Goal: Transaction & Acquisition: Obtain resource

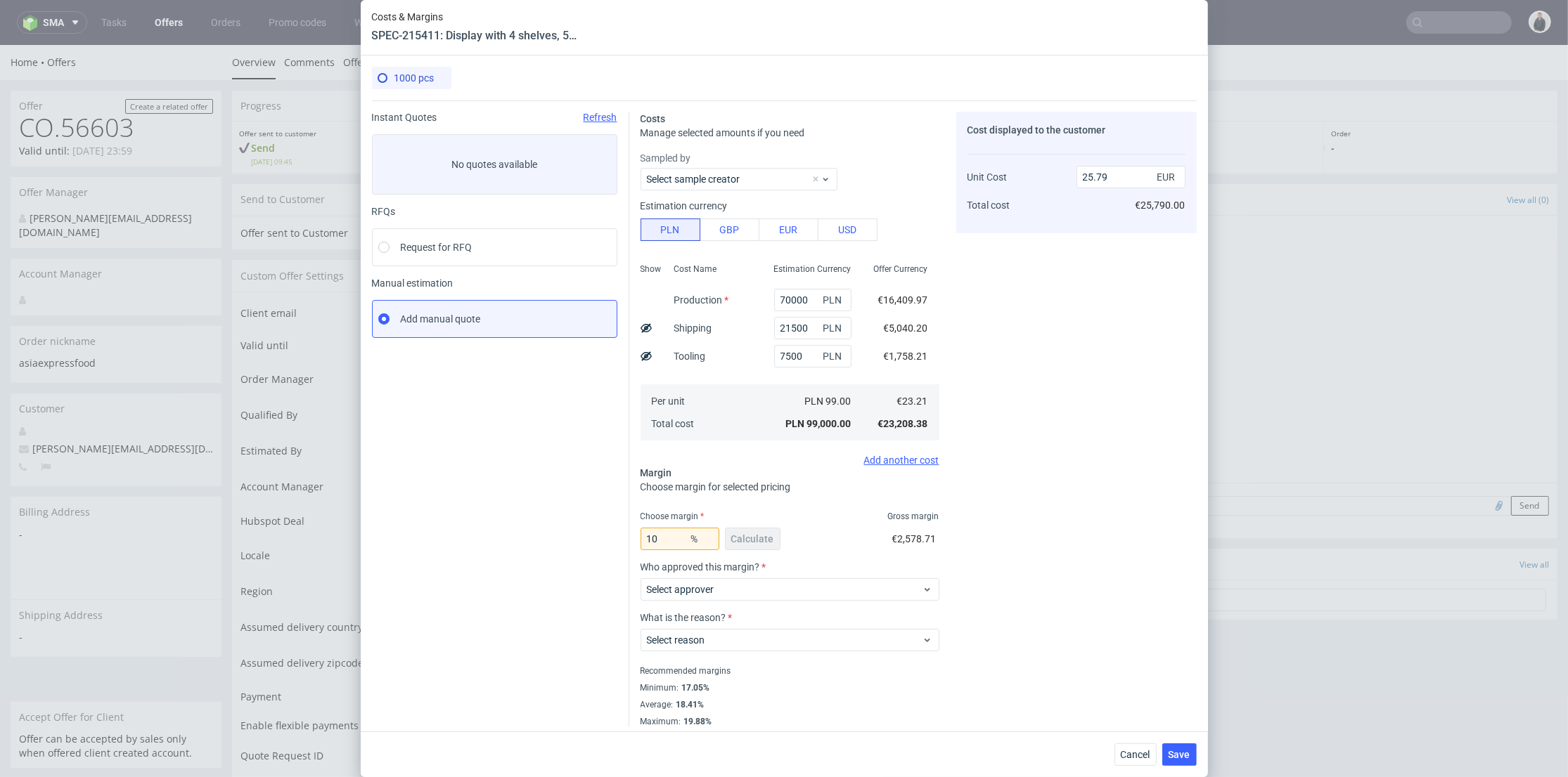
scroll to position [621, 0]
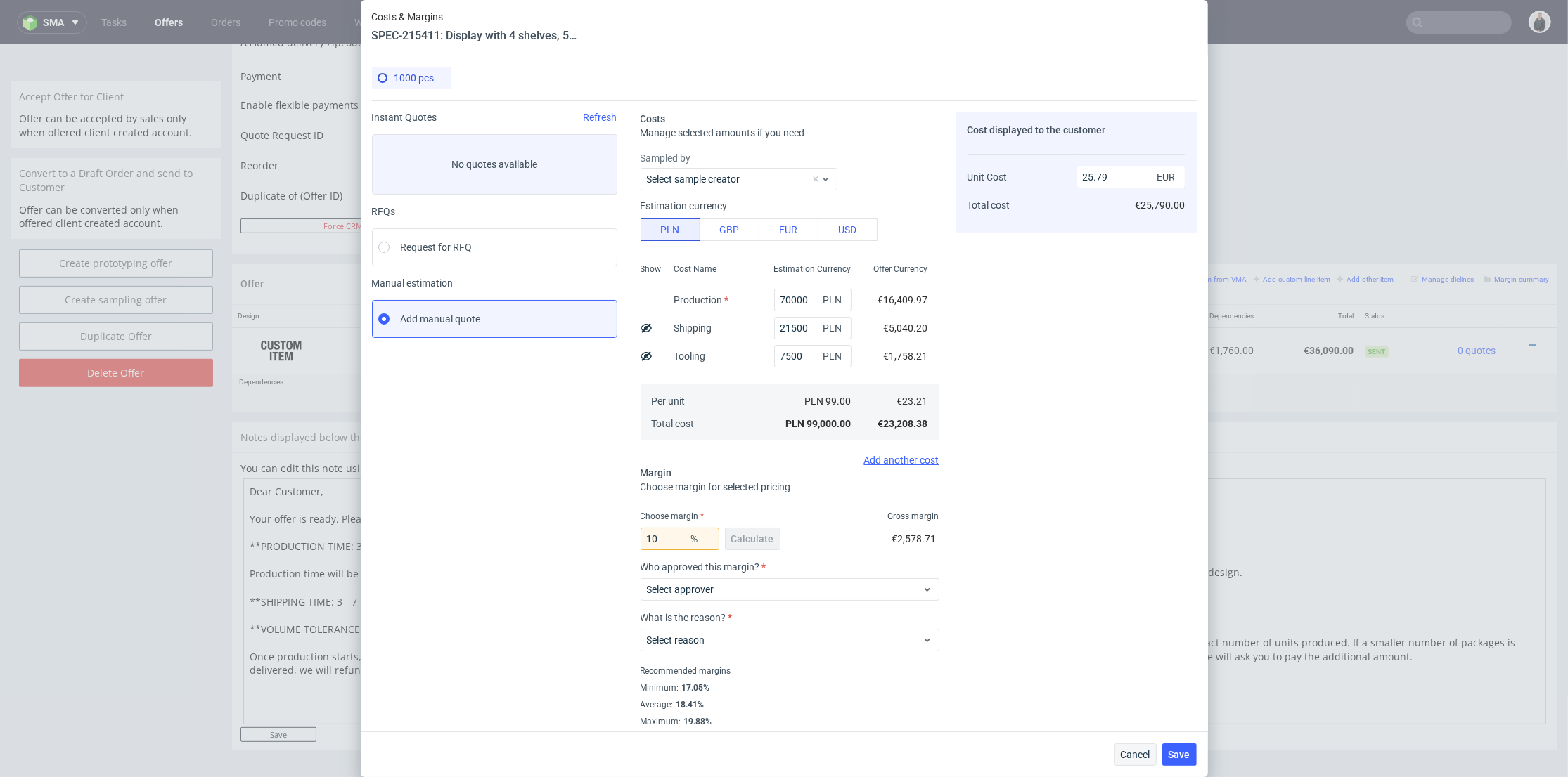
click at [1137, 737] on div "Cancel Save" at bounding box center [784, 754] width 847 height 46
click at [1144, 750] on span "Cancel" at bounding box center [1135, 755] width 29 height 10
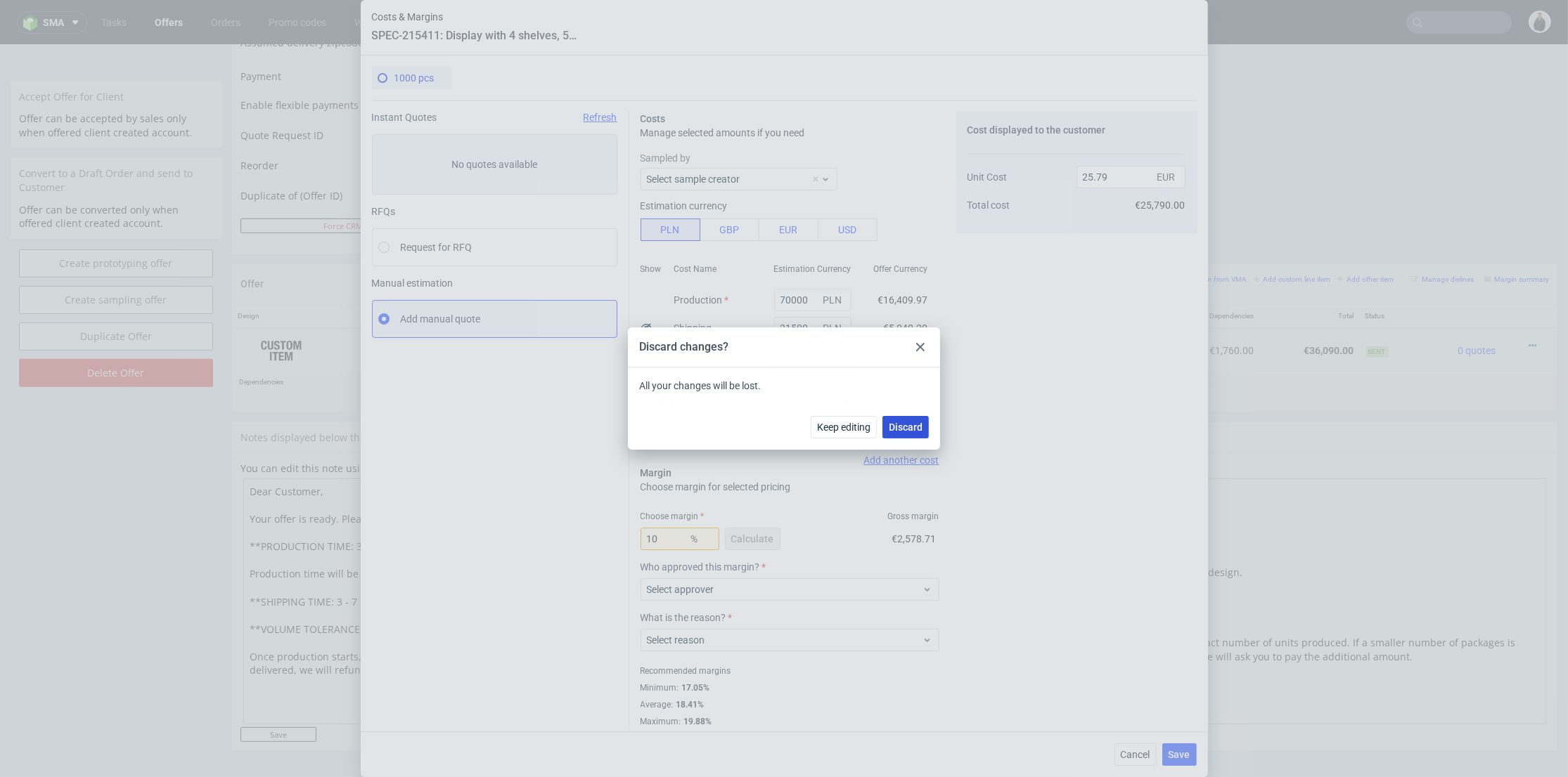
drag, startPoint x: 906, startPoint y: 428, endPoint x: 890, endPoint y: 669, distance: 241.5
click at [906, 428] on span "Discard" at bounding box center [905, 427] width 34 height 10
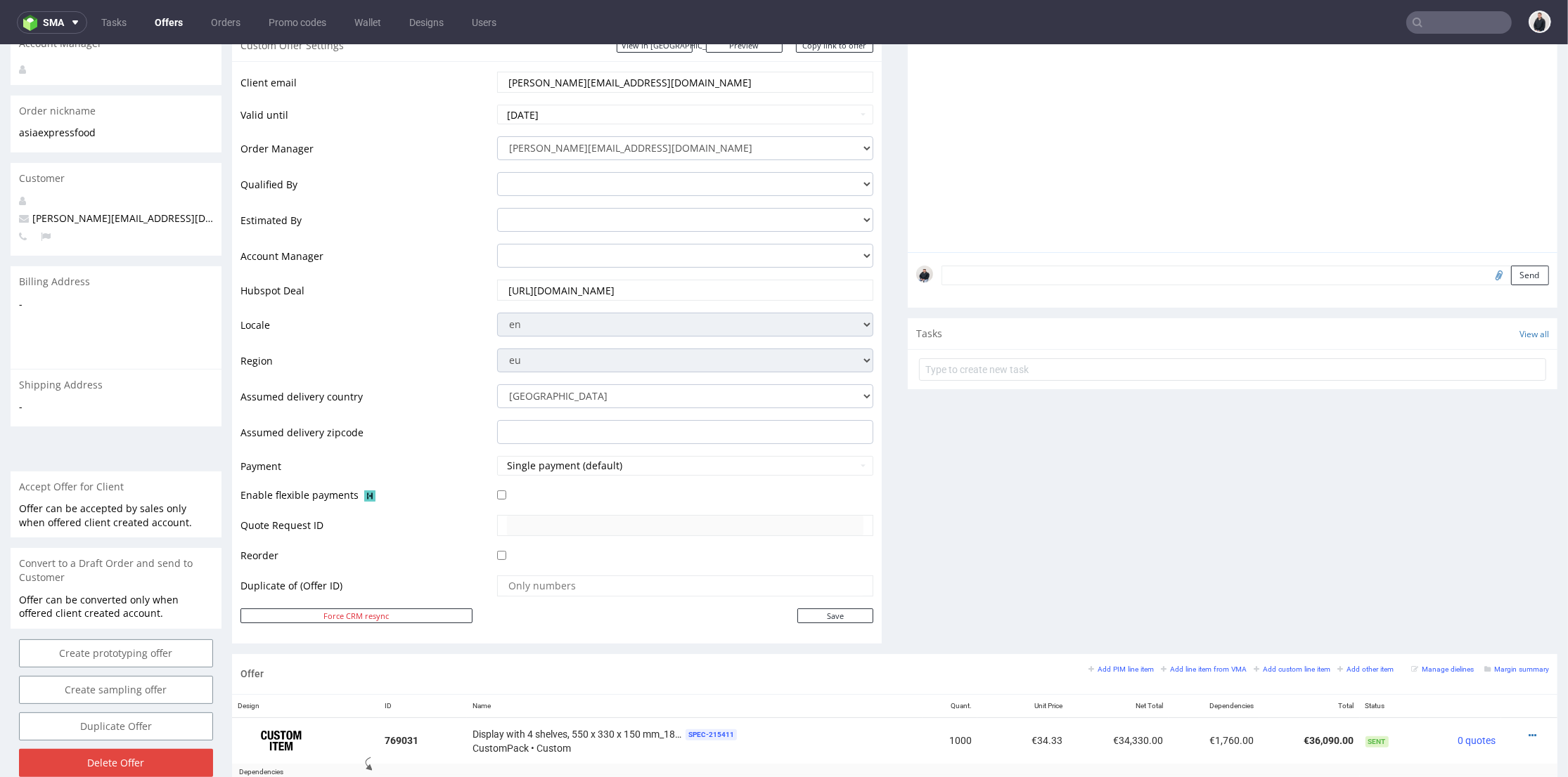
scroll to position [0, 0]
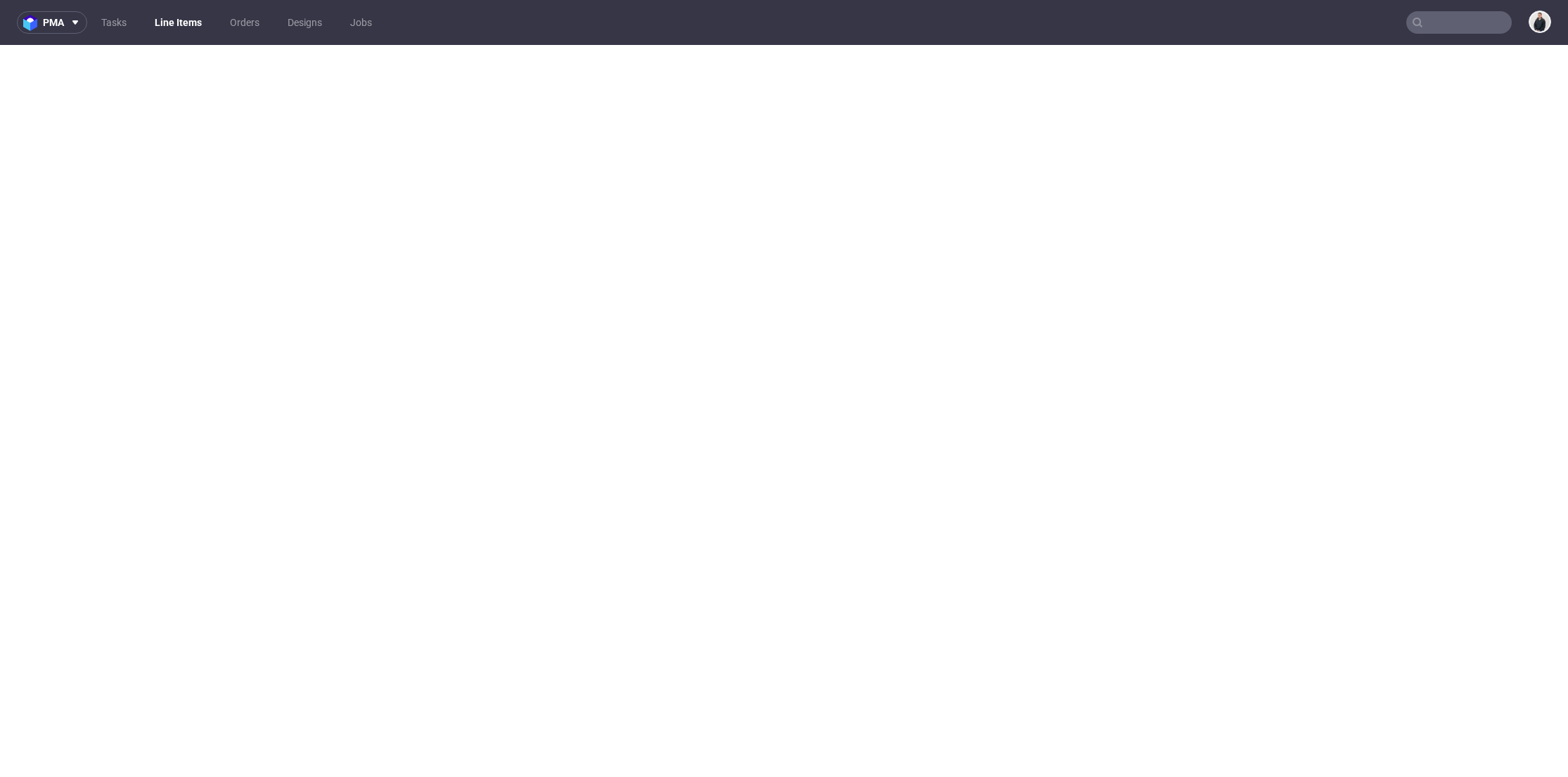
select select "in_progress"
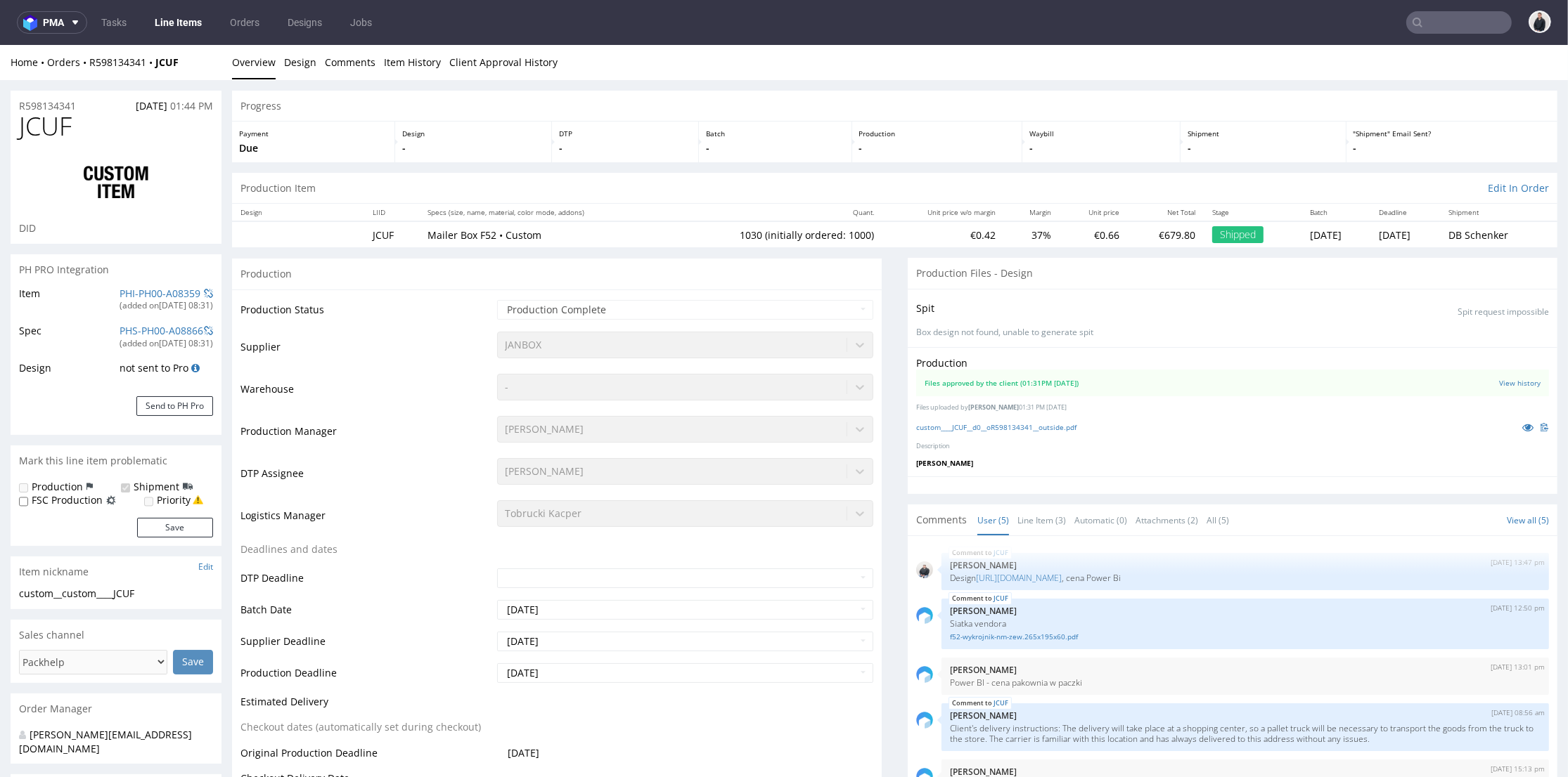
scroll to position [4, 0]
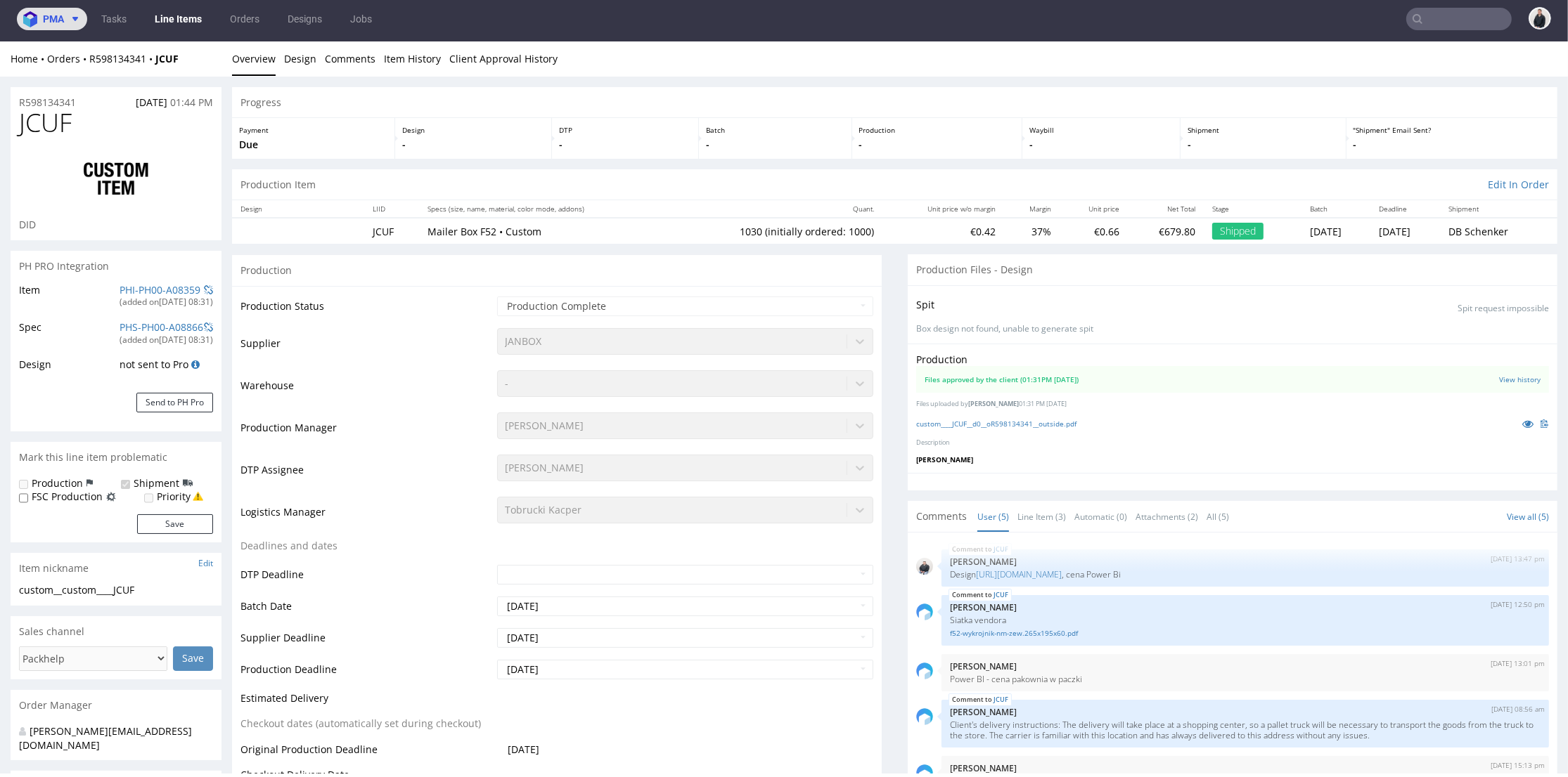
click at [81, 23] on button "pma" at bounding box center [51, 18] width 71 height 22
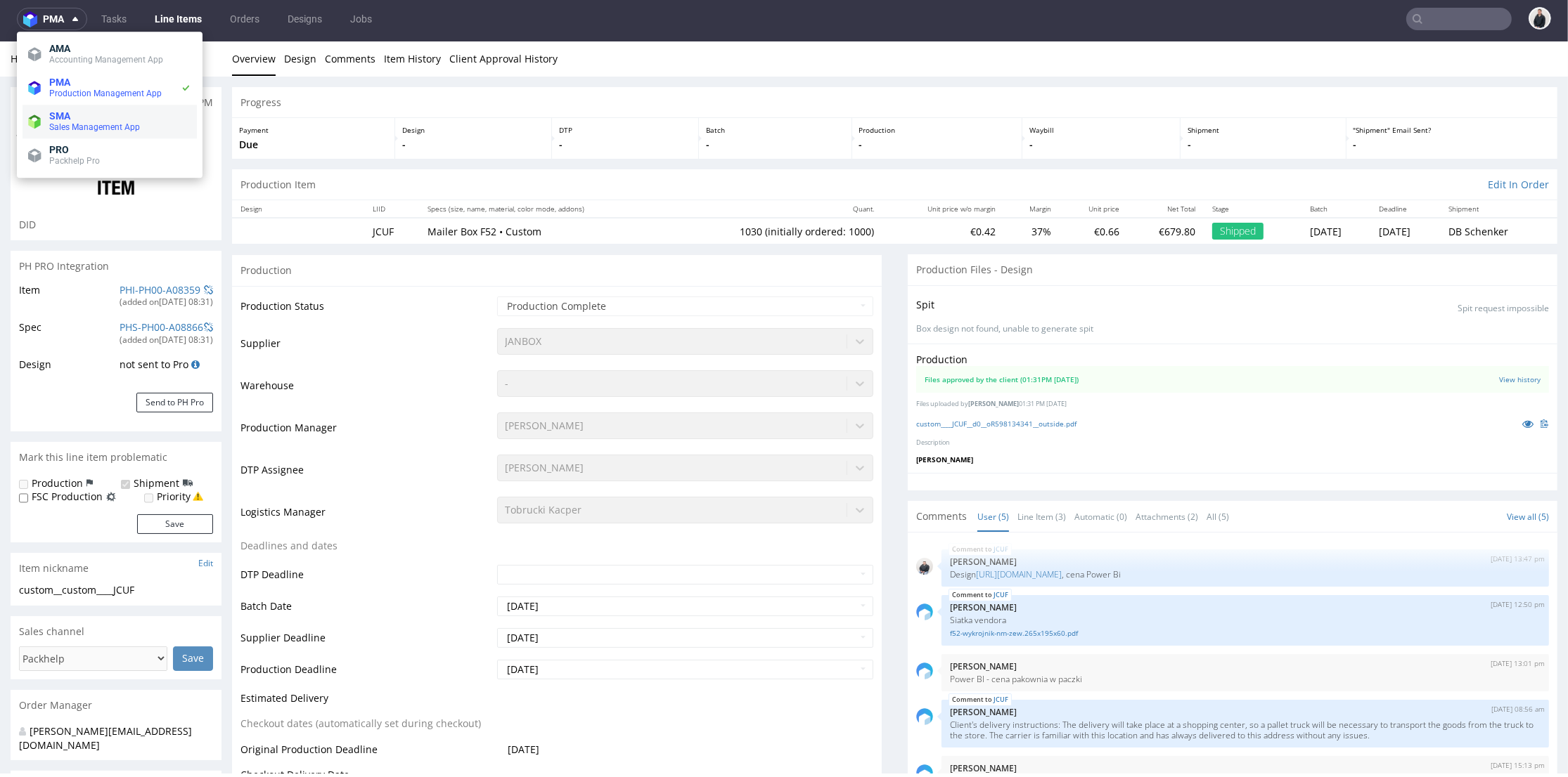
click at [111, 116] on span "SMA" at bounding box center [120, 116] width 142 height 12
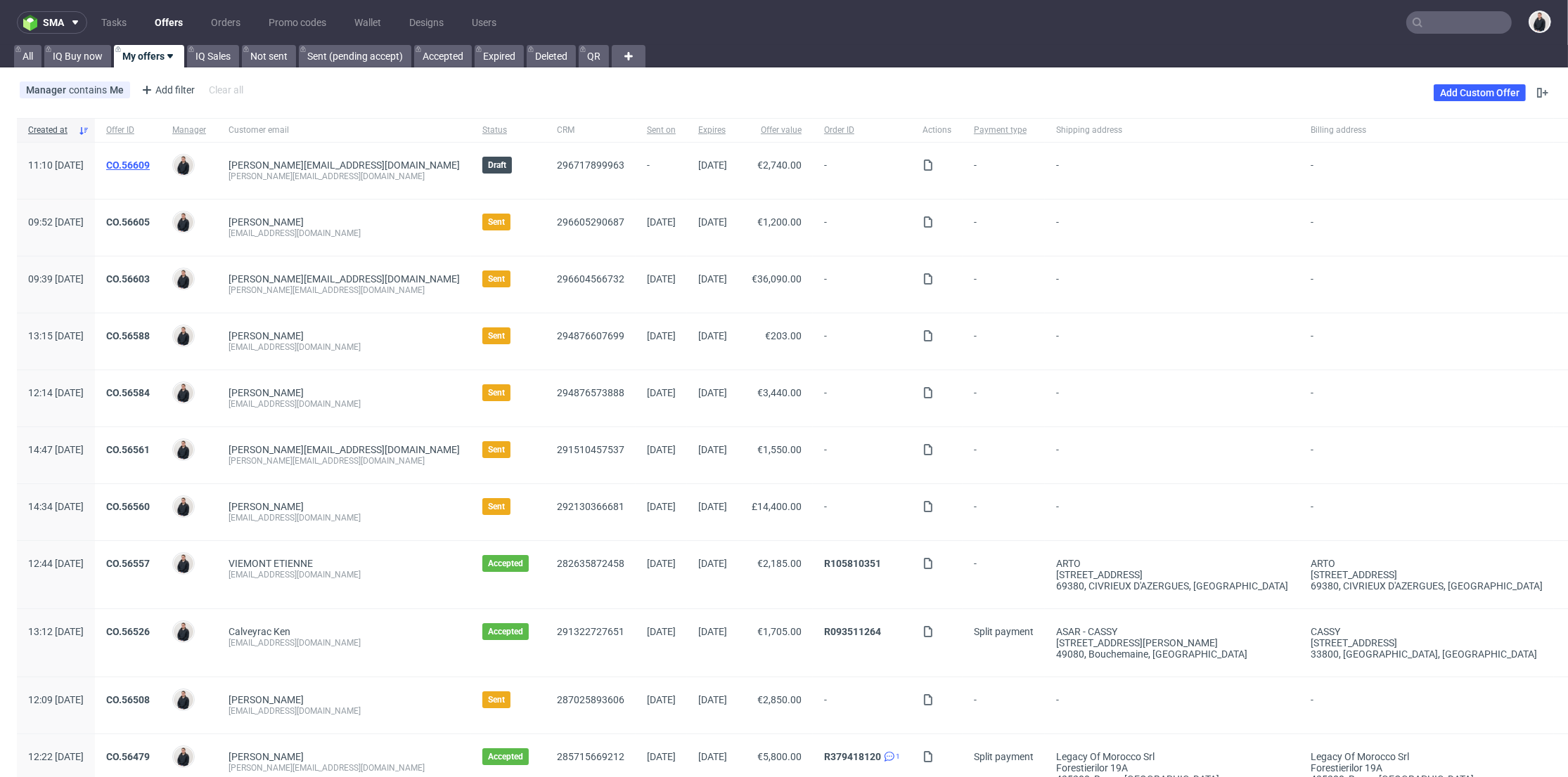
click at [150, 163] on link "CO.56609" at bounding box center [128, 166] width 44 height 12
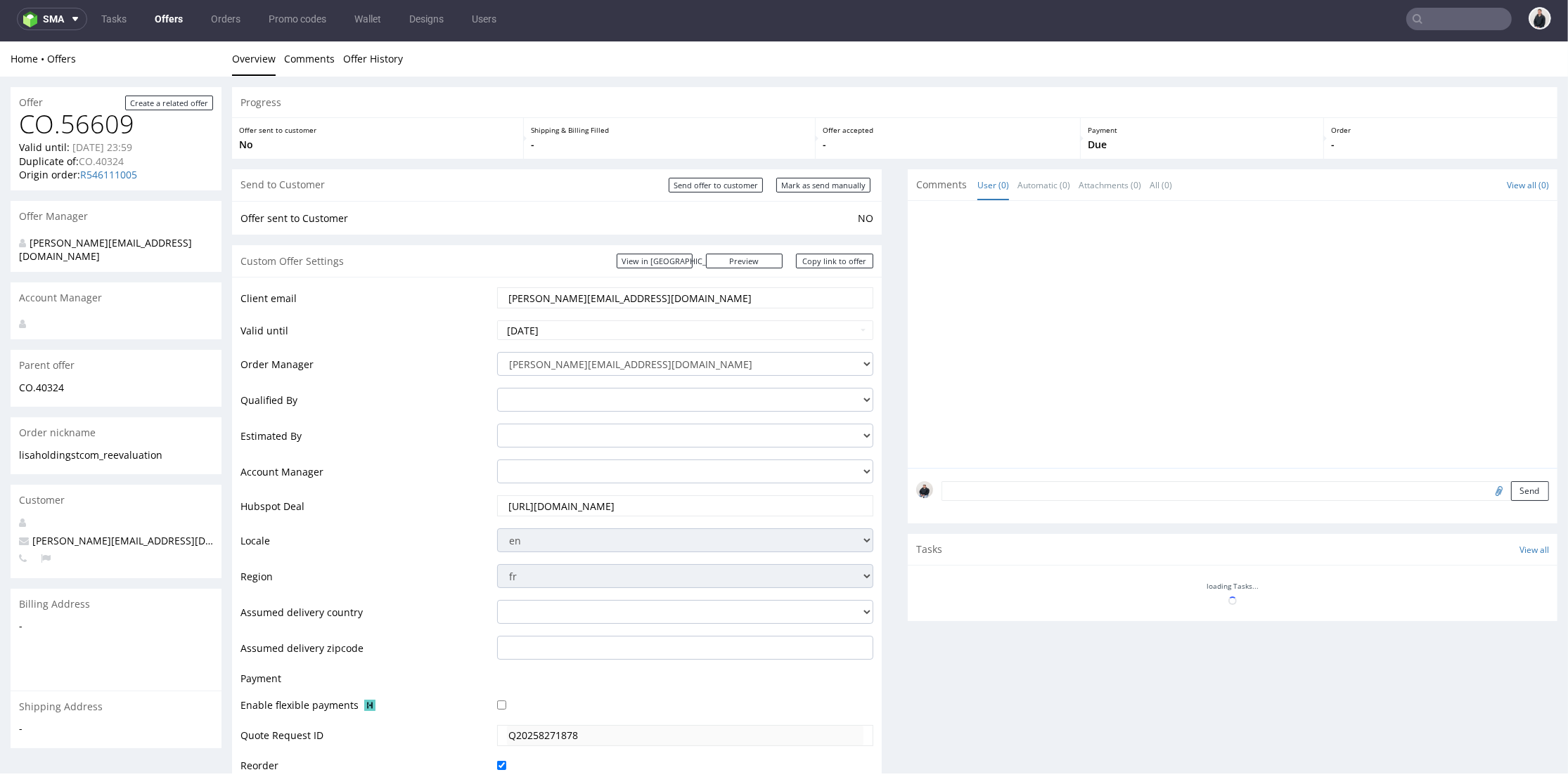
scroll to position [4, 0]
click at [723, 191] on input "Send offer to customer" at bounding box center [715, 185] width 94 height 15
type input "In progress..."
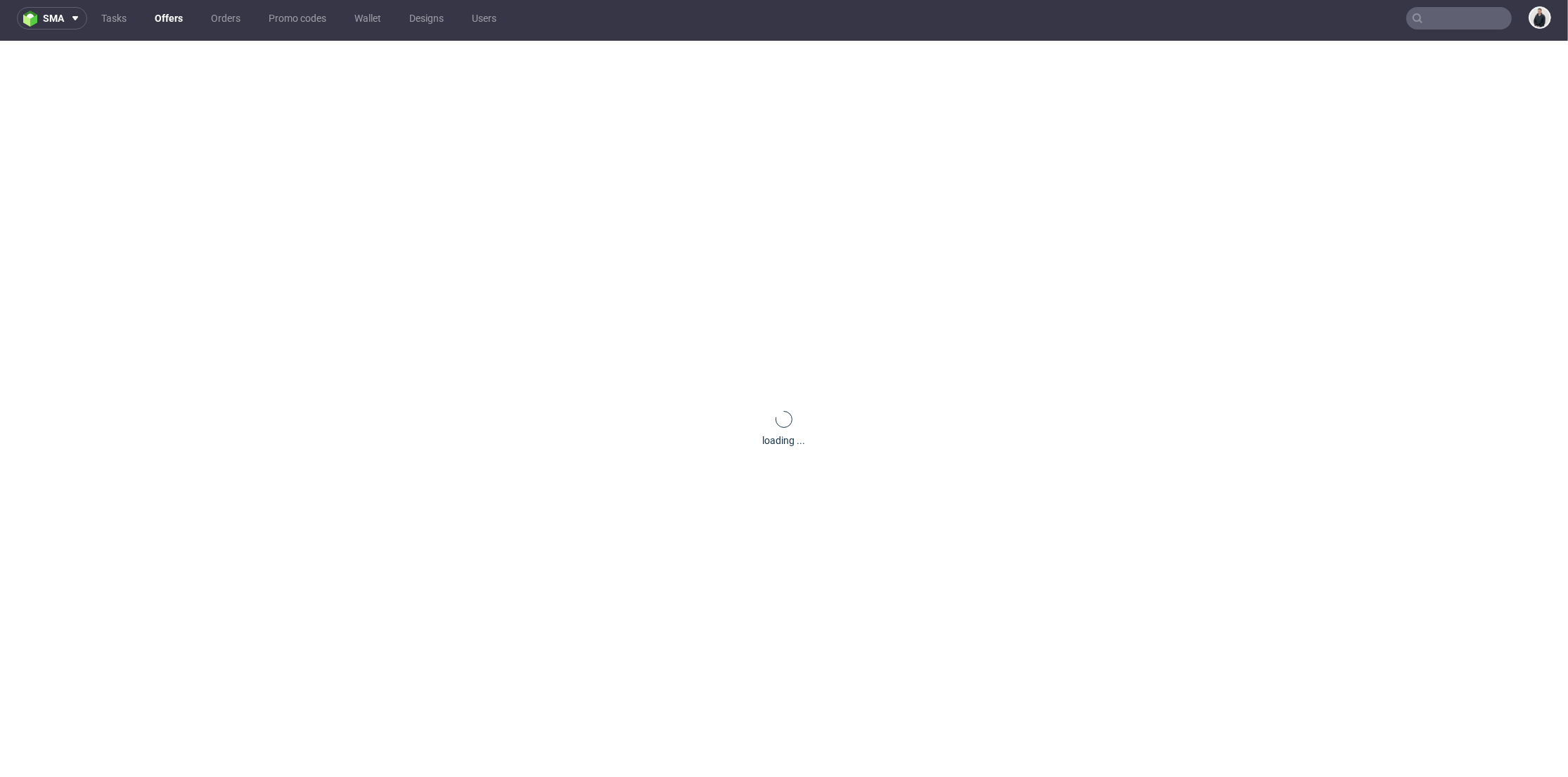
scroll to position [0, 0]
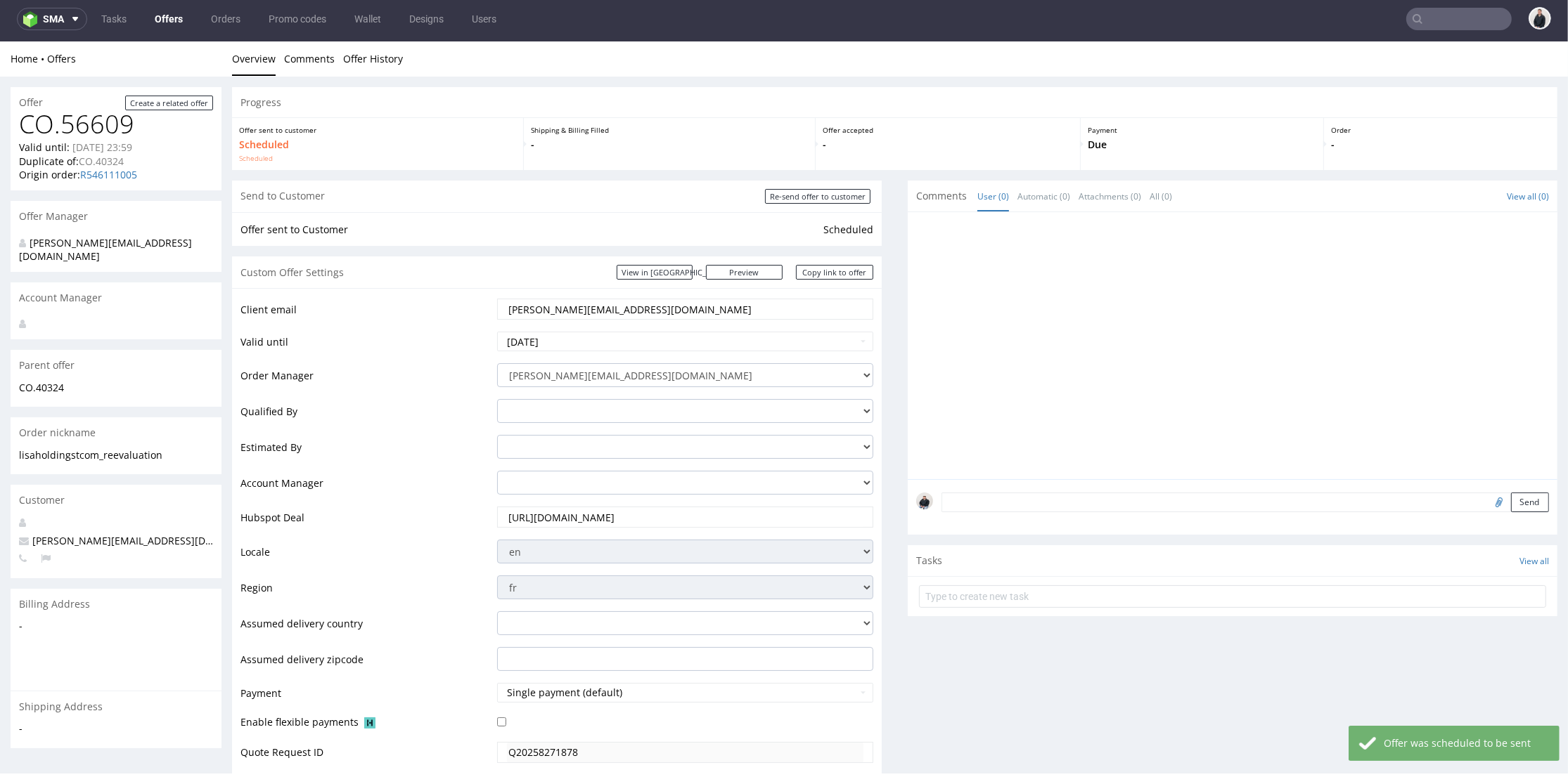
click at [161, 20] on link "Offers" at bounding box center [169, 18] width 45 height 22
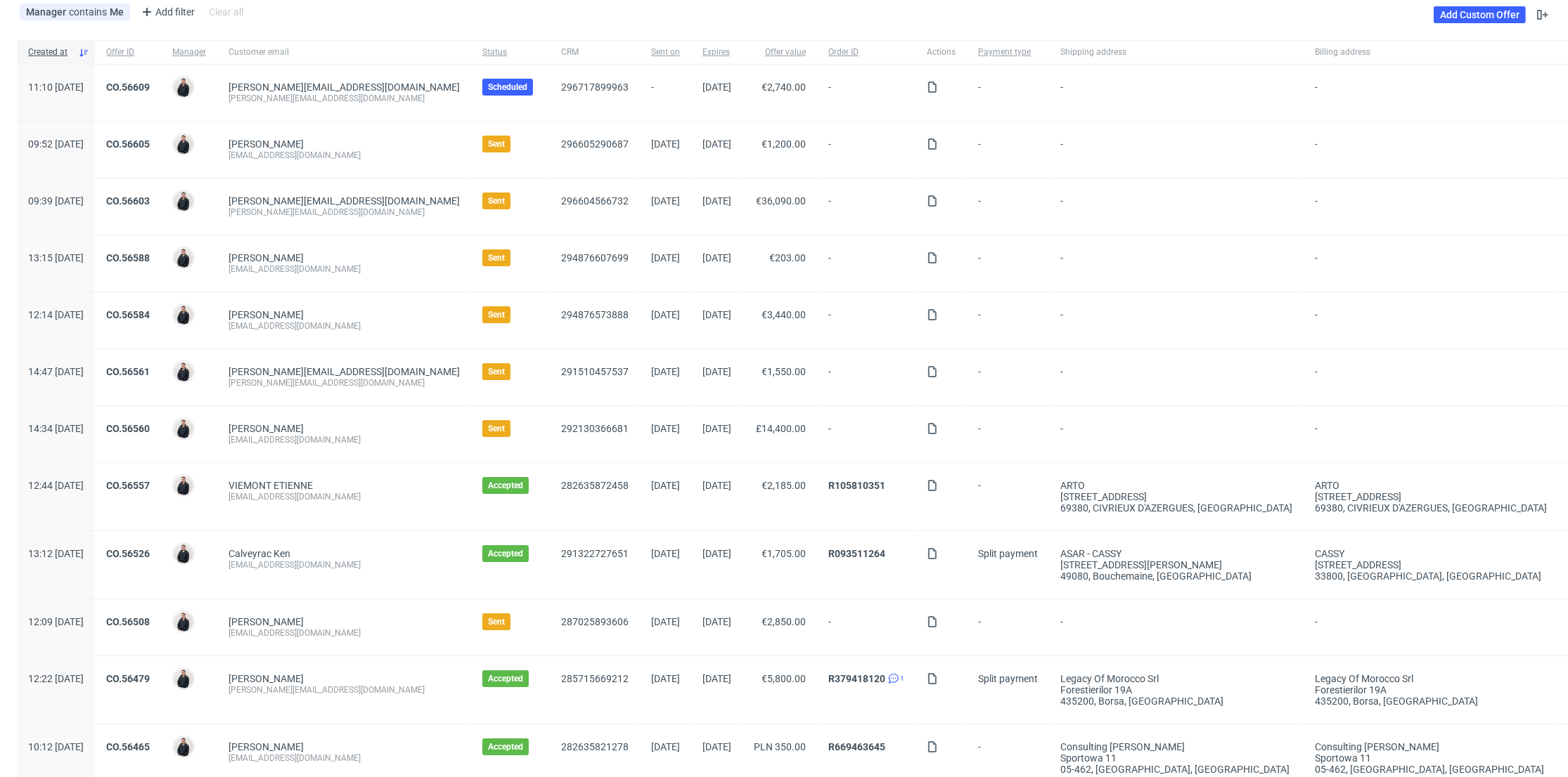
scroll to position [156, 0]
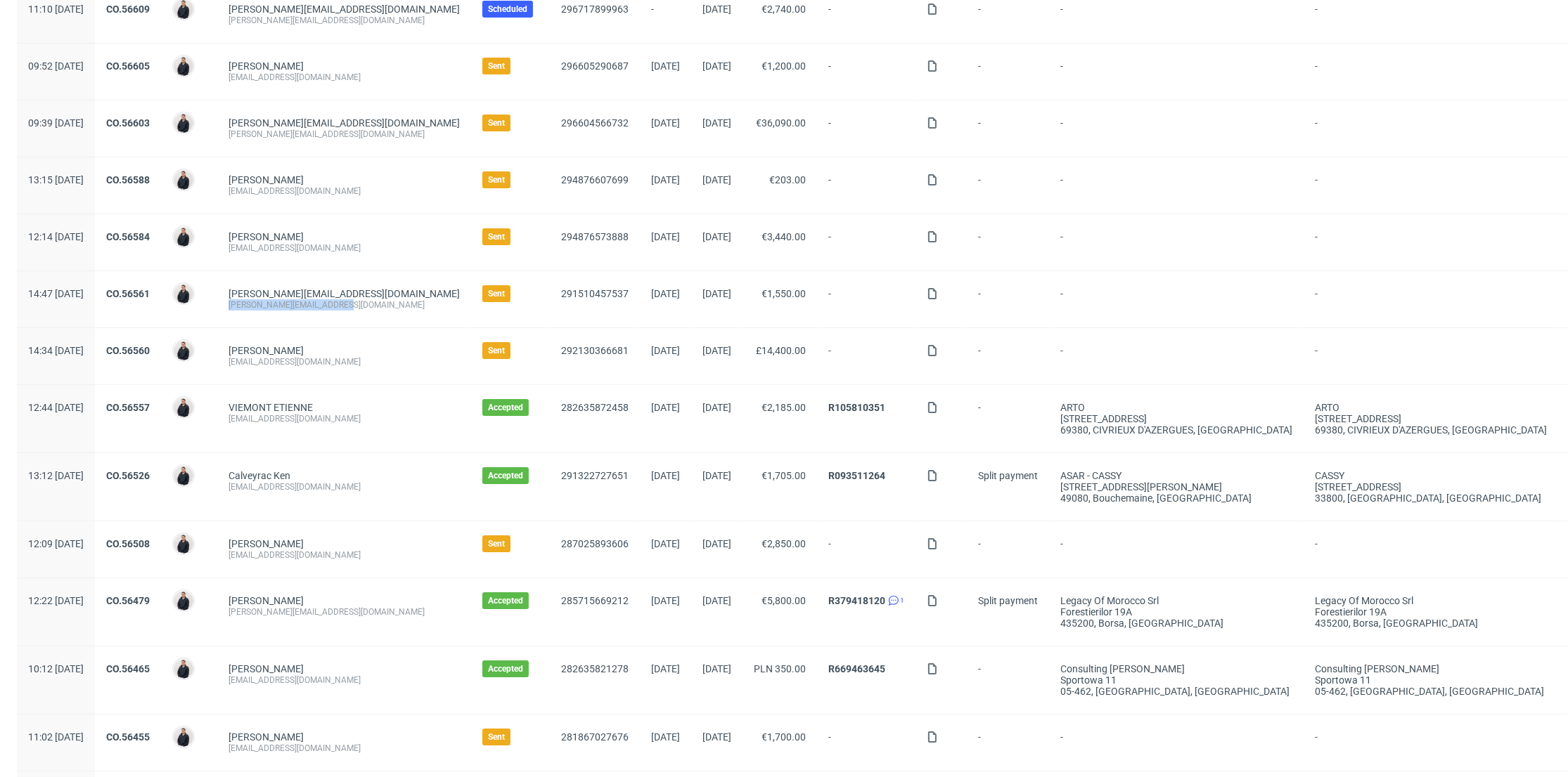
drag, startPoint x: 391, startPoint y: 305, endPoint x: 272, endPoint y: 309, distance: 119.1
click at [272, 309] on div "g.knoben@skylla-europe.com" at bounding box center [344, 305] width 232 height 12
copy div "g.knoben@skylla-europe.com"
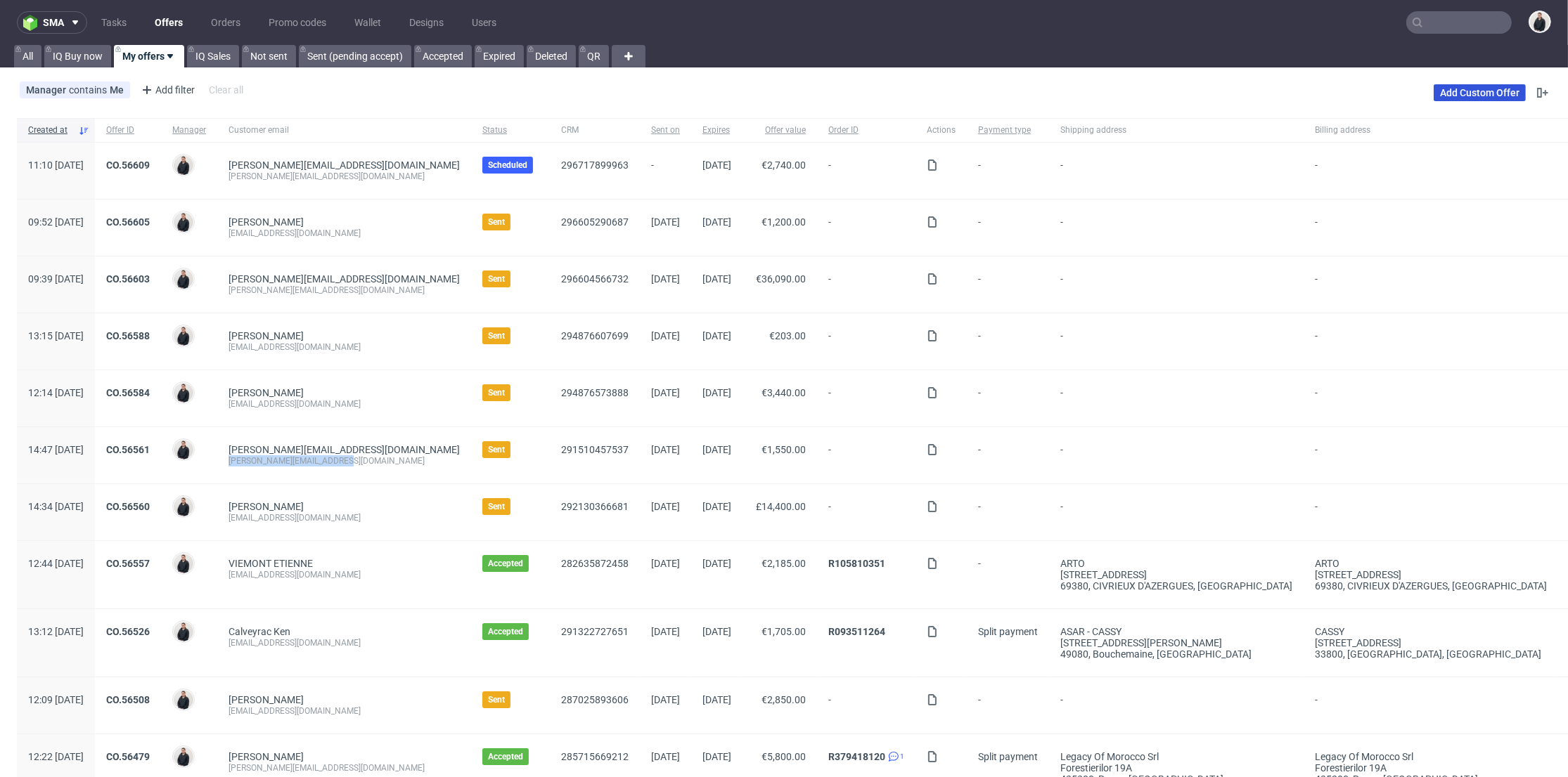
click at [1438, 86] on link "Add Custom Offer" at bounding box center [1479, 92] width 92 height 16
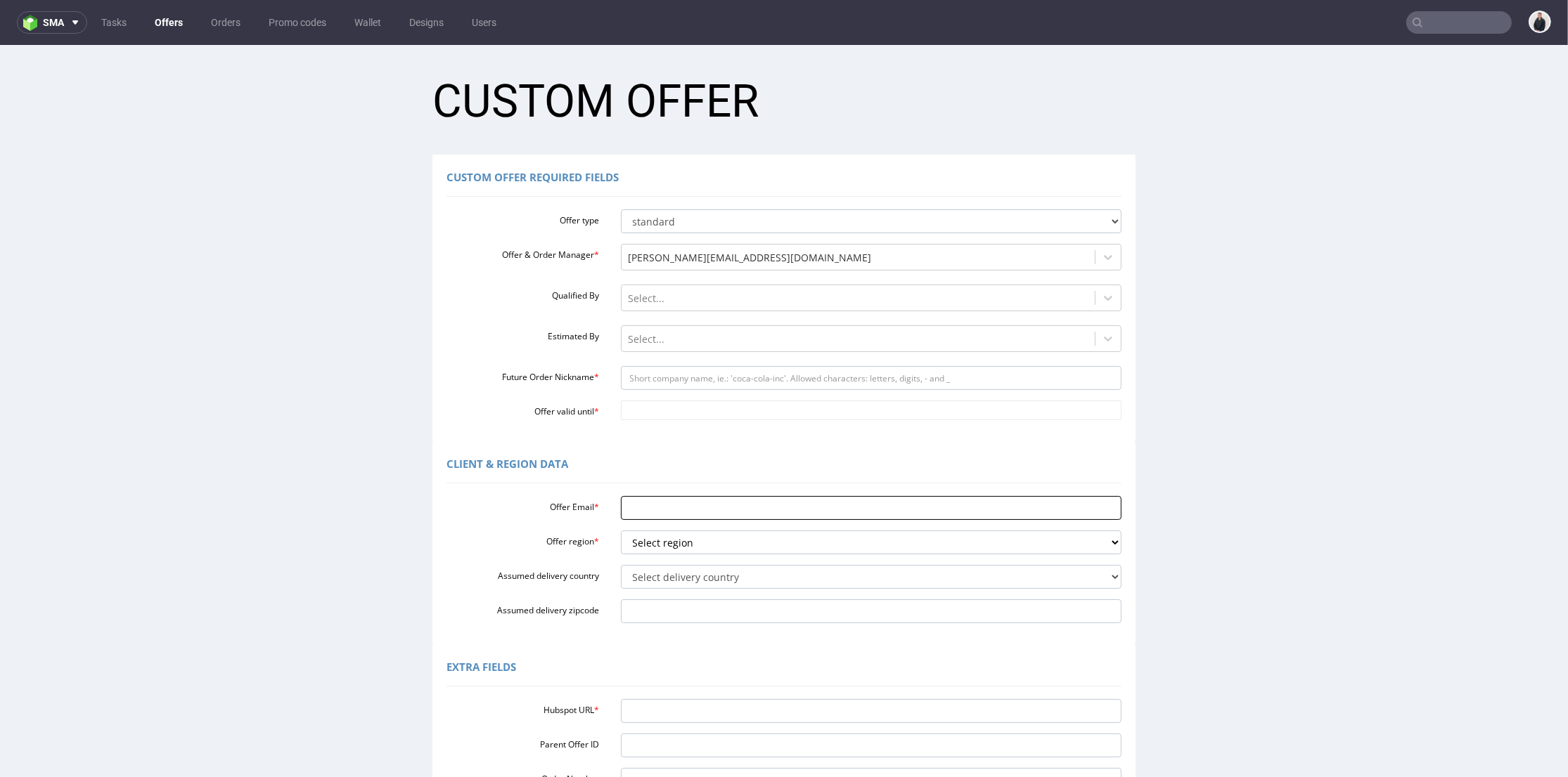
click at [674, 518] on input "Offer Email *" at bounding box center [871, 508] width 501 height 24
paste input "oferty@maxprint.com.pl"
type input "oferty@maxprint.com.pl"
click at [662, 546] on select "Select region eu gb de pl fr it es" at bounding box center [871, 543] width 501 height 24
select select "pl"
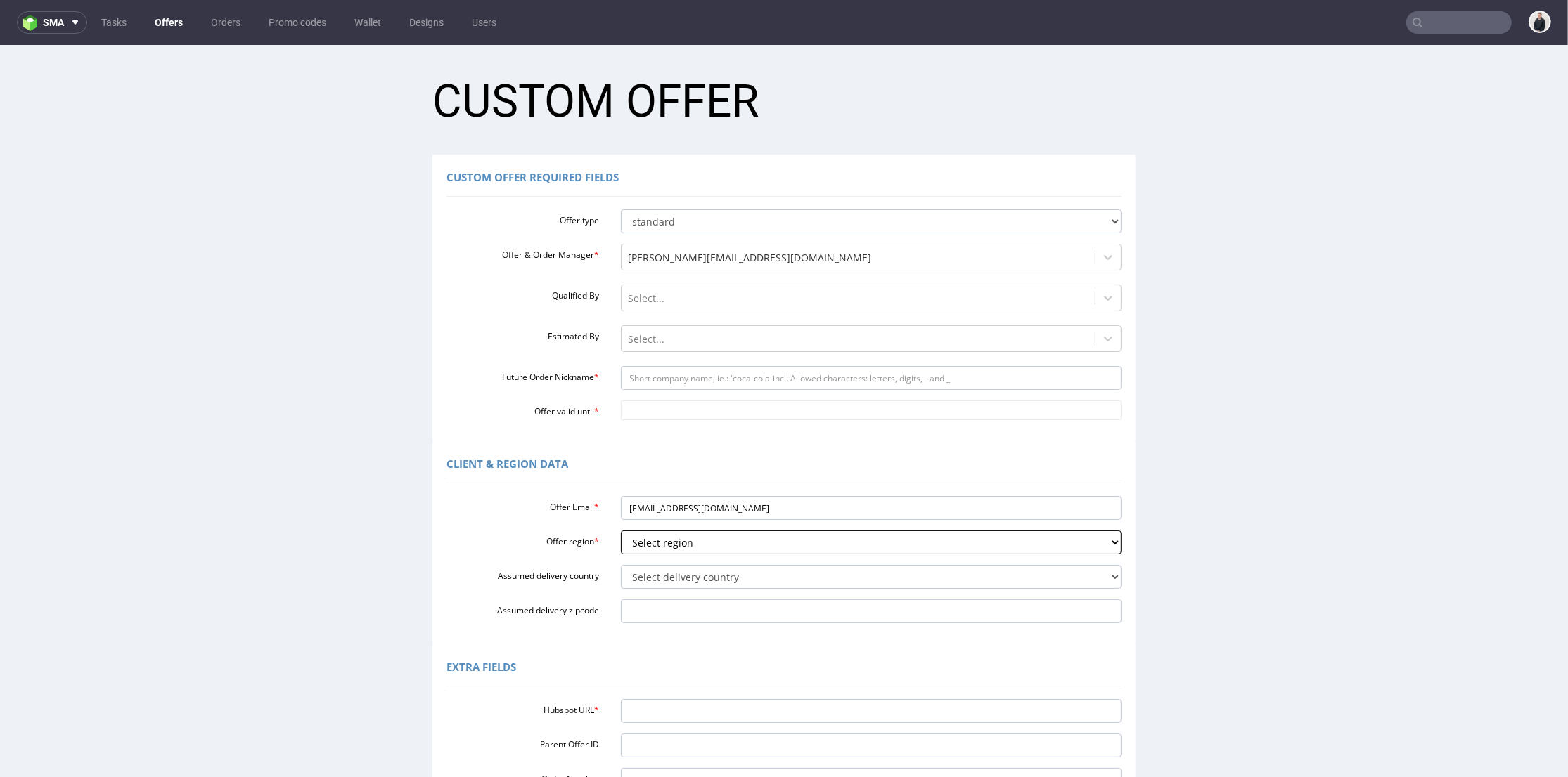
click at [621, 531] on select "Select region eu gb de pl fr it es" at bounding box center [871, 543] width 501 height 24
click at [668, 577] on select "Select delivery country Andorra Afghanistan Anguilla Albania Armenia Antarctica…" at bounding box center [871, 576] width 501 height 24
select select "179"
click at [621, 565] on select "Select delivery country Andorra Afghanistan Anguilla Albania Armenia Antarctica…" at bounding box center [871, 576] width 501 height 24
click at [654, 700] on div "Hubspot URL * Parent Offer ID Order Number Account Manager adrian.margula@packh…" at bounding box center [784, 760] width 674 height 133
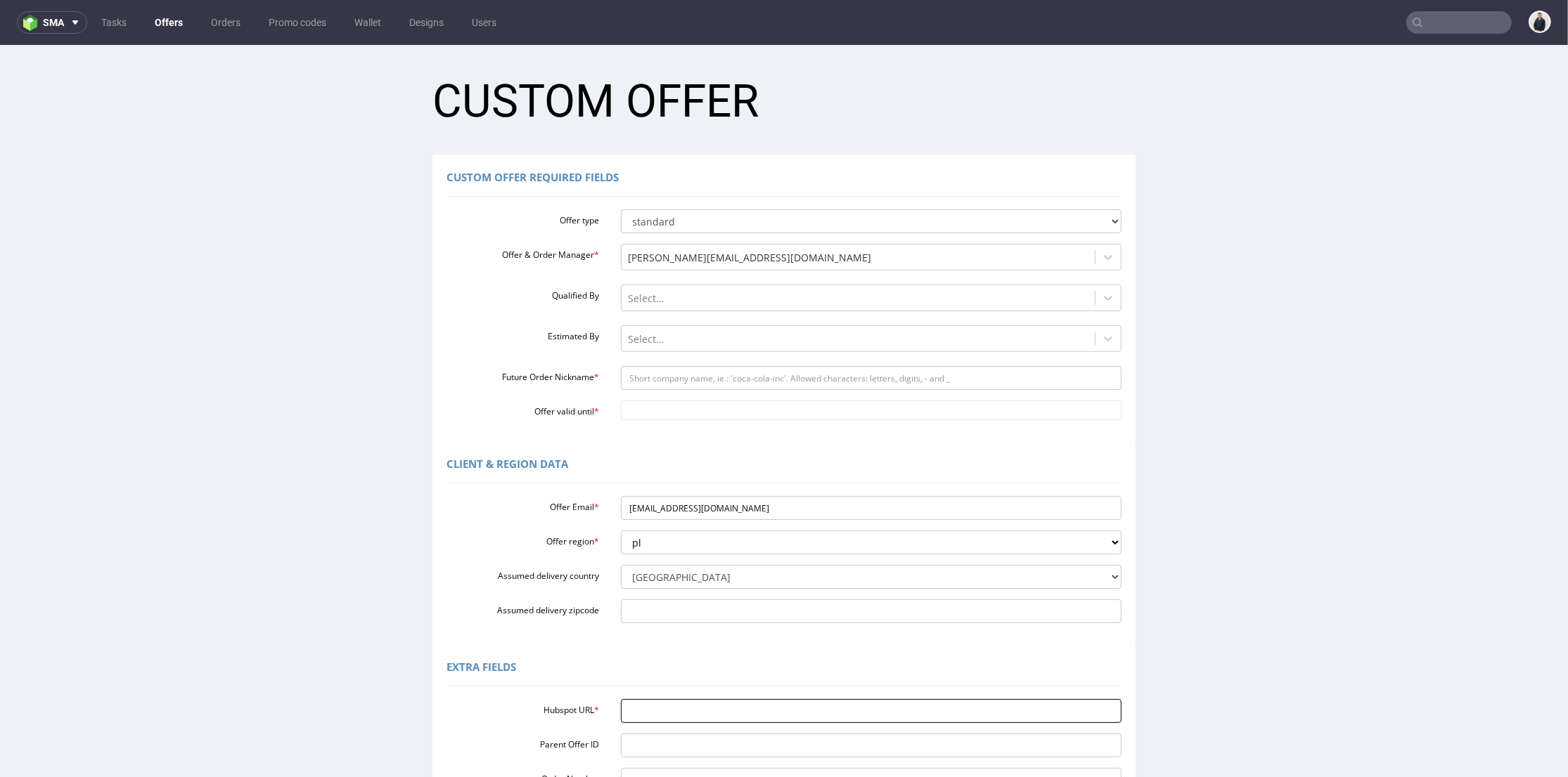
click at [652, 707] on input "Hubspot URL *" at bounding box center [871, 711] width 501 height 24
paste input "https://app-eu1.hubspot.com/contacts/25600958/record/0-3/292688174328/"
type input "https://app-eu1.hubspot.com/contacts/25600958/record/0-3/292688174328/"
click at [622, 672] on div "Extra Fields" at bounding box center [784, 669] width 674 height 34
drag, startPoint x: 650, startPoint y: 506, endPoint x: 688, endPoint y: 506, distance: 38.0
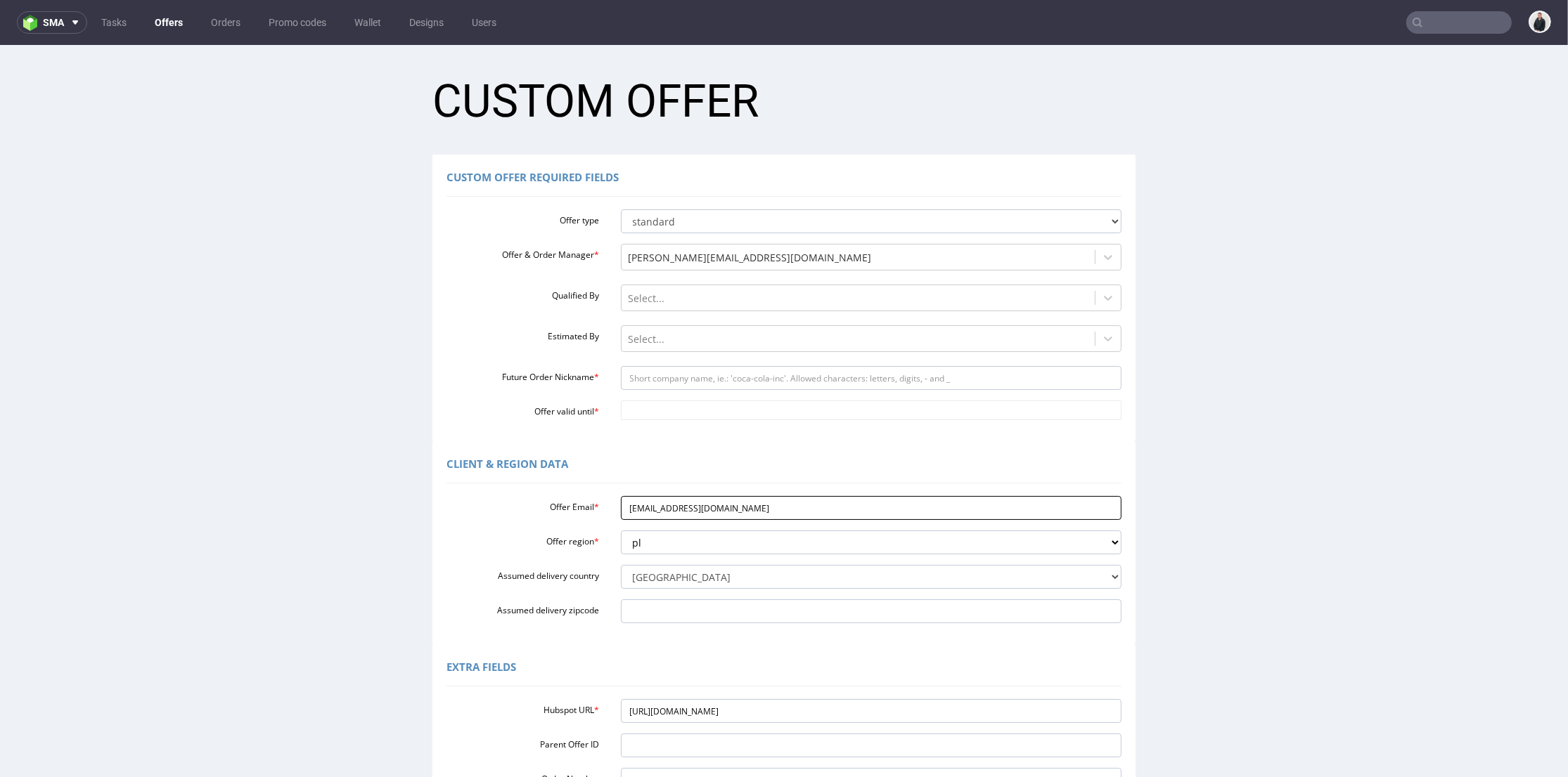
click at [688, 506] on input "oferty@maxprint.com.pl" at bounding box center [871, 508] width 501 height 24
drag, startPoint x: 700, startPoint y: 381, endPoint x: 695, endPoint y: 390, distance: 10.3
click at [700, 380] on input "Future Order Nickname *" at bounding box center [871, 378] width 501 height 24
paste input "maxprint"
type input "maxprint"
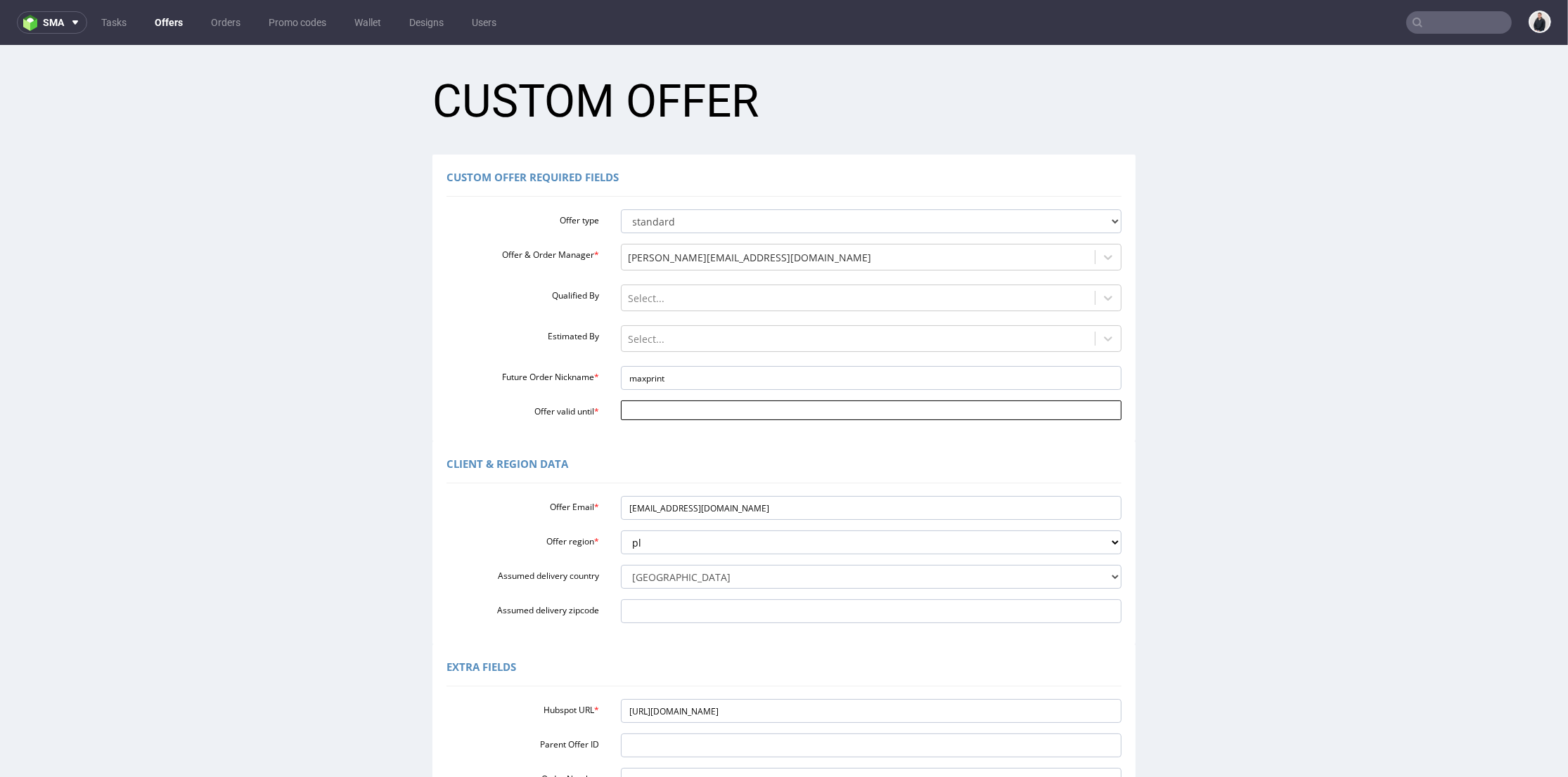
drag, startPoint x: 673, startPoint y: 411, endPoint x: 699, endPoint y: 414, distance: 26.2
click at [673, 411] on input "Offer valid until *" at bounding box center [871, 411] width 501 height 19
click at [753, 390] on td "6" at bounding box center [752, 389] width 21 height 21
type input "2025-09-06"
click at [595, 450] on div "Client & Region data" at bounding box center [784, 466] width 674 height 34
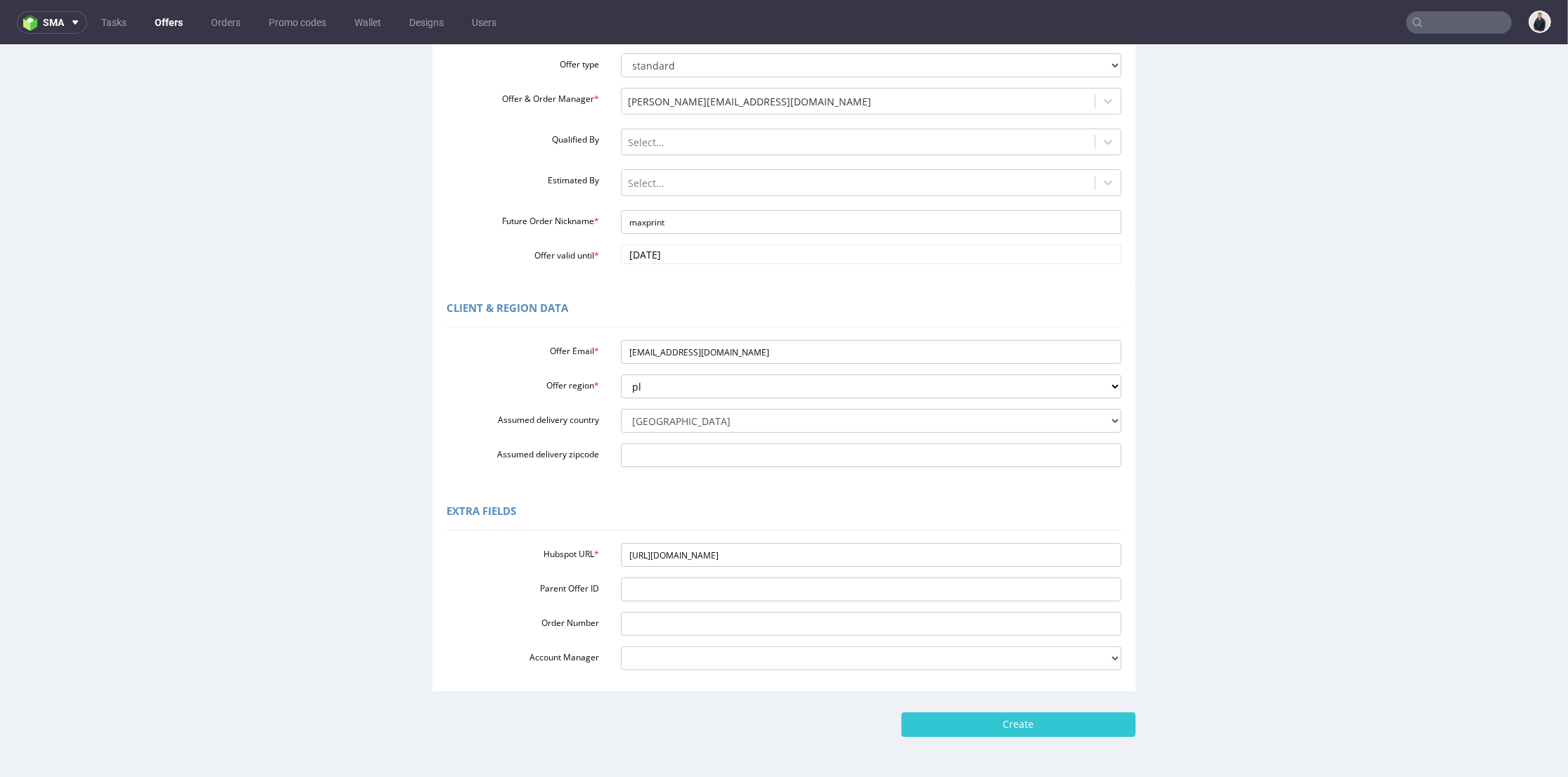
scroll to position [206, 0]
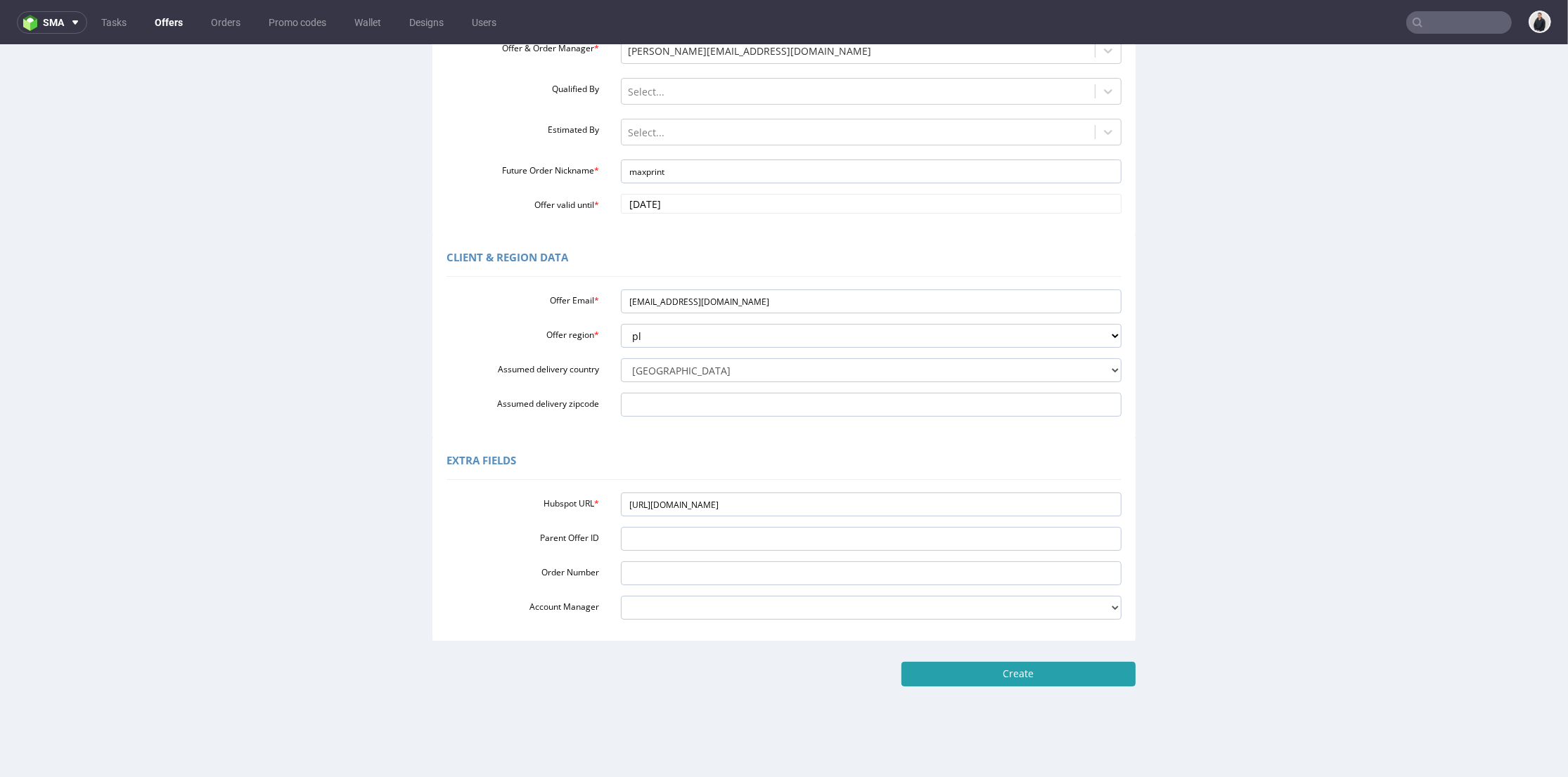
click at [979, 676] on input "Create" at bounding box center [1019, 673] width 235 height 24
type input "Please wait..."
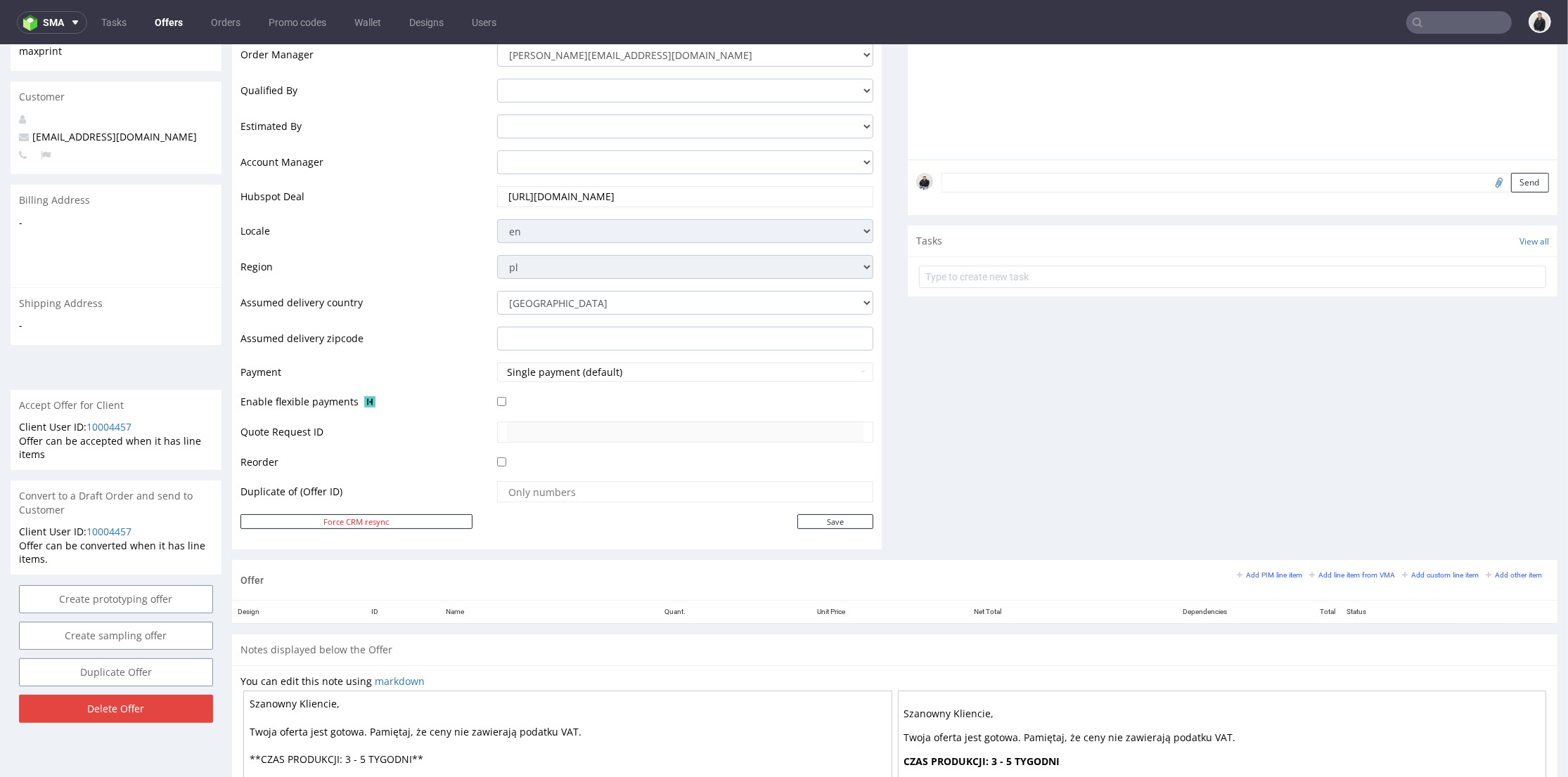
scroll to position [468, 0]
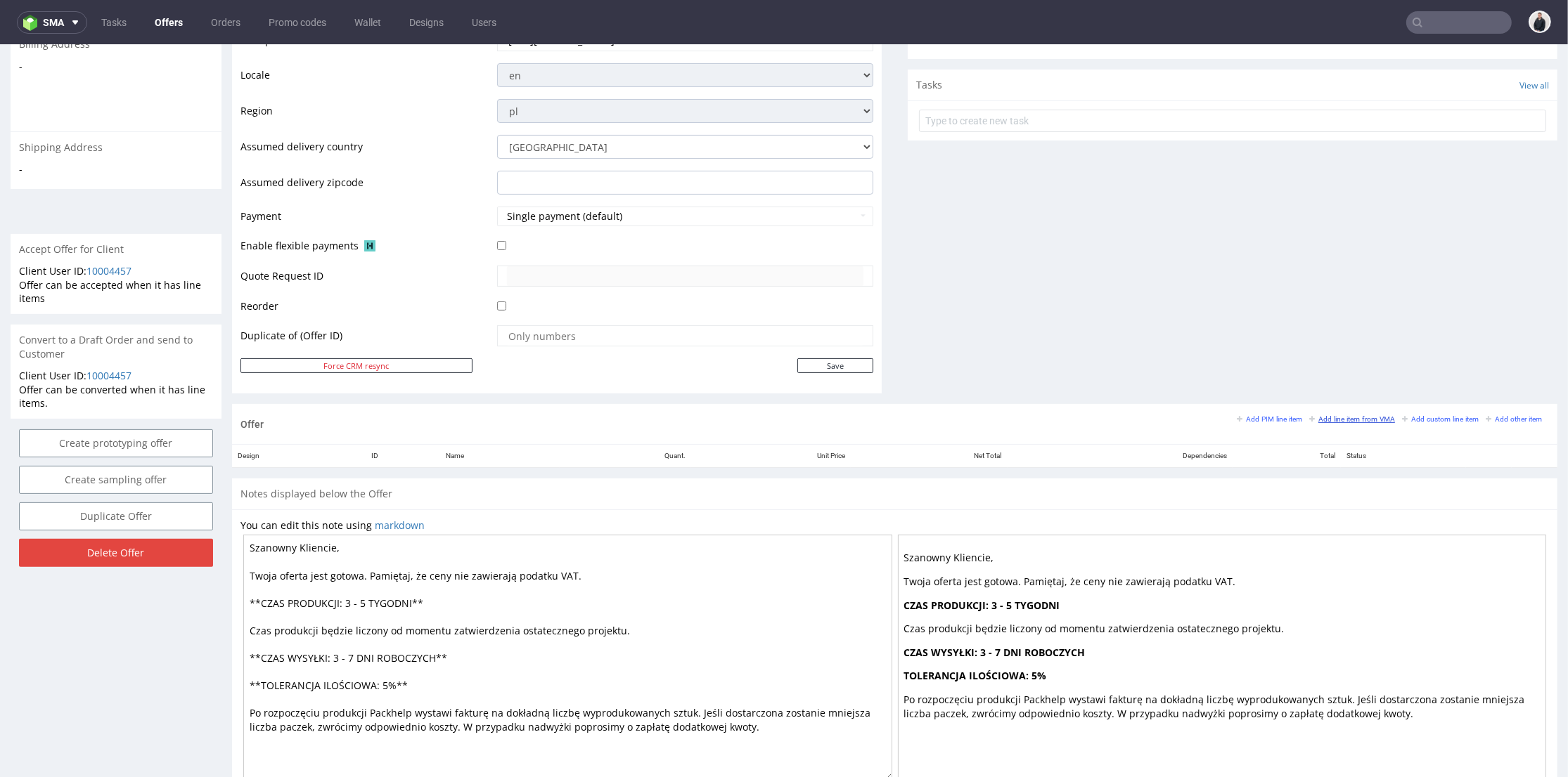
click at [1310, 416] on small "Add line item from VMA" at bounding box center [1352, 420] width 86 height 8
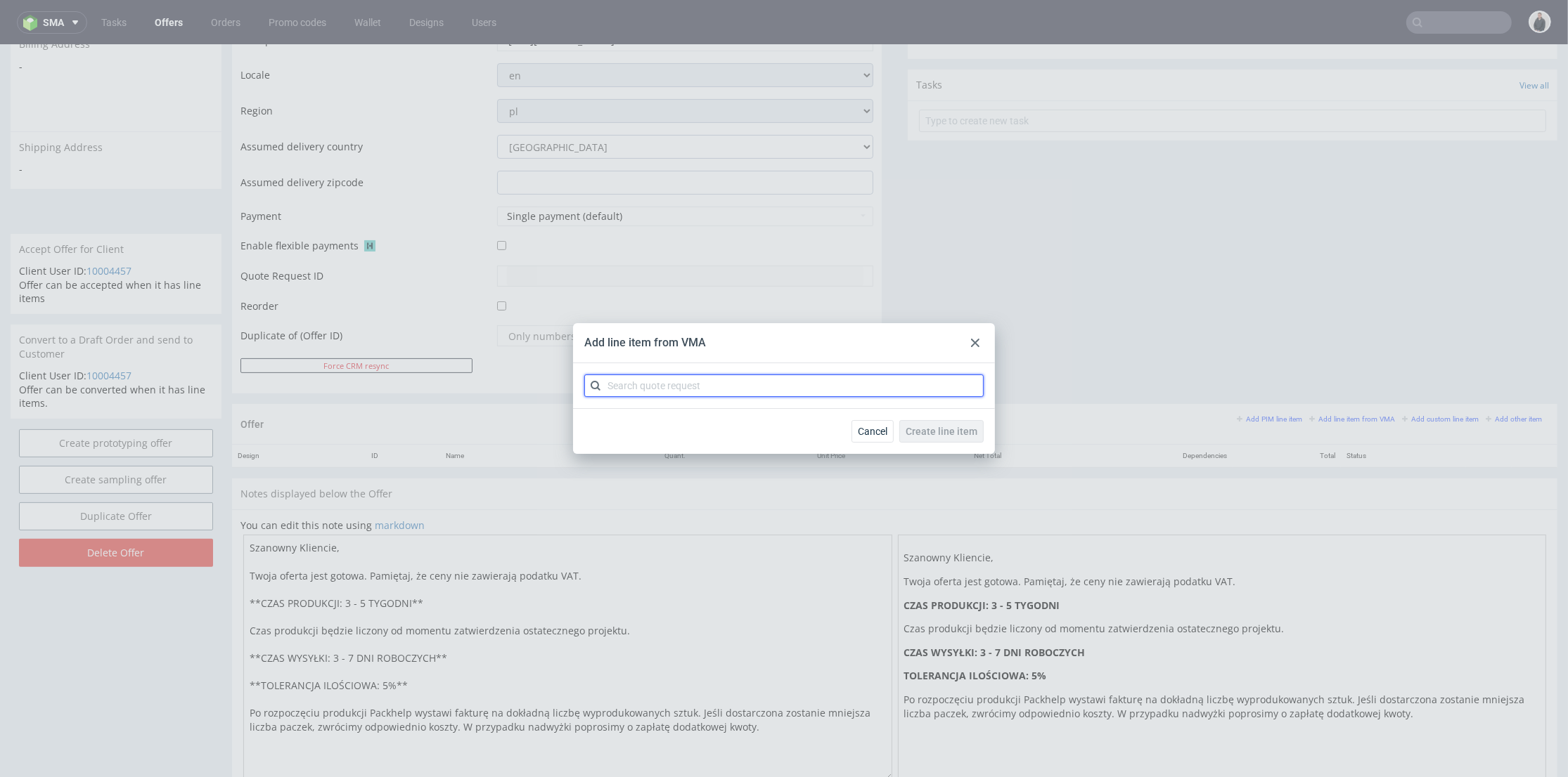
click at [654, 378] on input "text" at bounding box center [784, 386] width 399 height 22
paste input "CBDT"
type input "CBDT"
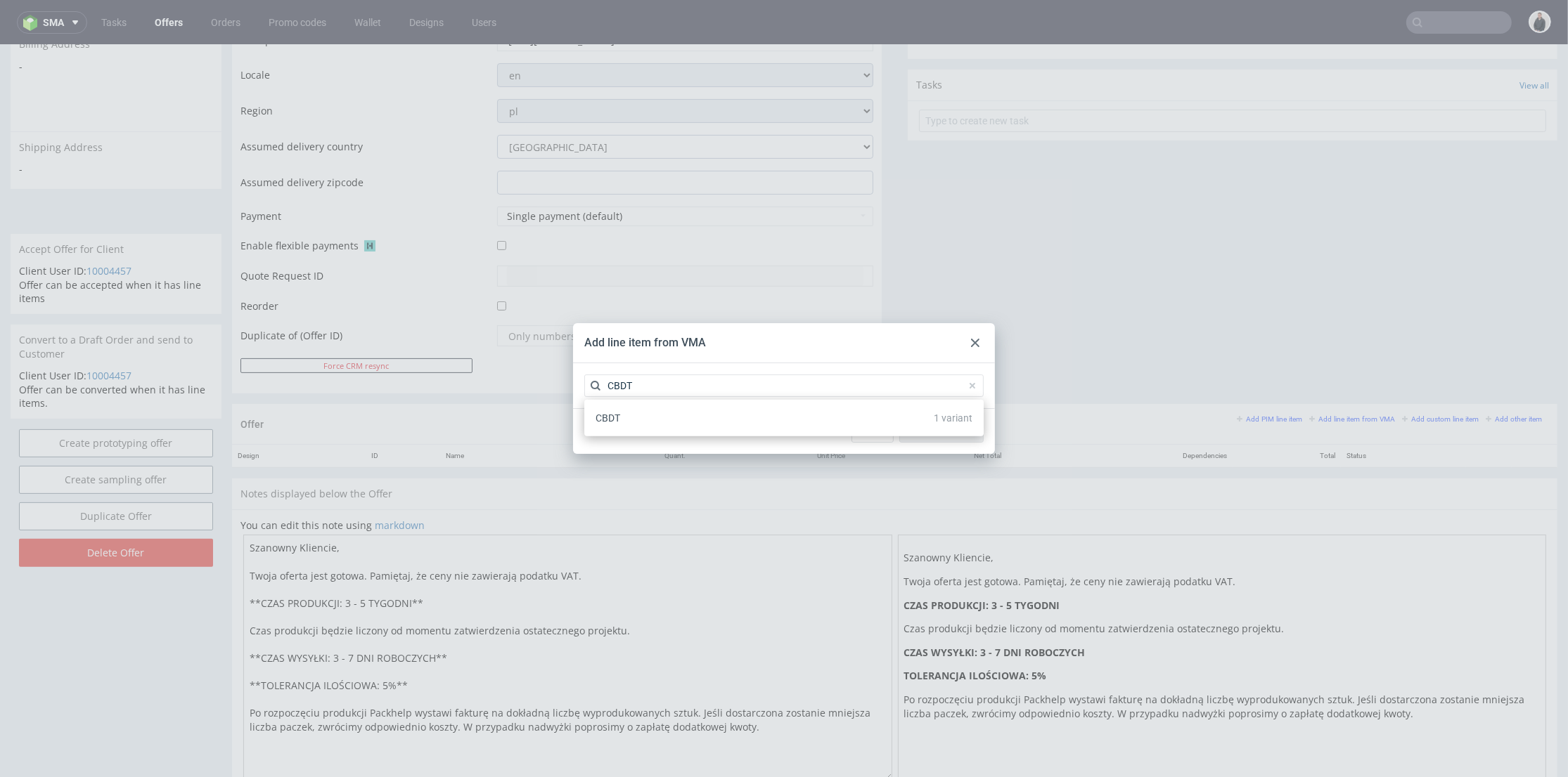
click at [674, 414] on div "CBDT 1 variant" at bounding box center [784, 419] width 388 height 25
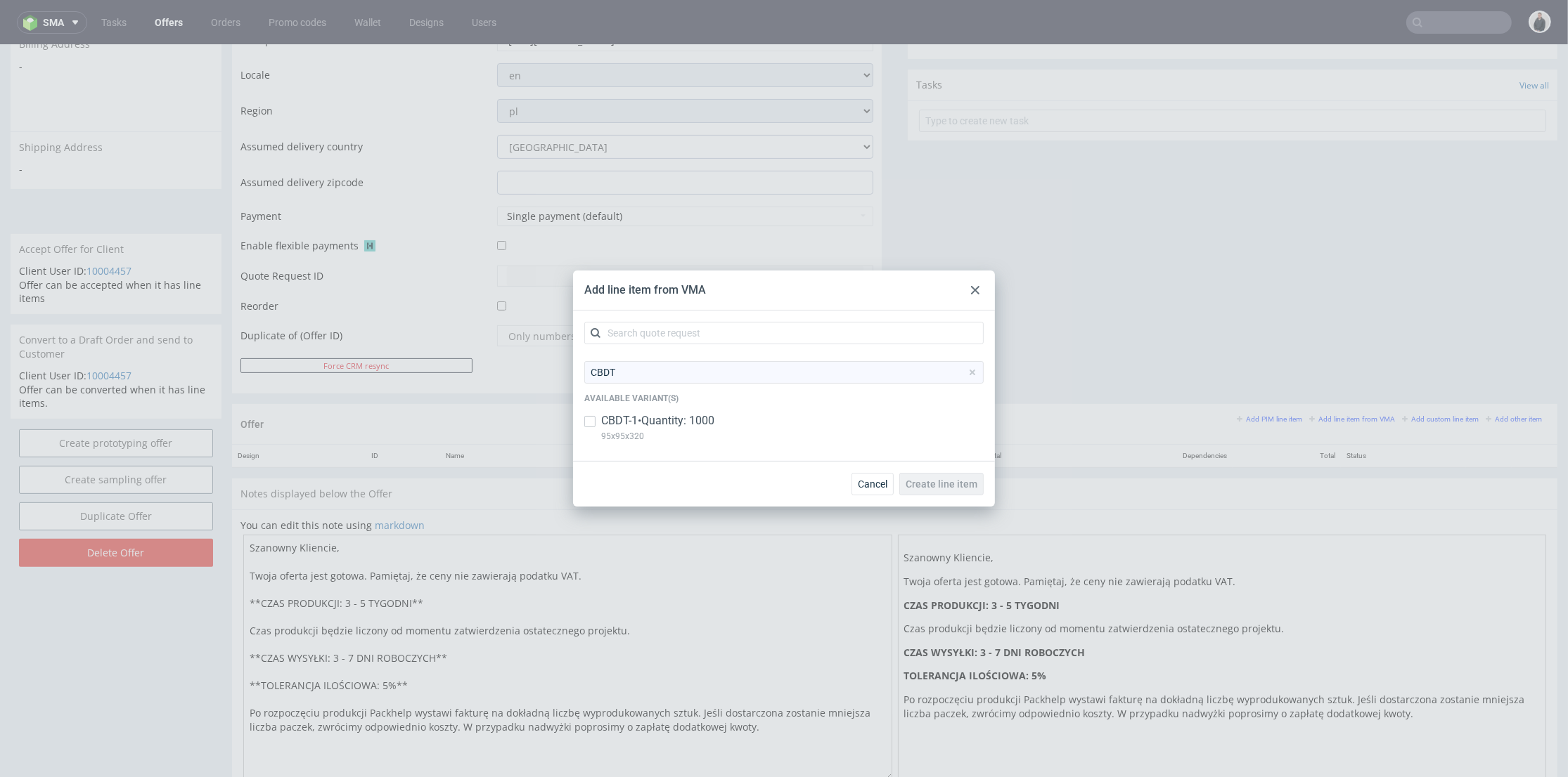
click at [689, 435] on p "95x95x320" at bounding box center [657, 437] width 113 height 16
checkbox input "true"
click at [931, 485] on span "Create line item" at bounding box center [941, 484] width 72 height 10
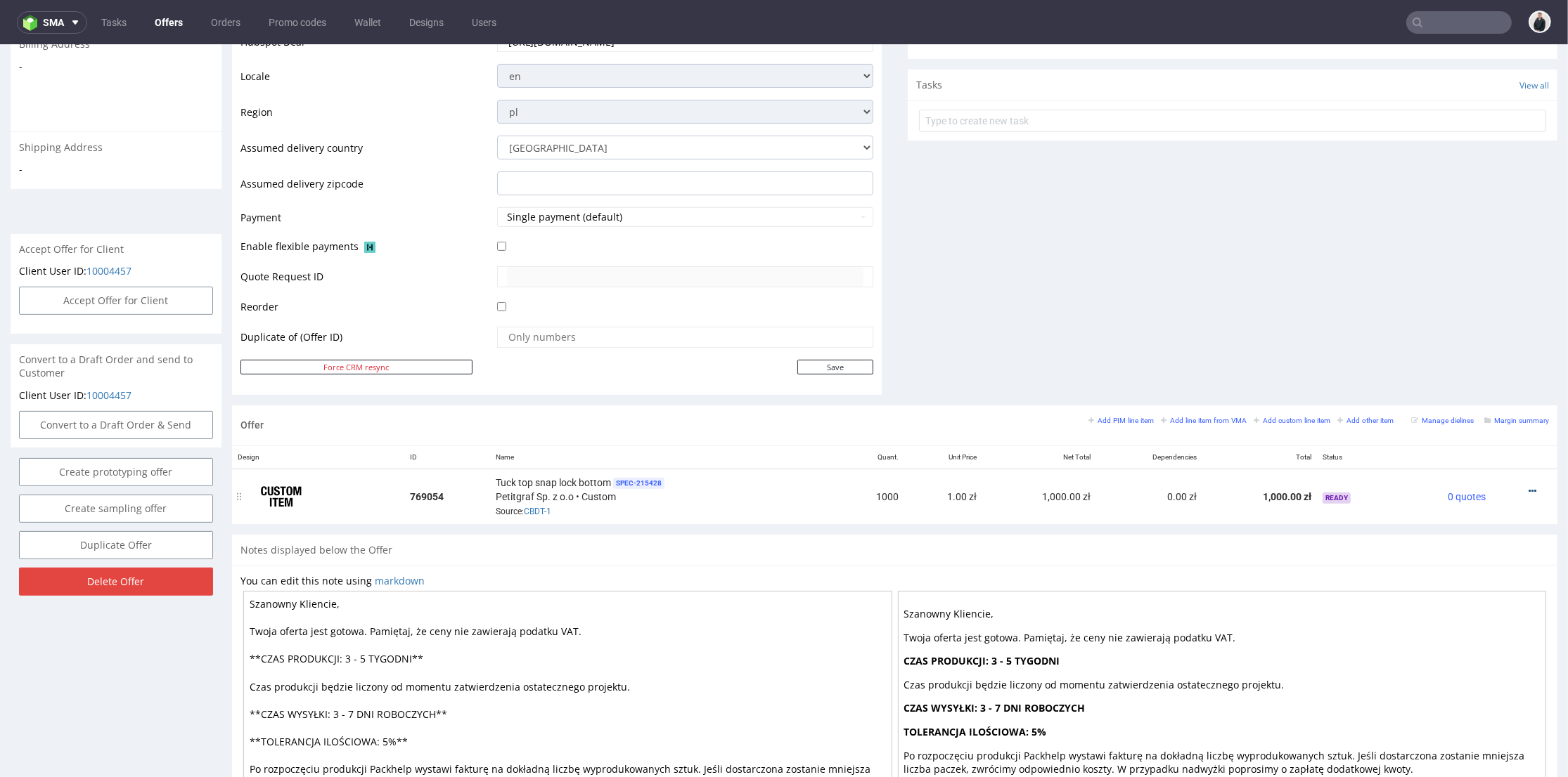
click at [1528, 487] on icon at bounding box center [1532, 491] width 8 height 10
click at [1422, 339] on span "Edit item price" at bounding box center [1468, 335] width 113 height 15
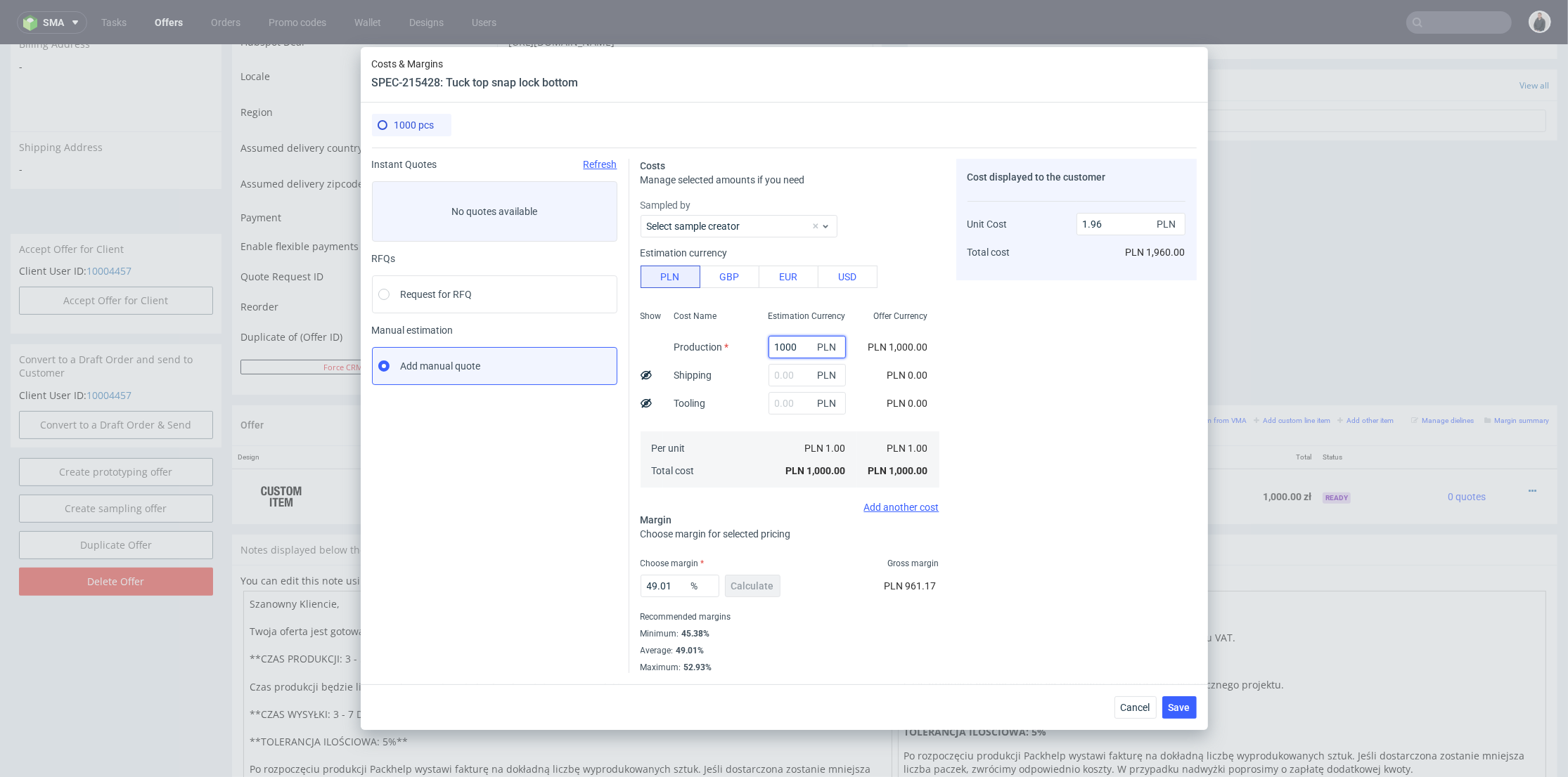
click at [775, 352] on input "1000" at bounding box center [807, 347] width 78 height 22
paste input "293"
type input "2930"
type input "5.75"
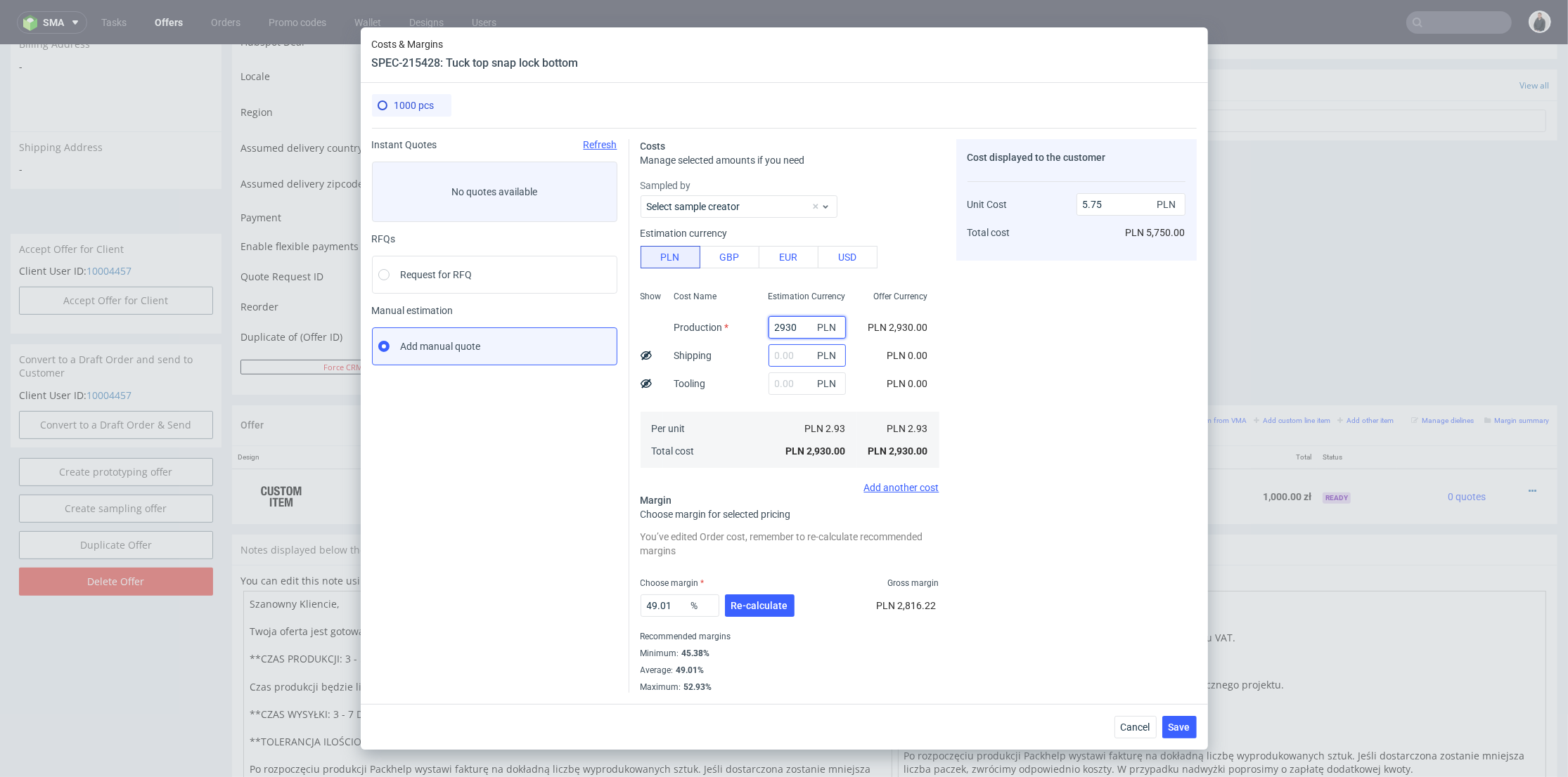
type input "2930"
click at [779, 359] on input "text" at bounding box center [807, 355] width 78 height 22
click at [768, 383] on input "text" at bounding box center [807, 384] width 78 height 22
type input "55"
type input "5.86"
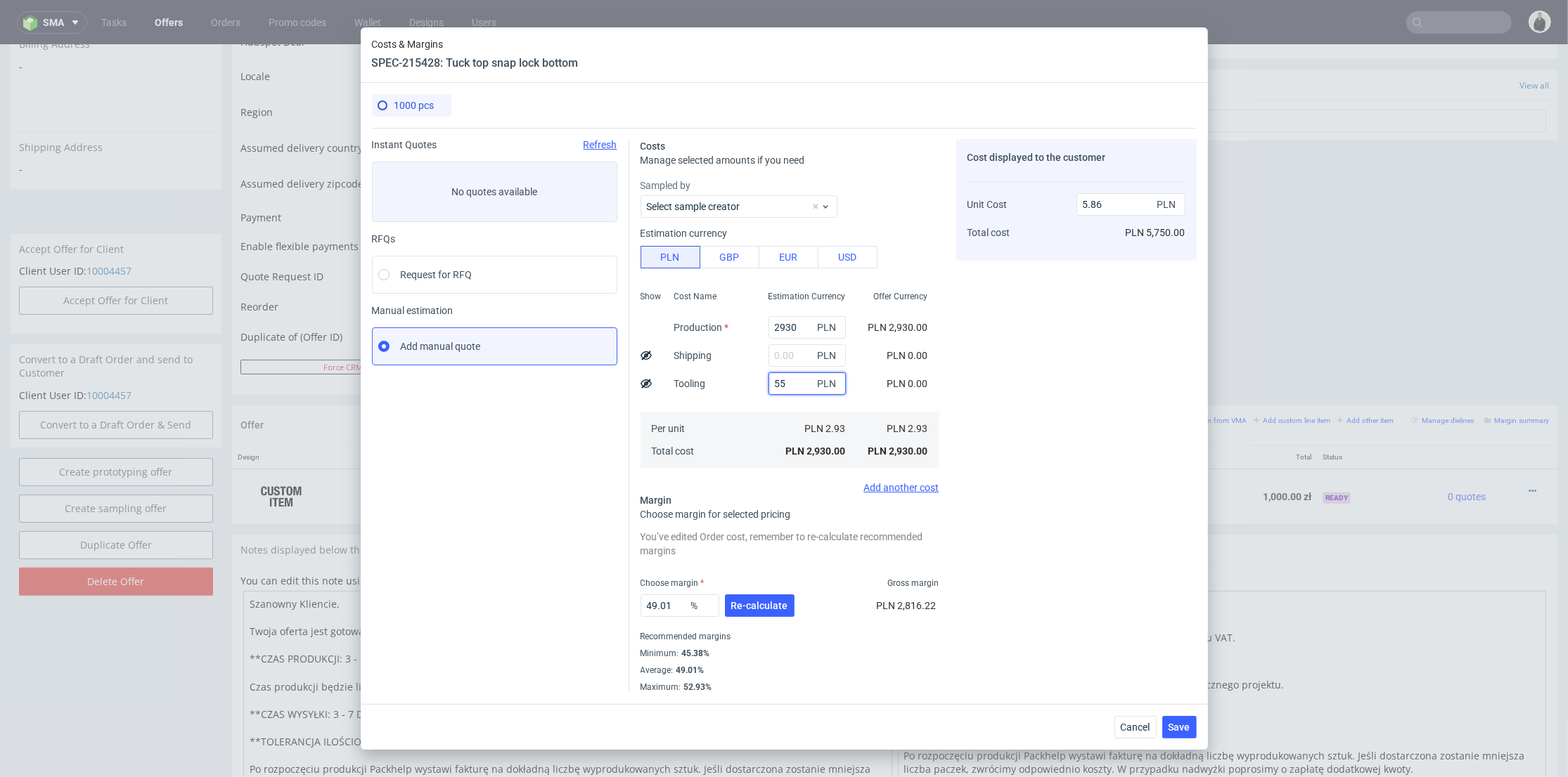
type input "550"
type input "6.82"
type input "550"
click at [1025, 366] on div "Cost displayed to the customer Unit Cost Total cost 6.82 PLN PLN 6,820.00" at bounding box center [1077, 417] width 240 height 554
click at [779, 354] on input "text" at bounding box center [807, 355] width 78 height 22
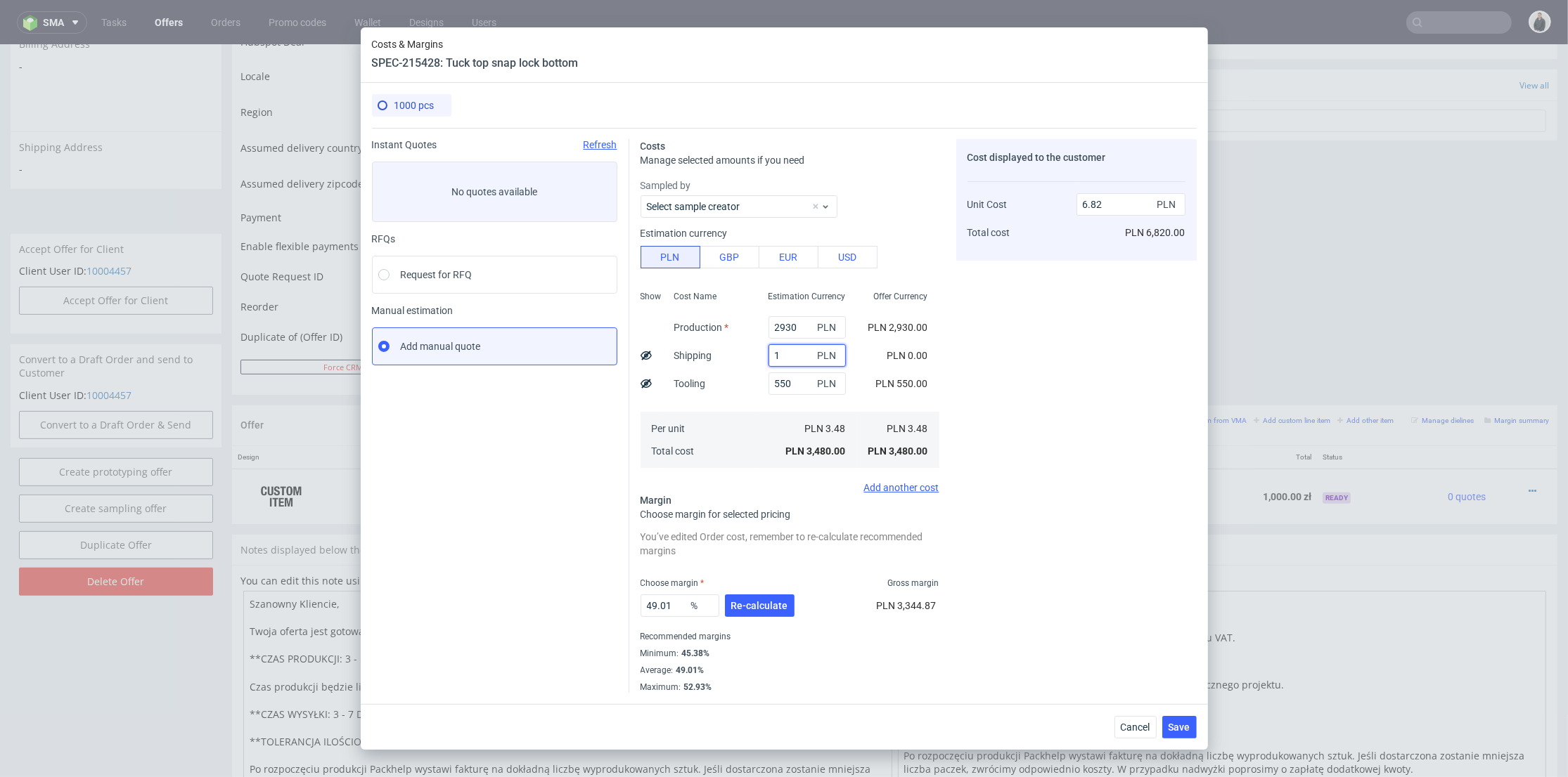
type input "12"
type input "6.85"
type input "120"
click at [991, 357] on div "Cost displayed to the customer Unit Cost Total cost 6.85 PLN PLN 6,850.00" at bounding box center [1077, 417] width 240 height 554
type input "7.06"
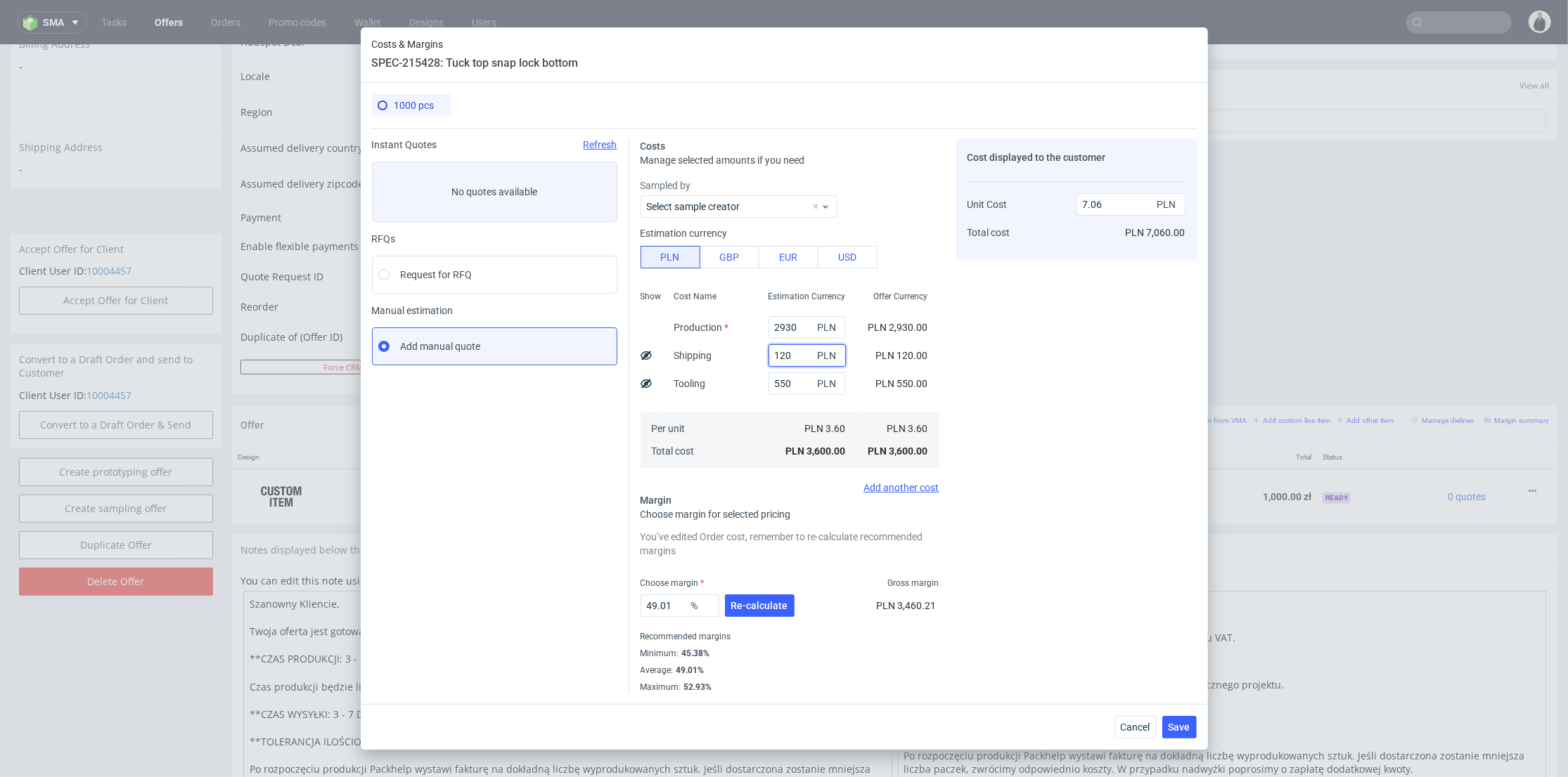
click at [771, 357] on input "120" at bounding box center [807, 355] width 78 height 22
type input "170"
type input "7.16"
type input "170"
click at [780, 606] on span "Re-calculate" at bounding box center [759, 606] width 57 height 10
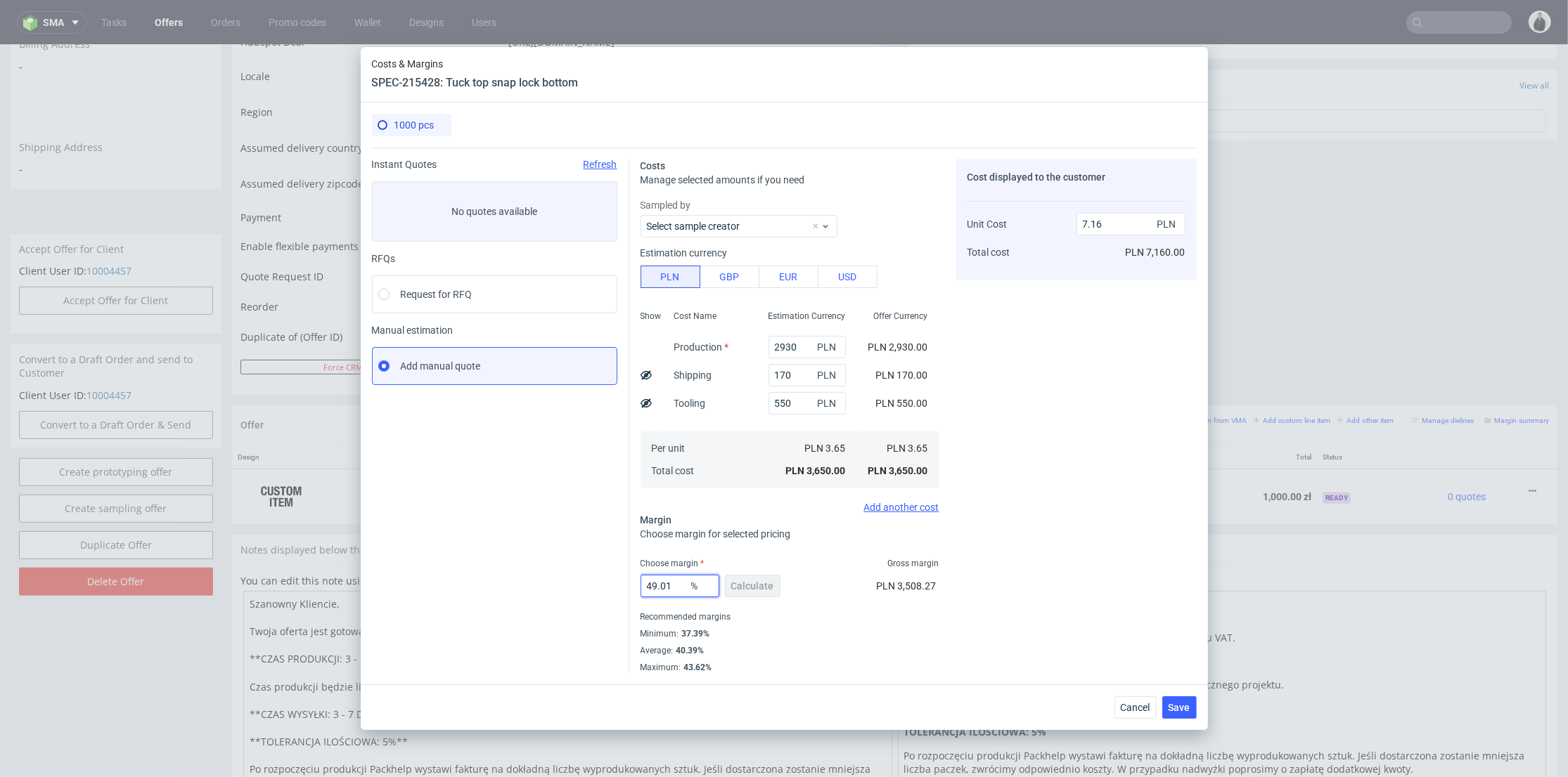
drag, startPoint x: 675, startPoint y: 585, endPoint x: 589, endPoint y: 582, distance: 86.1
click at [576, 583] on div "Instant Quotes Refresh No quotes available RFQs Request for RFQ Manual estimati…" at bounding box center [784, 410] width 825 height 526
type input "3"
type input "3.76"
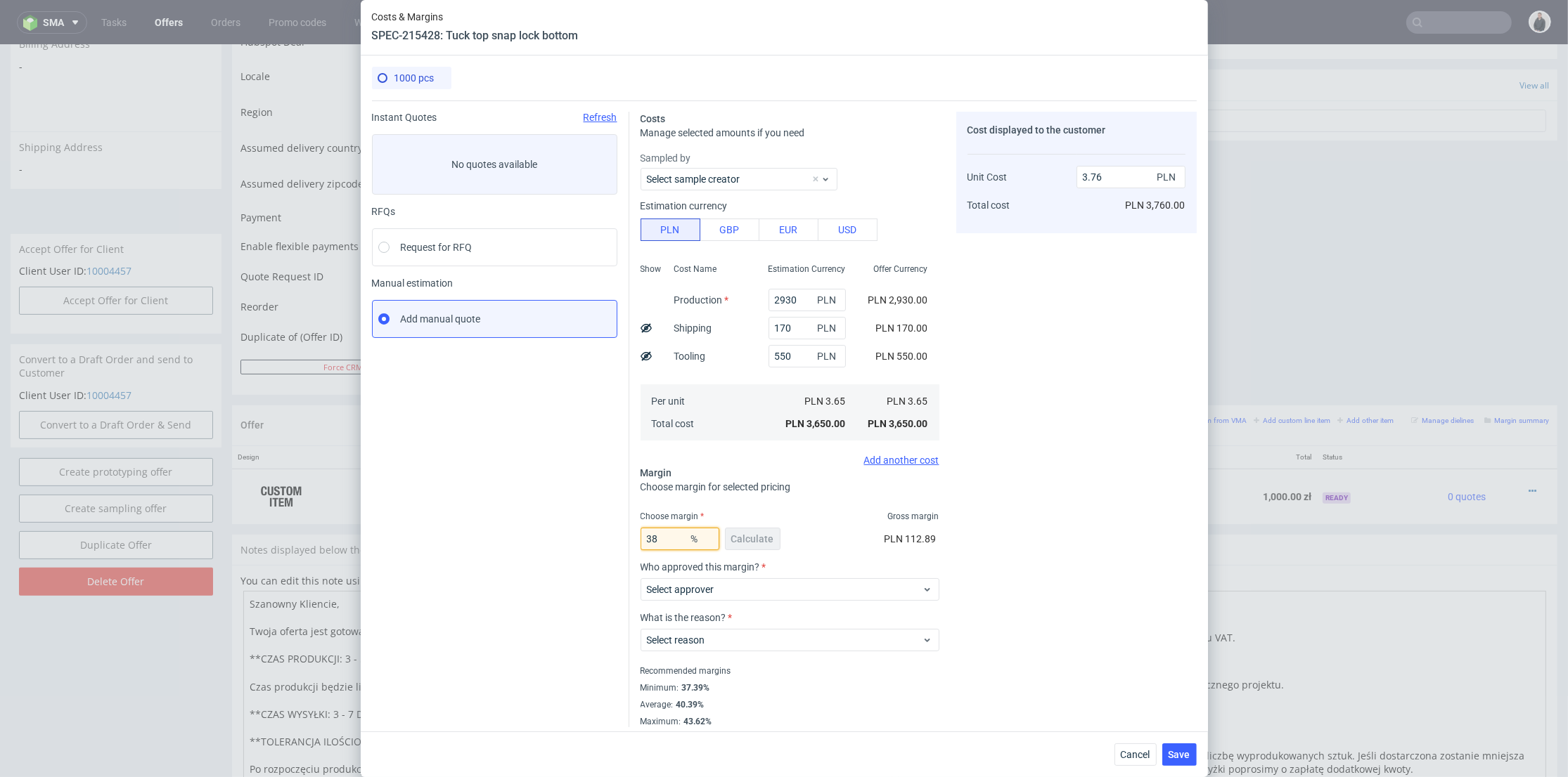
type input "38"
type input "5.89"
click at [1082, 503] on div "Cost displayed to the customer Unit Cost Total cost 5.89 PLN PLN 3,760.00" at bounding box center [1077, 420] width 240 height 616
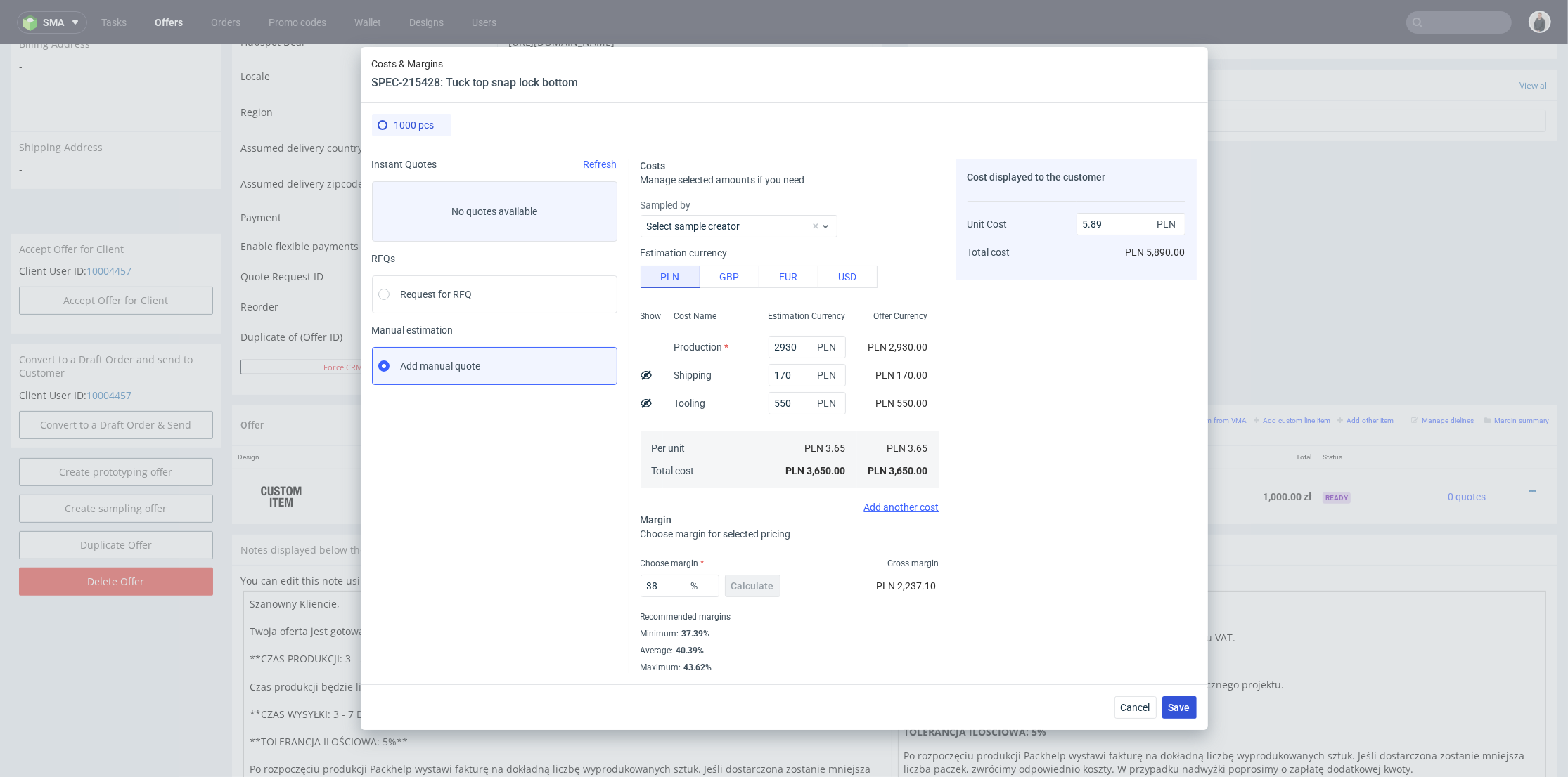
click at [1177, 708] on span "Save" at bounding box center [1179, 707] width 21 height 10
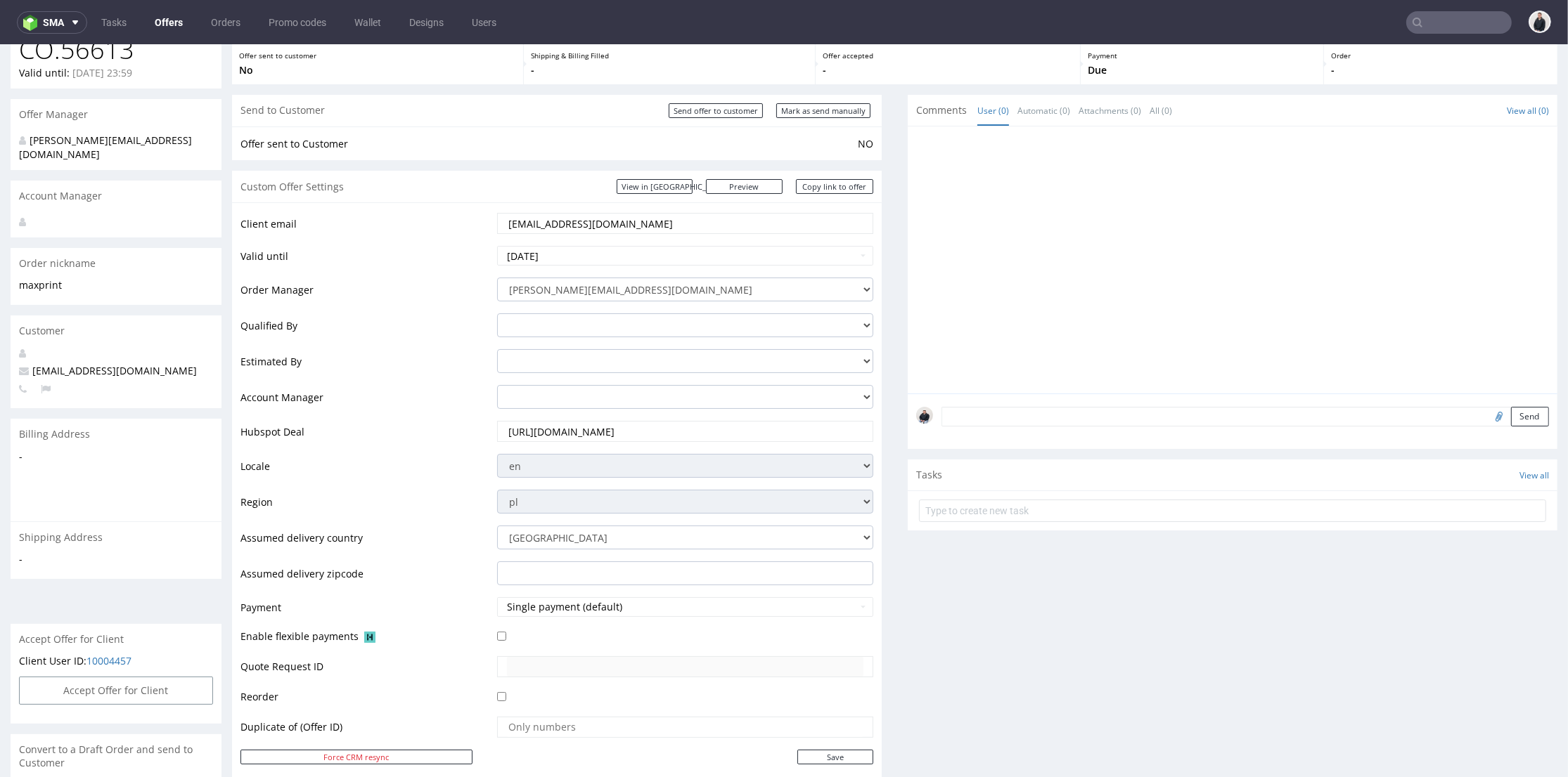
scroll to position [0, 0]
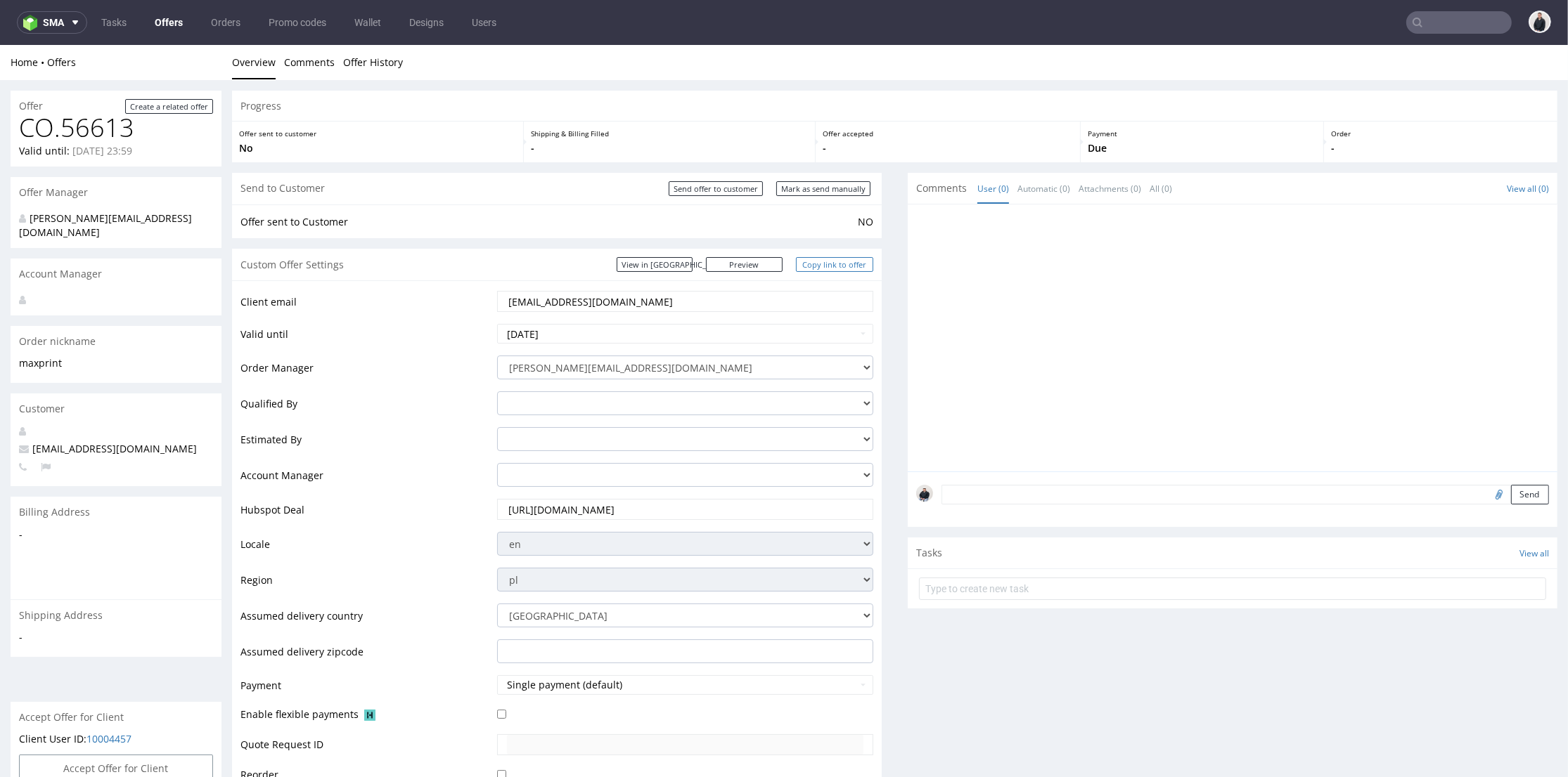
click at [820, 263] on link "Copy link to offer" at bounding box center [834, 264] width 78 height 15
click at [716, 191] on input "Send offer to customer" at bounding box center [715, 188] width 94 height 15
type input "In progress..."
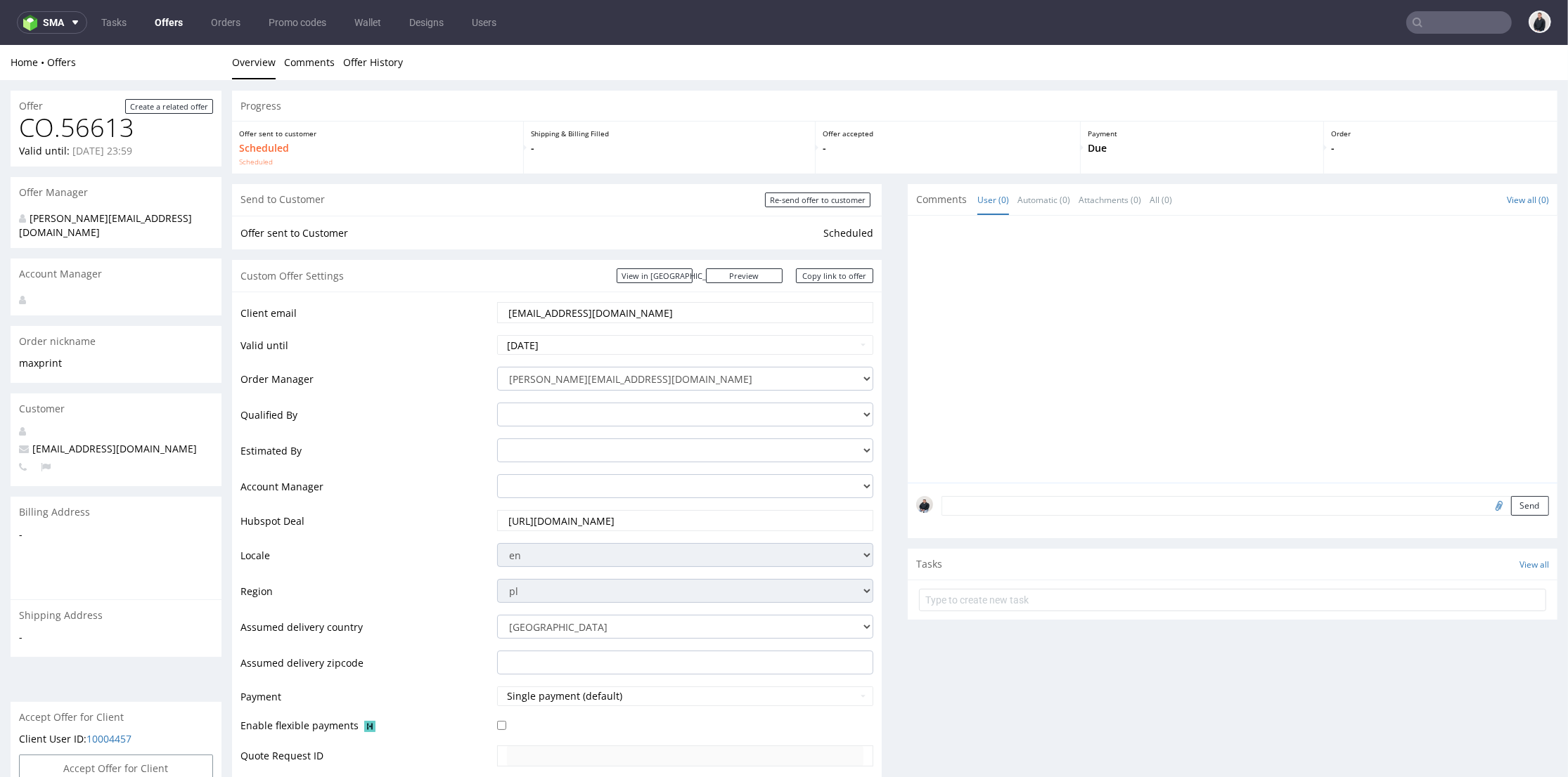
click at [172, 19] on link "Offers" at bounding box center [169, 22] width 45 height 22
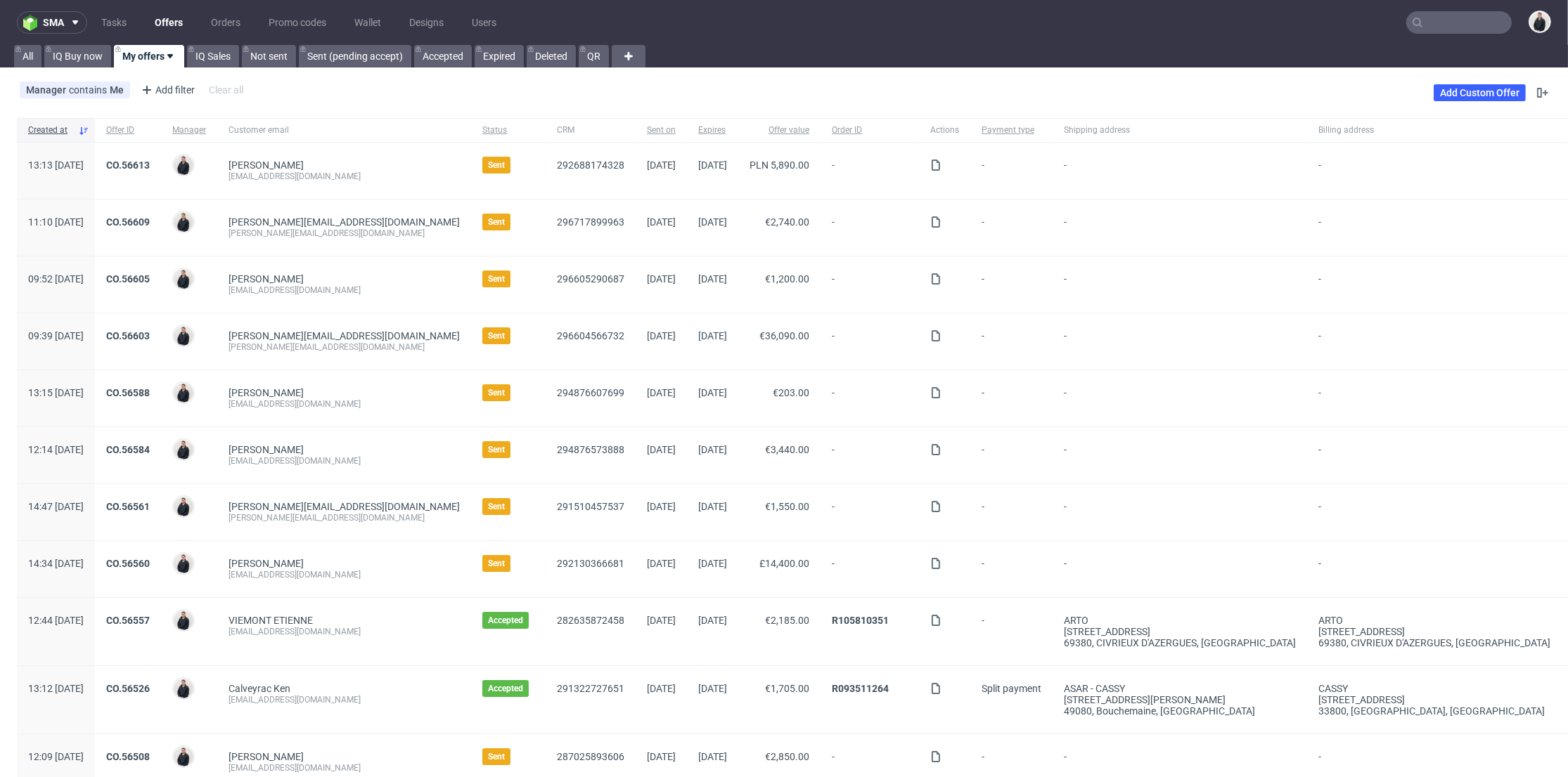
click at [161, 280] on div "CO.56605" at bounding box center [128, 285] width 66 height 56
click at [150, 278] on link "CO.56605" at bounding box center [128, 279] width 44 height 12
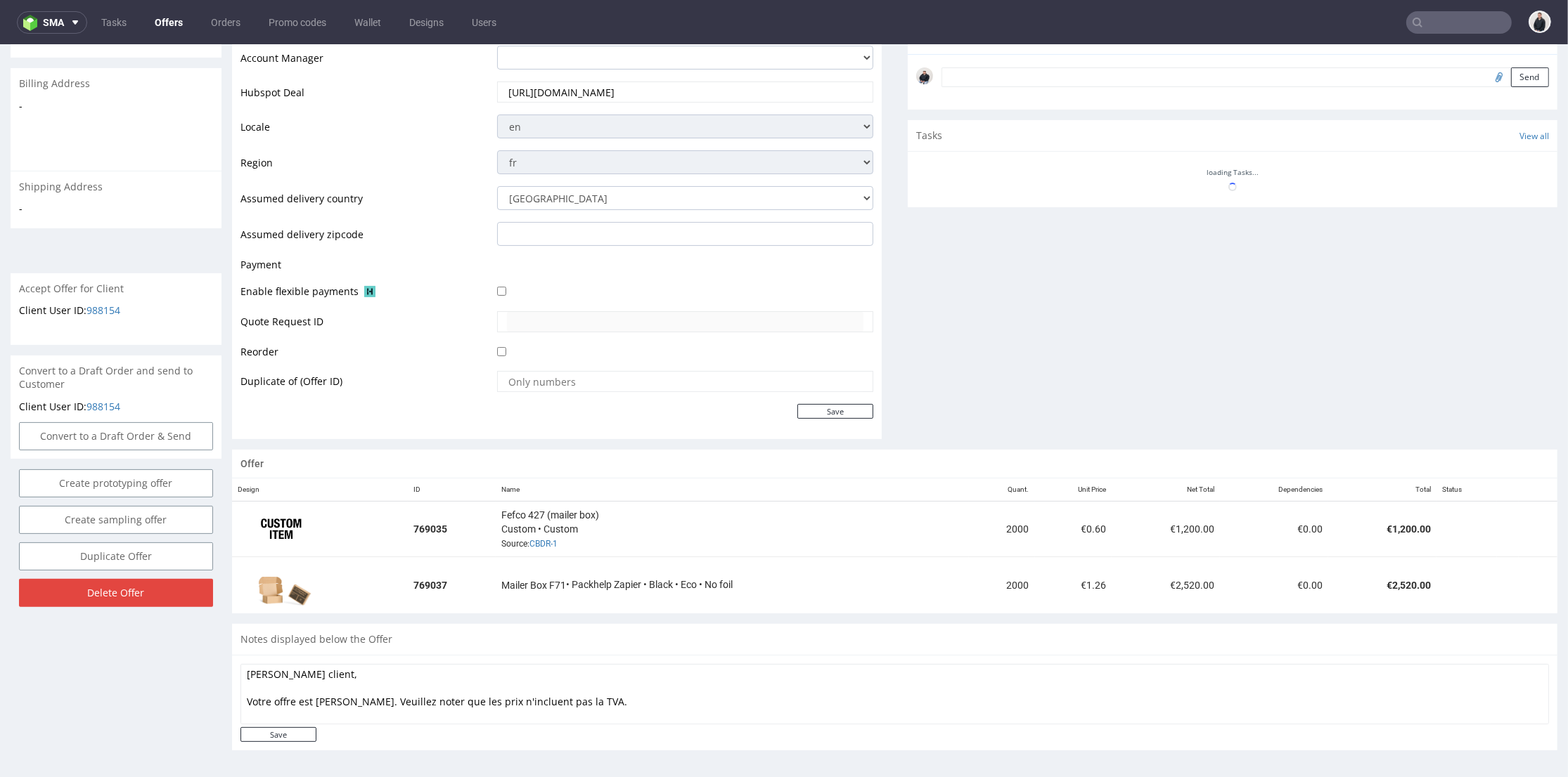
scroll to position [507, 0]
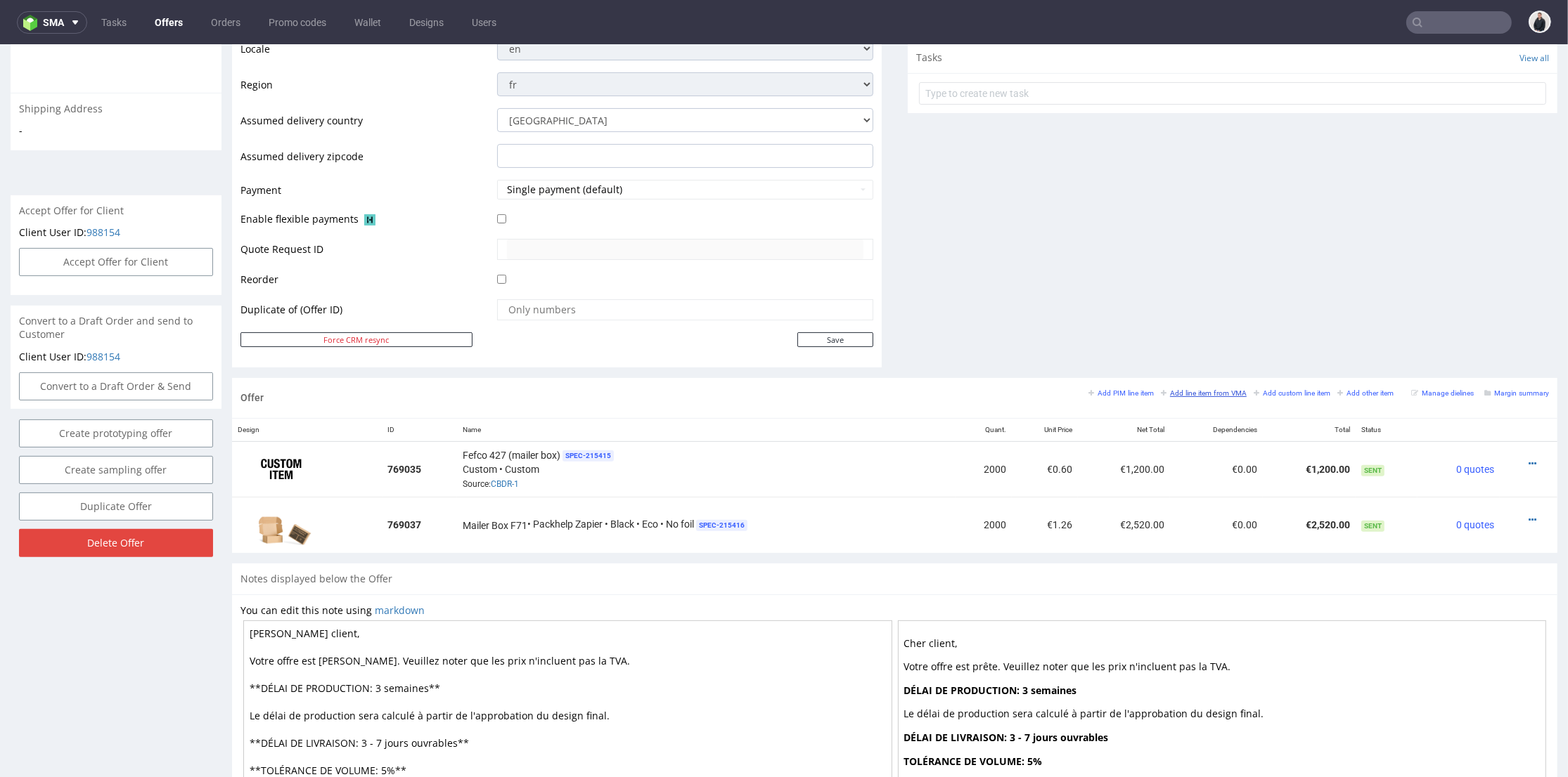
click at [1169, 393] on small "Add line item from VMA" at bounding box center [1204, 393] width 86 height 8
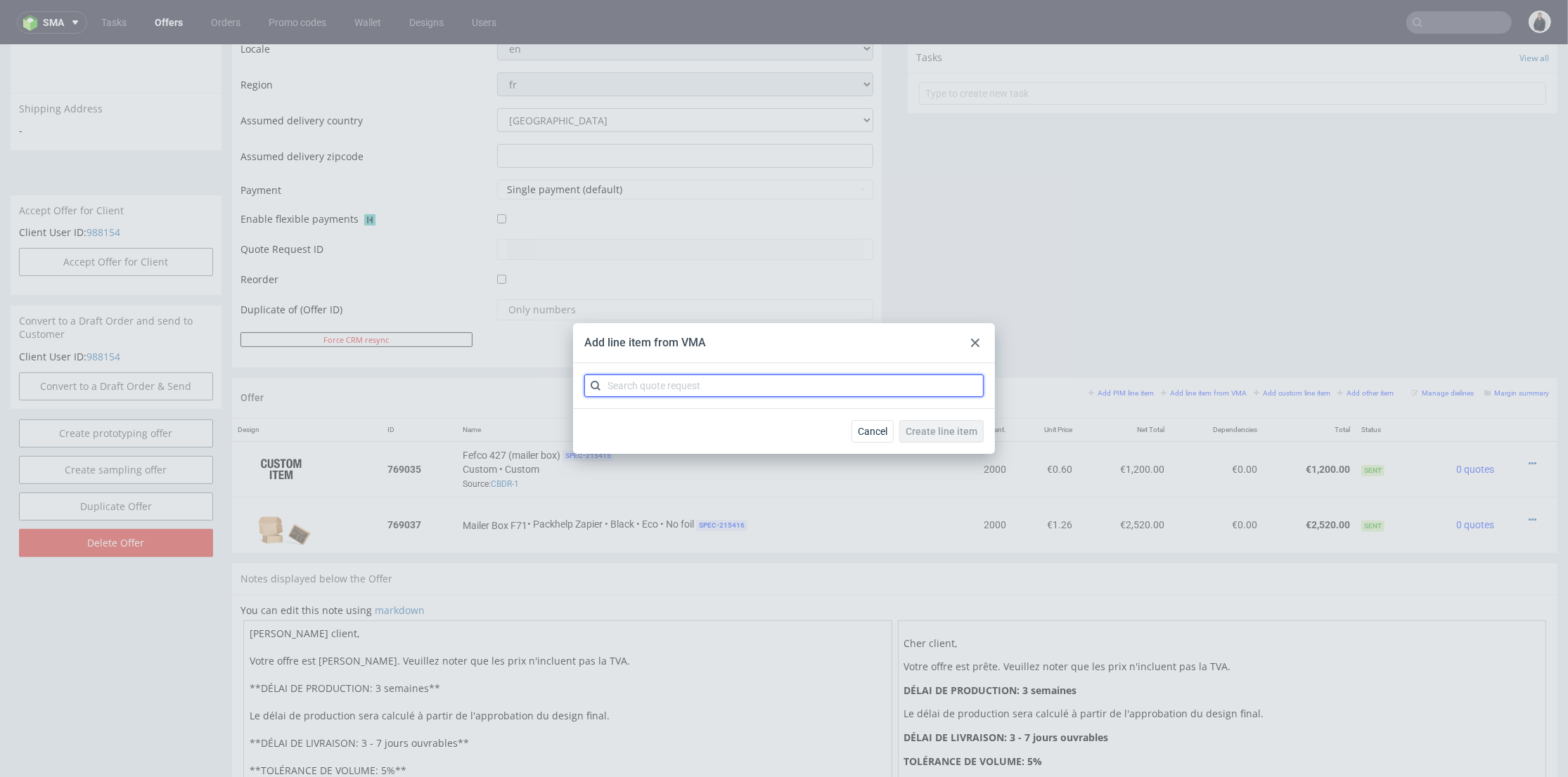
click at [694, 386] on input "text" at bounding box center [784, 386] width 399 height 22
type input "cbdr"
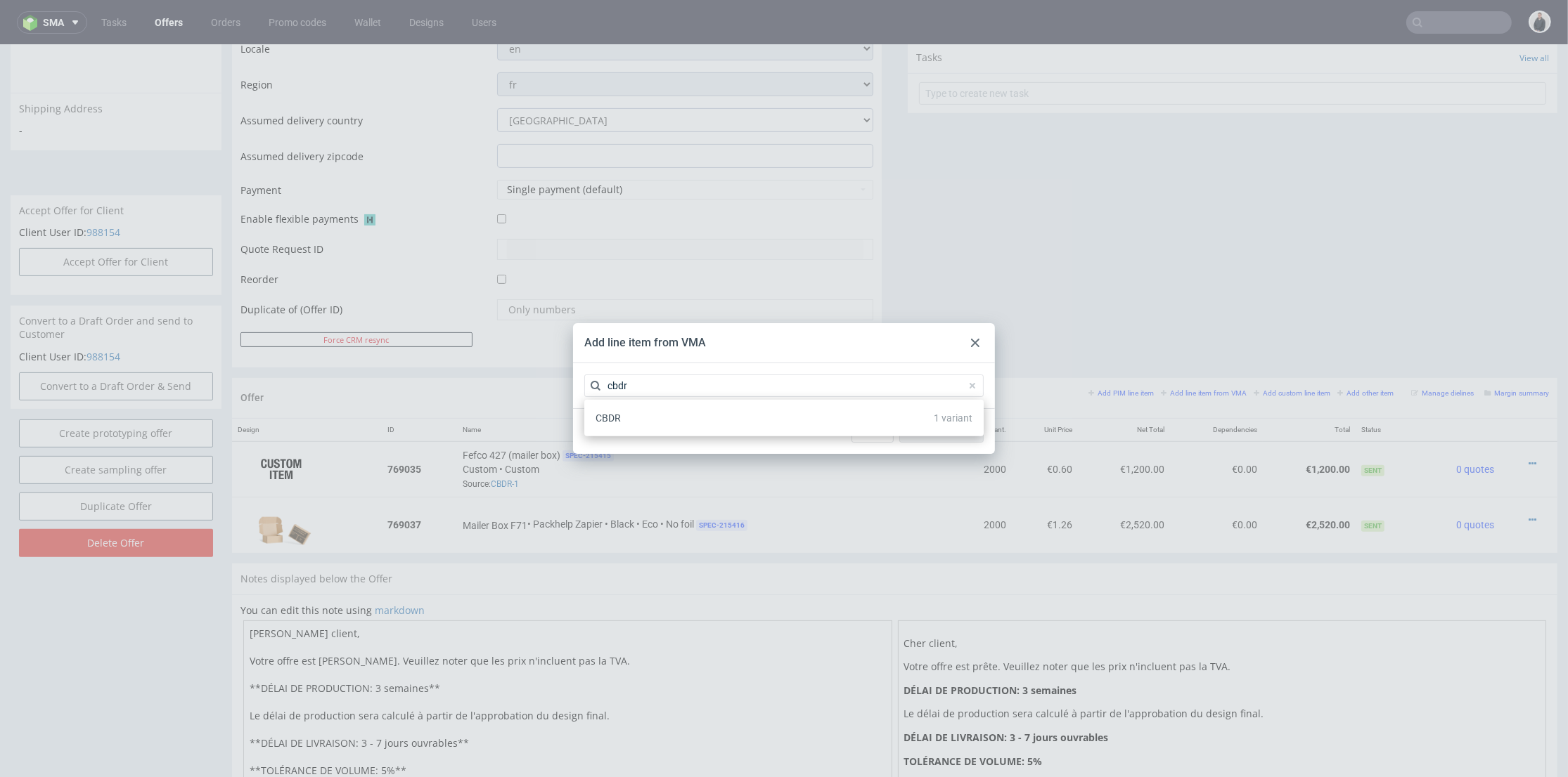
click at [676, 415] on div "CBDR 1 variant" at bounding box center [784, 419] width 388 height 25
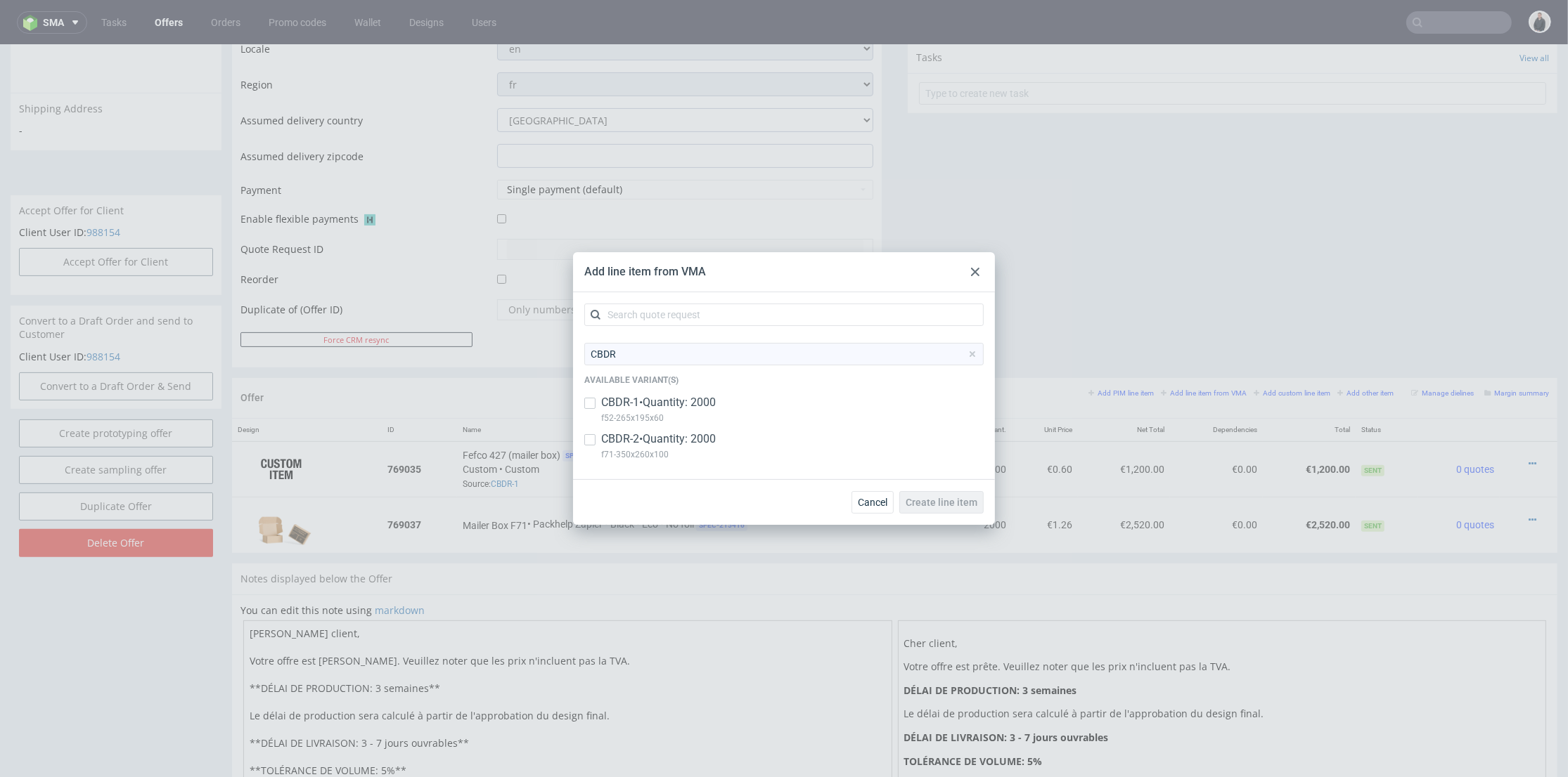
click at [662, 447] on p "f71-350x260x100" at bounding box center [658, 454] width 114 height 16
checkbox input "true"
click at [943, 501] on span "Create line item" at bounding box center [941, 503] width 72 height 10
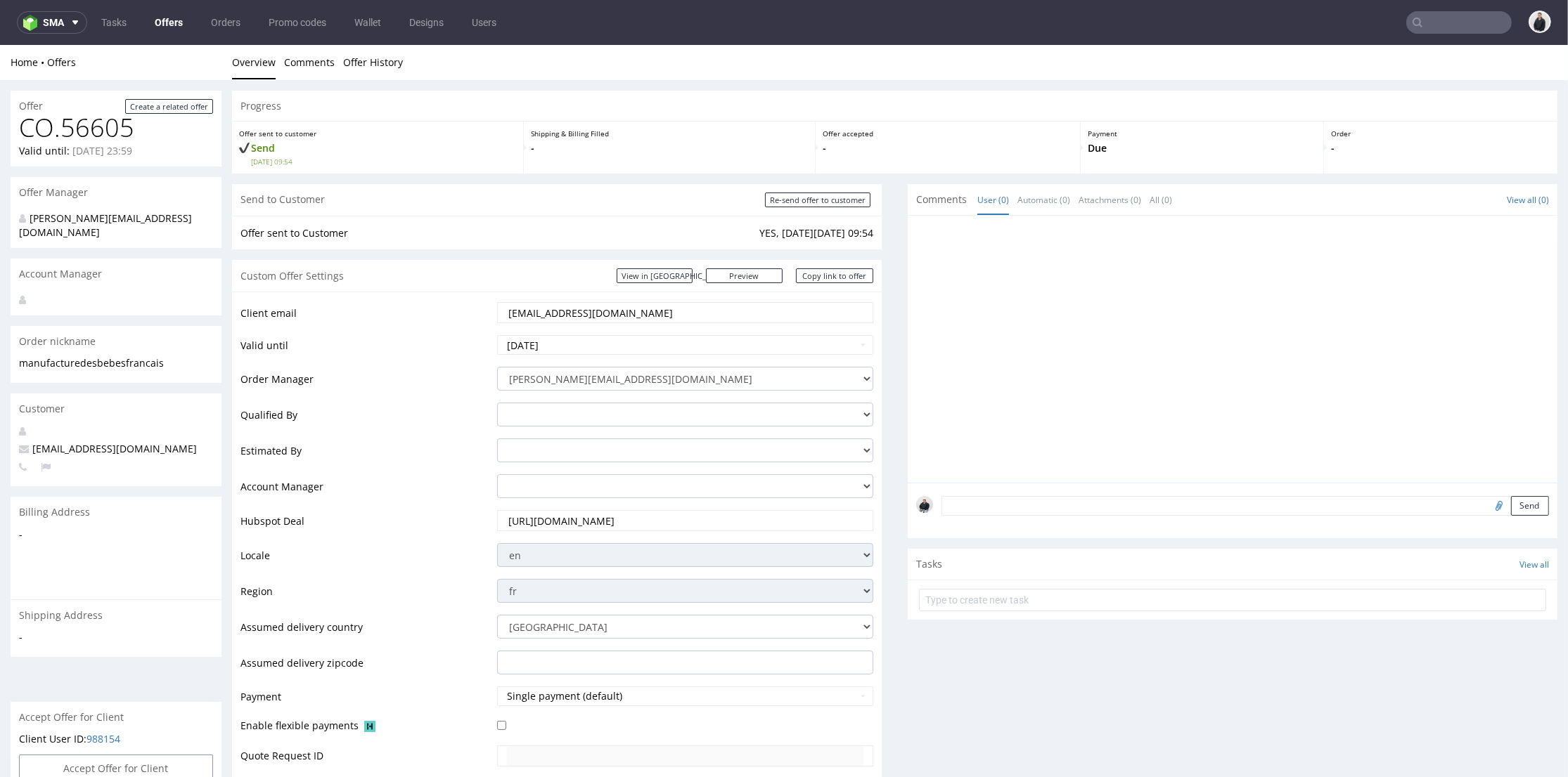
scroll to position [546, 0]
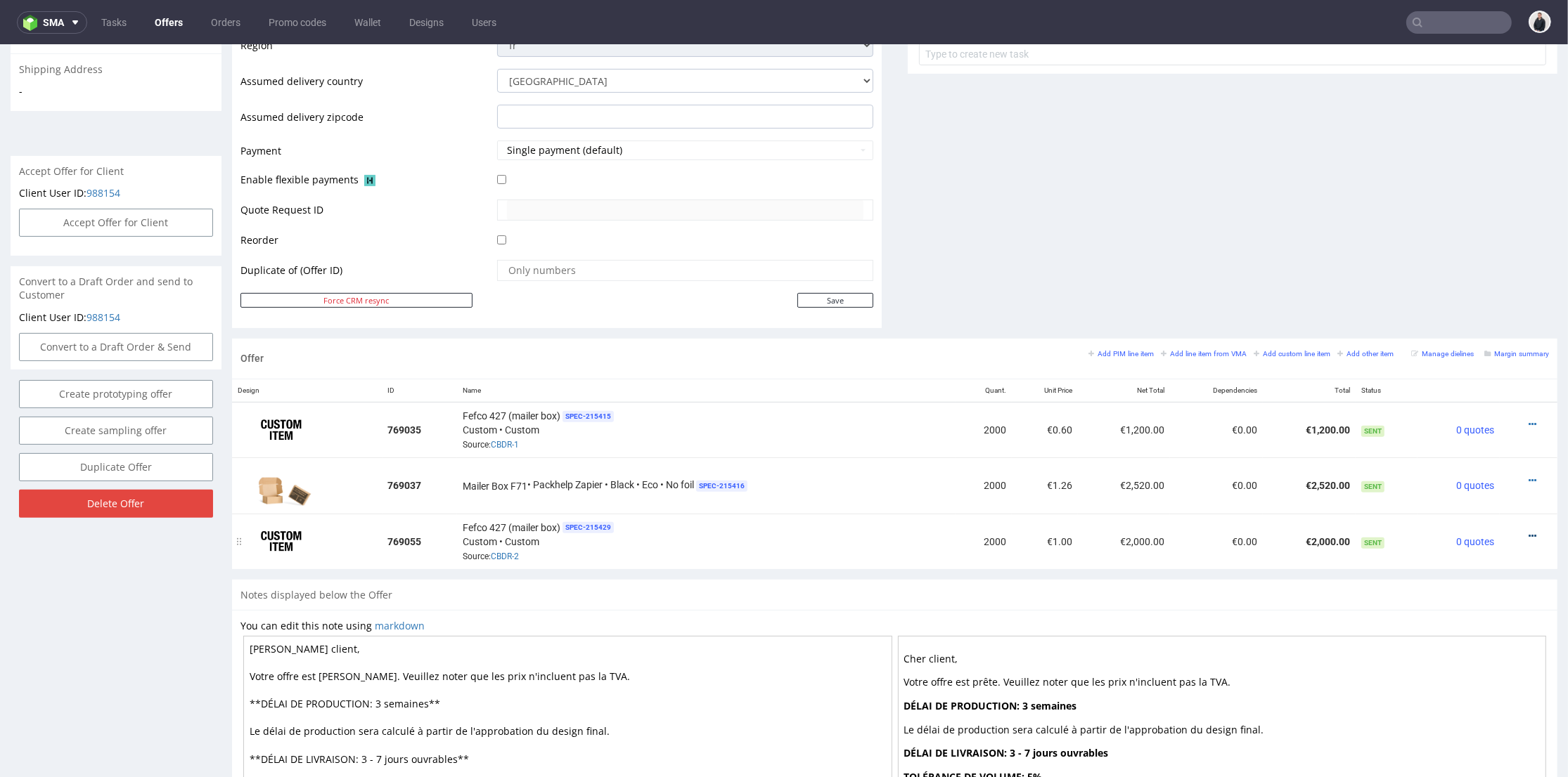
click at [1528, 531] on icon at bounding box center [1532, 536] width 8 height 10
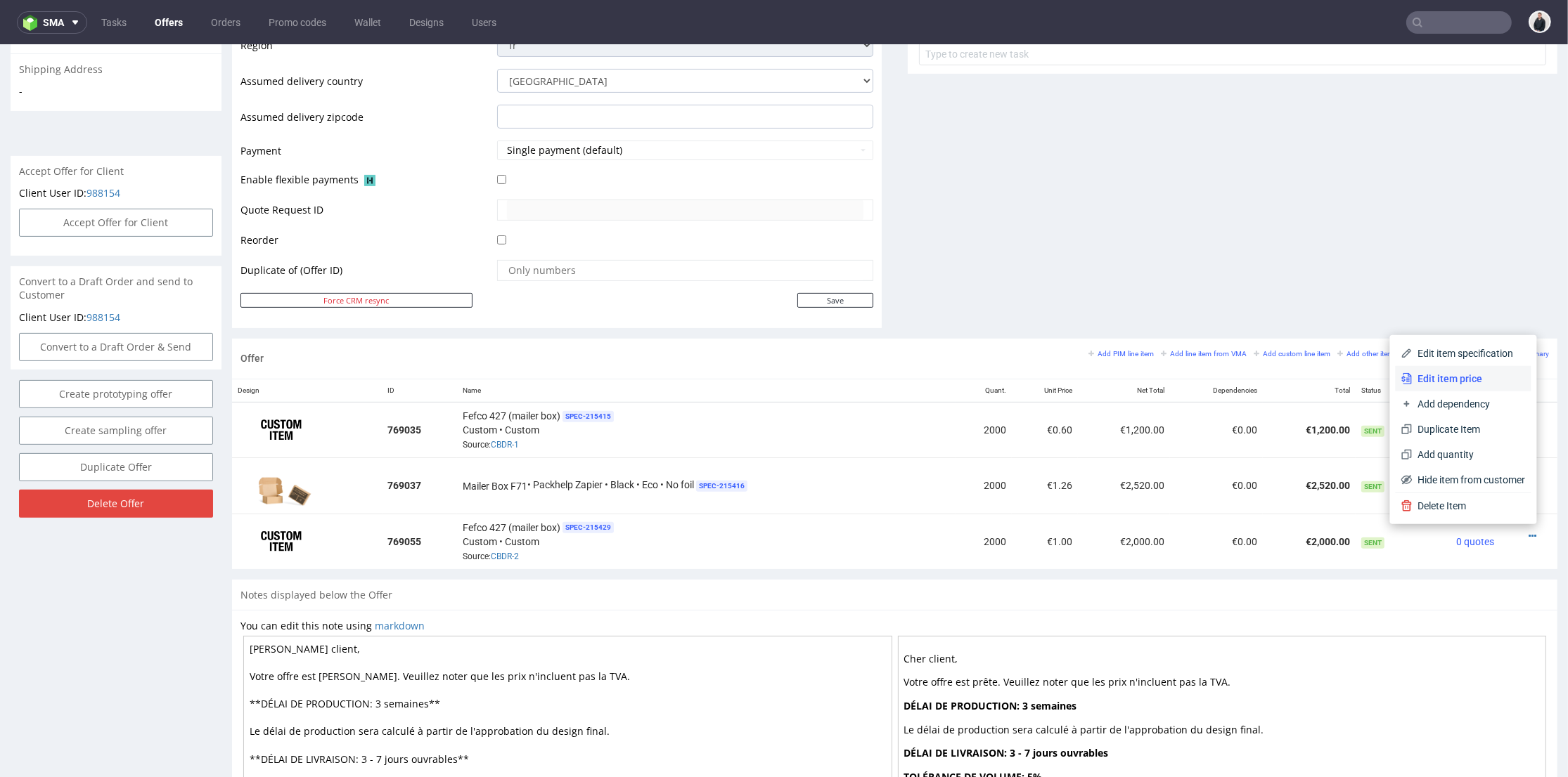
drag, startPoint x: 1450, startPoint y: 387, endPoint x: 1427, endPoint y: 383, distance: 23.3
click at [1450, 387] on li "Edit item price" at bounding box center [1463, 379] width 136 height 25
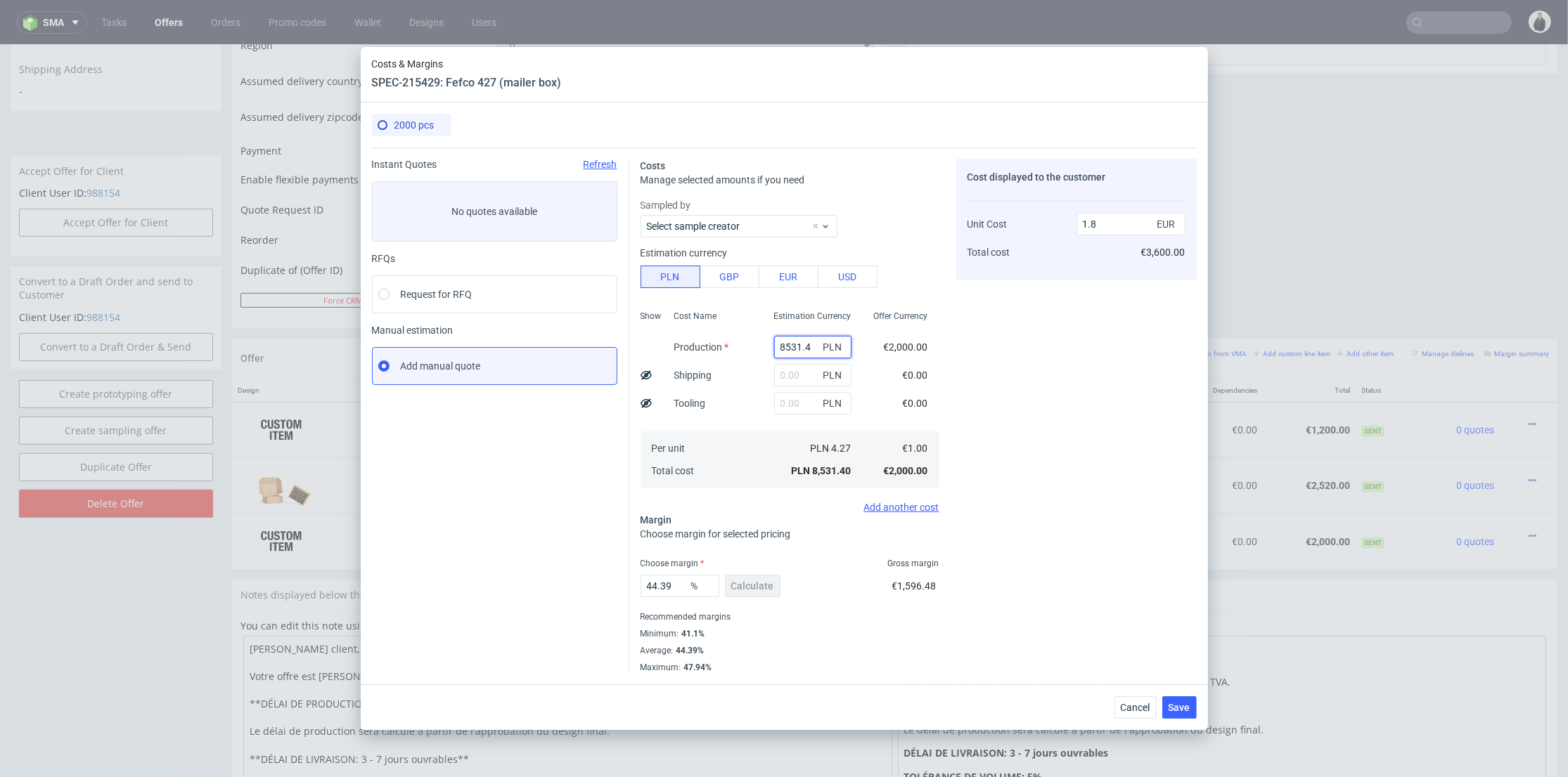
click at [800, 343] on input "8531.4" at bounding box center [813, 347] width 78 height 22
paste input "3400"
type input "3400"
type input "0.72"
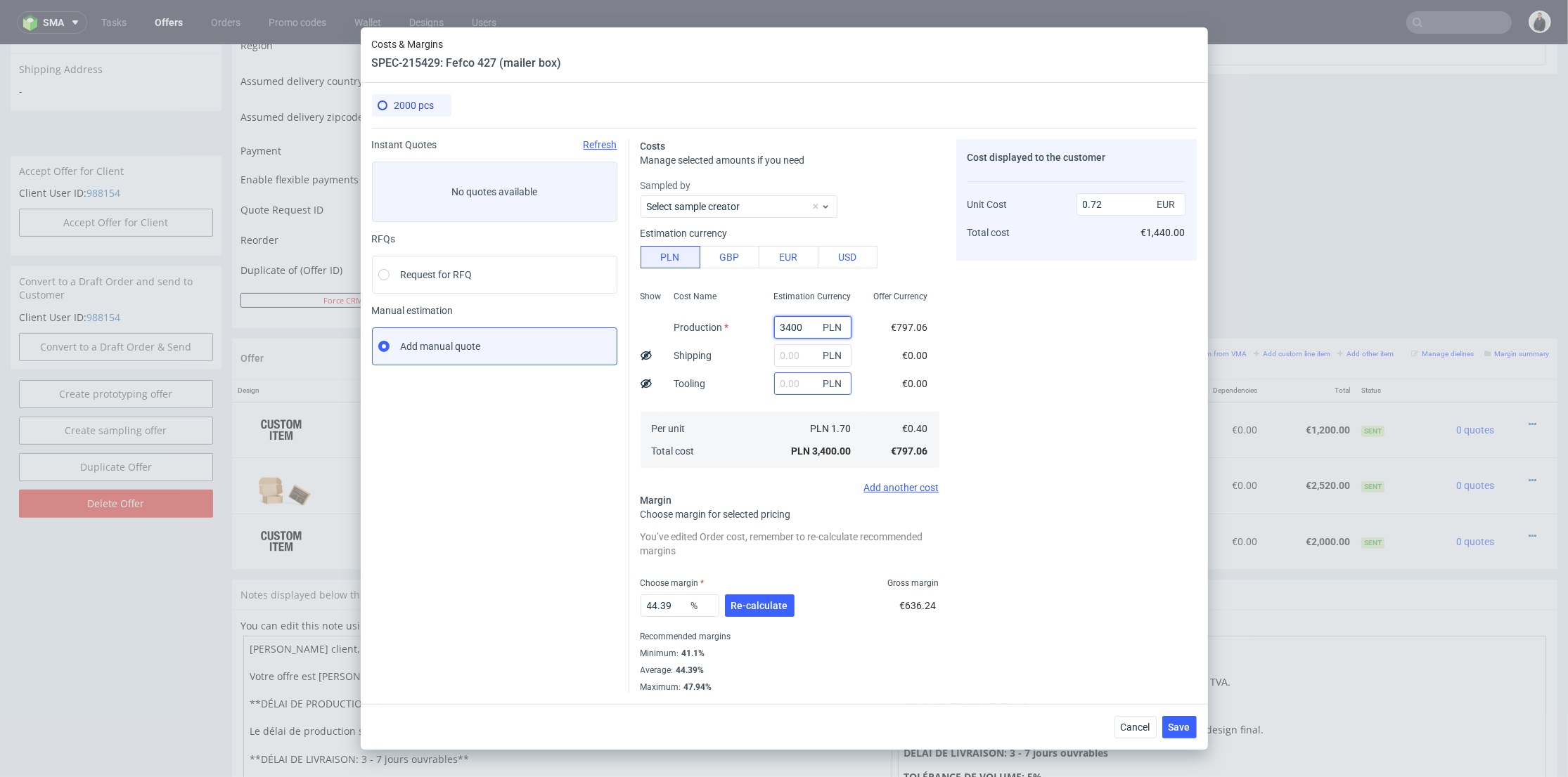
type input "3400"
click at [774, 381] on input "text" at bounding box center [813, 384] width 78 height 22
type input "400"
click at [780, 354] on input "text" at bounding box center [813, 355] width 78 height 22
type input "0.8"
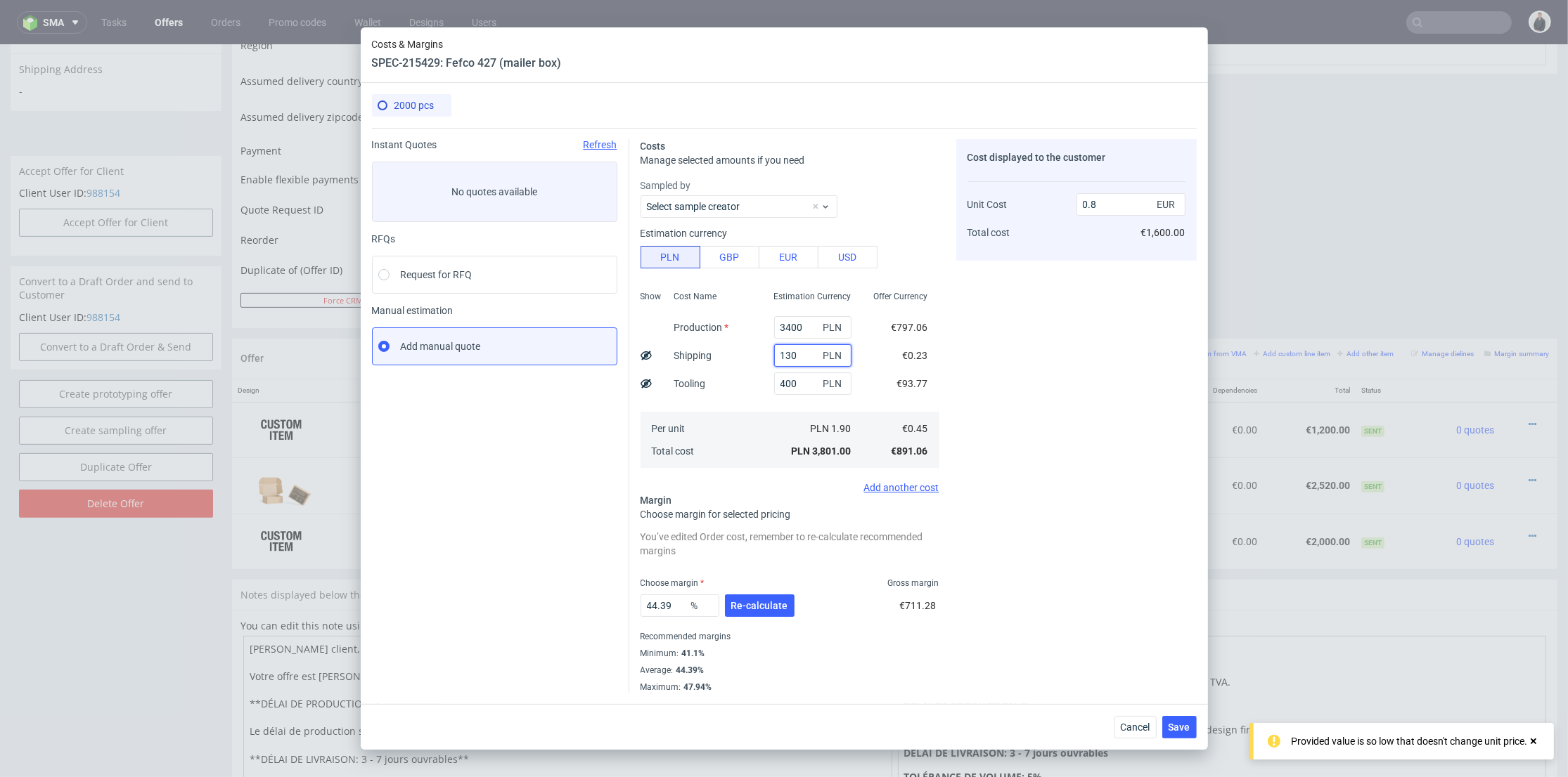
type input "1300"
type input "0.84"
type input "1300"
drag, startPoint x: 746, startPoint y: 407, endPoint x: 759, endPoint y: 531, distance: 124.7
click at [746, 407] on div "Cost Name Production Shipping Tooling Per unit Total cost" at bounding box center [712, 379] width 100 height 186
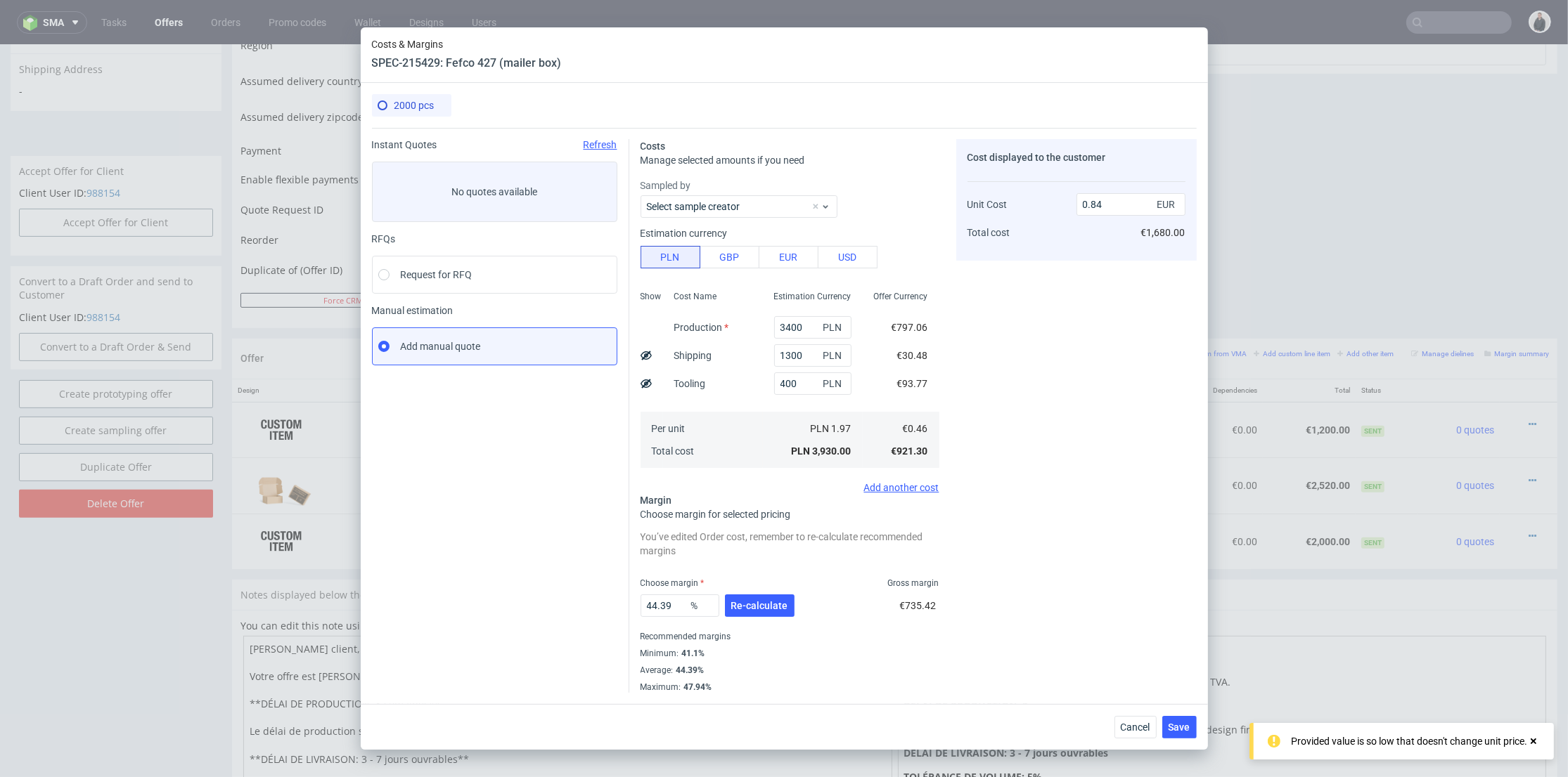
type input "1.08"
click at [760, 613] on button "Re-calculate" at bounding box center [760, 606] width 70 height 22
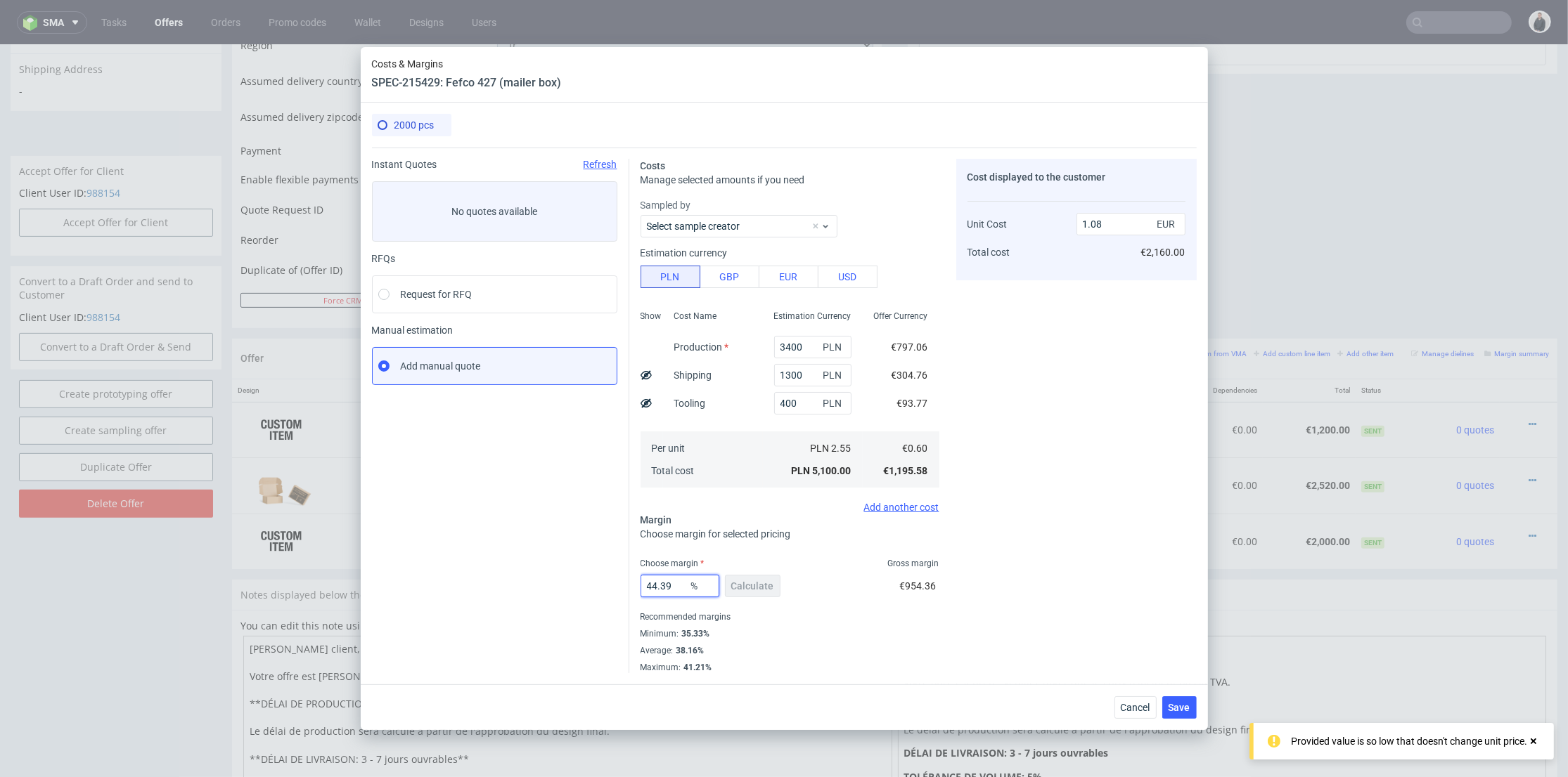
drag, startPoint x: 645, startPoint y: 587, endPoint x: 624, endPoint y: 575, distance: 24.2
click at [583, 580] on div "Instant Quotes Refresh No quotes available RFQs Request for RFQ Manual estimati…" at bounding box center [784, 410] width 825 height 526
type input "36"
click at [1080, 551] on div "Cost displayed to the customer Unit Cost Total cost 1.08 EUR €2,160.00" at bounding box center [1077, 416] width 240 height 514
type input "0.93"
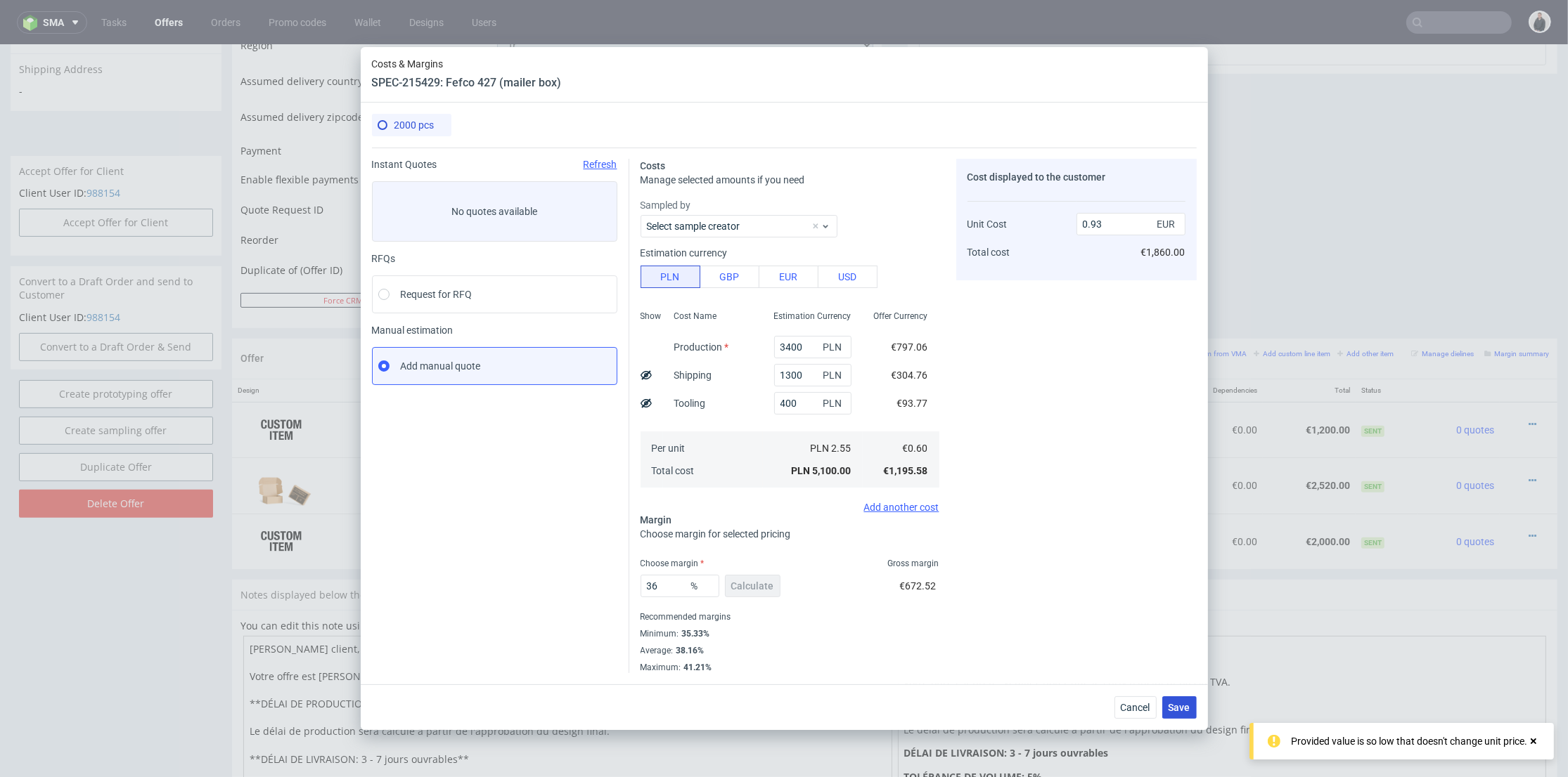
click at [1175, 714] on button "Save" at bounding box center [1179, 707] width 35 height 22
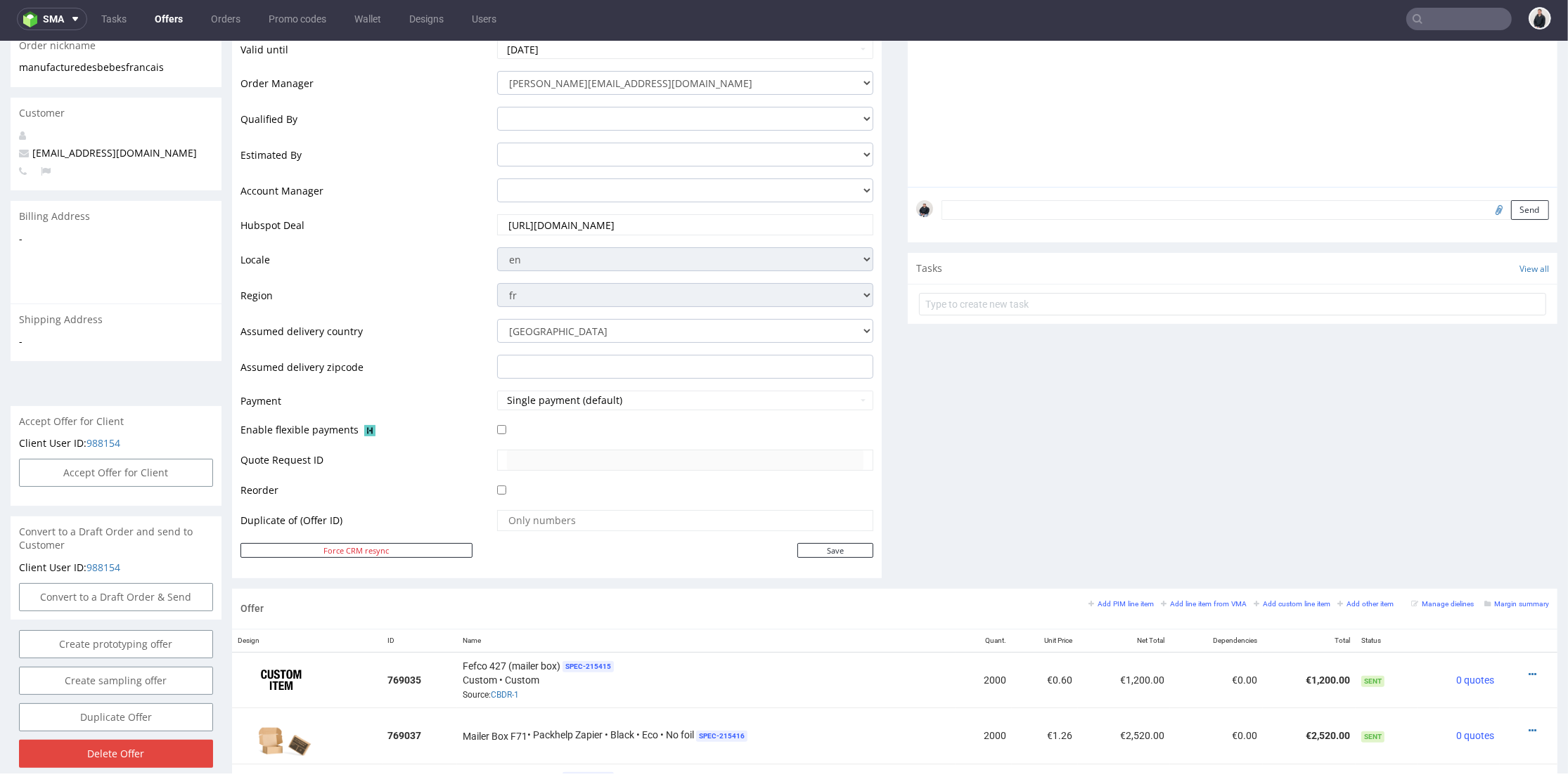
scroll to position [449, 0]
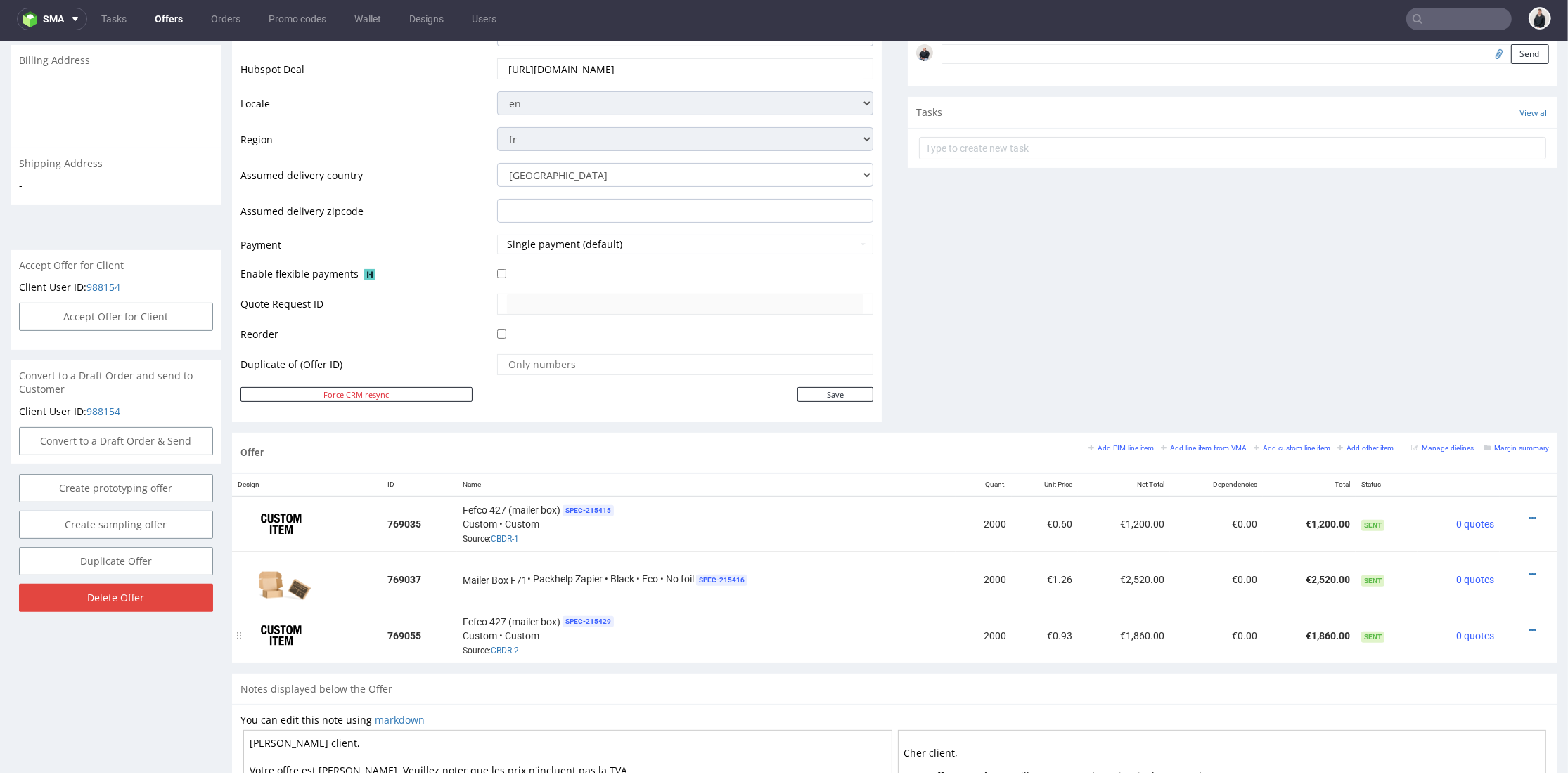
click at [1505, 627] on div at bounding box center [1523, 630] width 38 height 15
click at [1528, 627] on icon at bounding box center [1532, 631] width 8 height 10
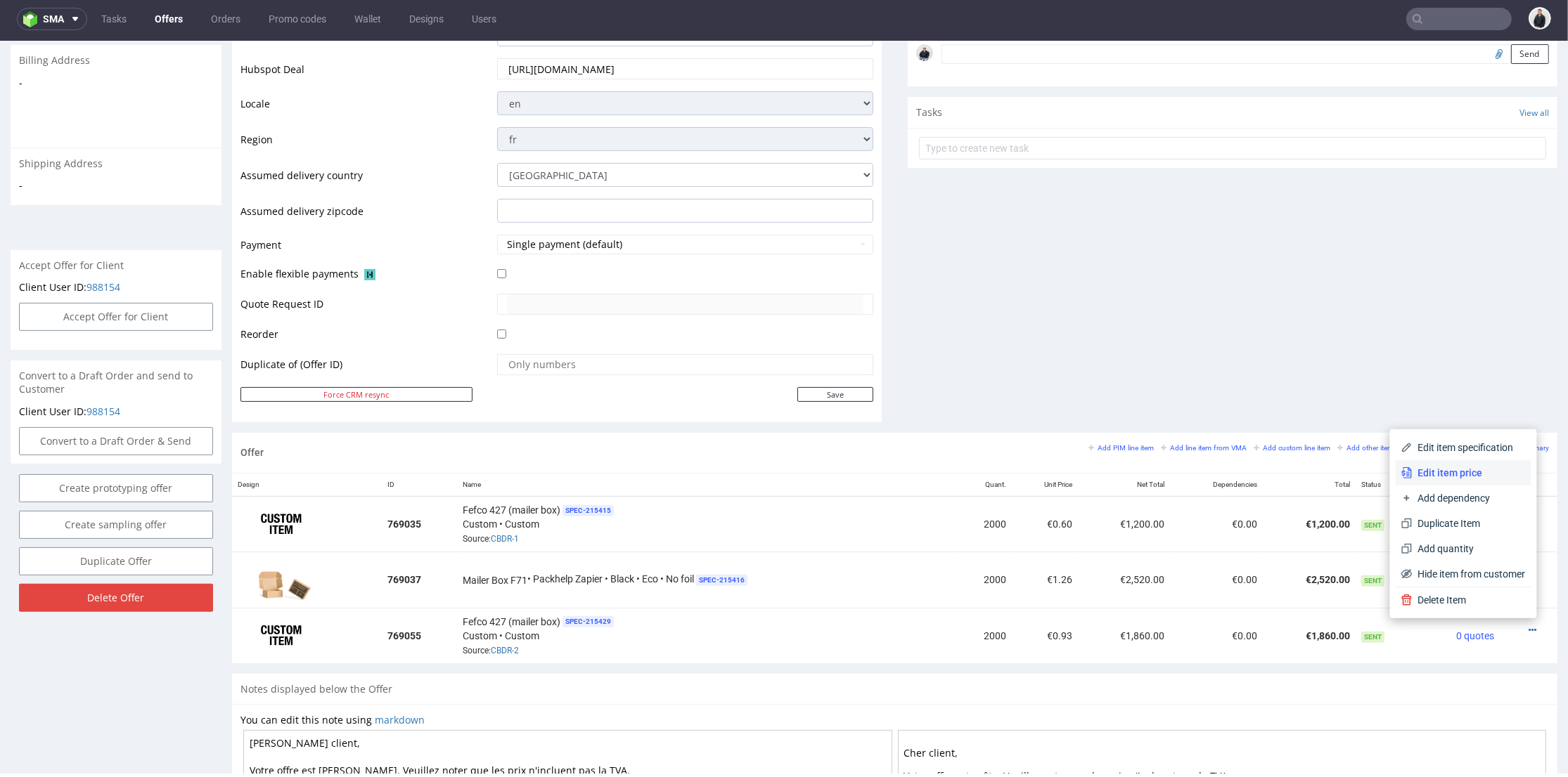
click at [1458, 462] on li "Edit item price" at bounding box center [1463, 473] width 136 height 25
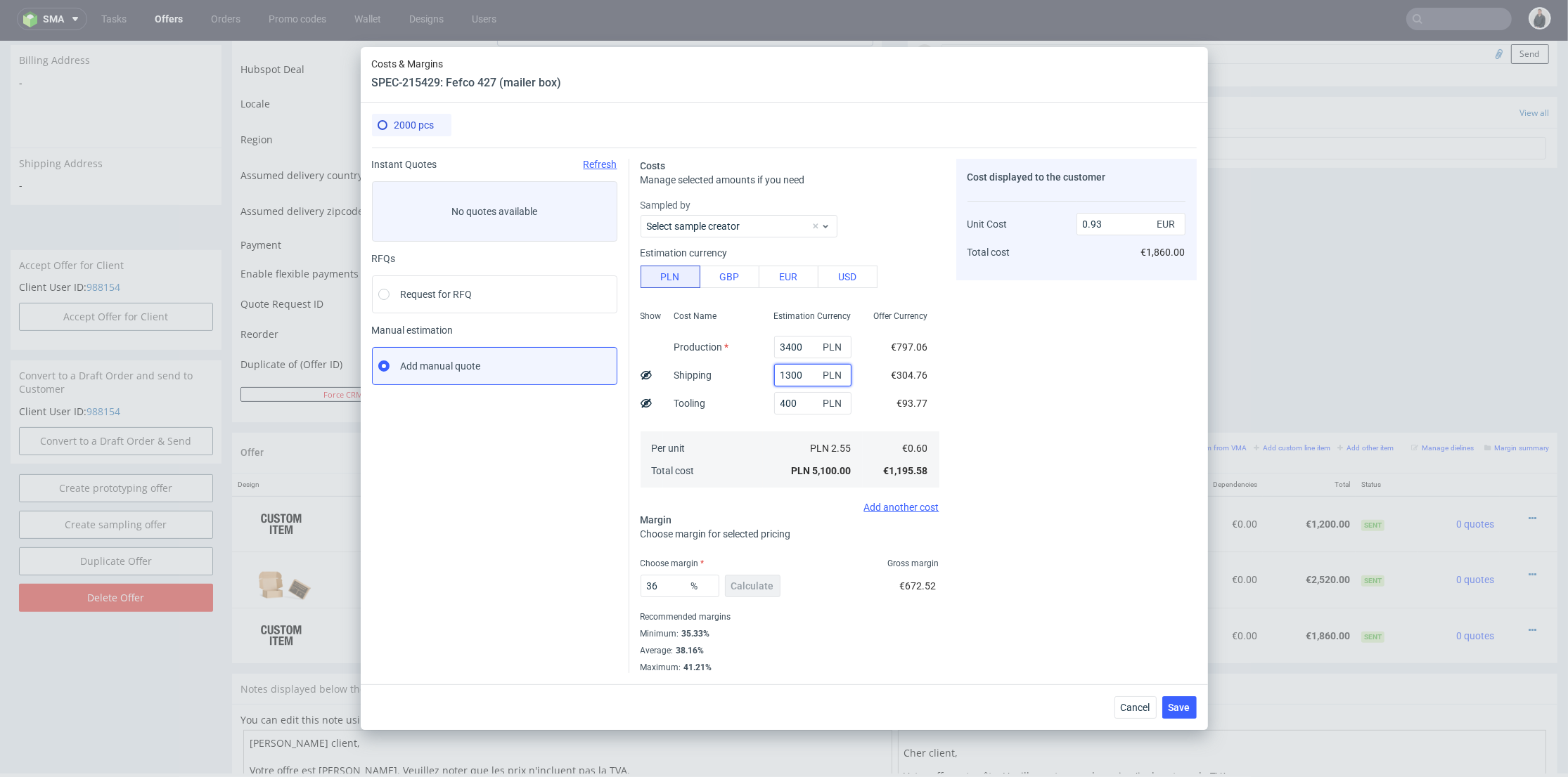
click at [780, 375] on input "1300" at bounding box center [813, 375] width 78 height 22
type input "1400"
click at [1005, 355] on div "Cost displayed to the customer Unit Cost Total cost 0.93 EUR €1,860.00" at bounding box center [1077, 416] width 240 height 514
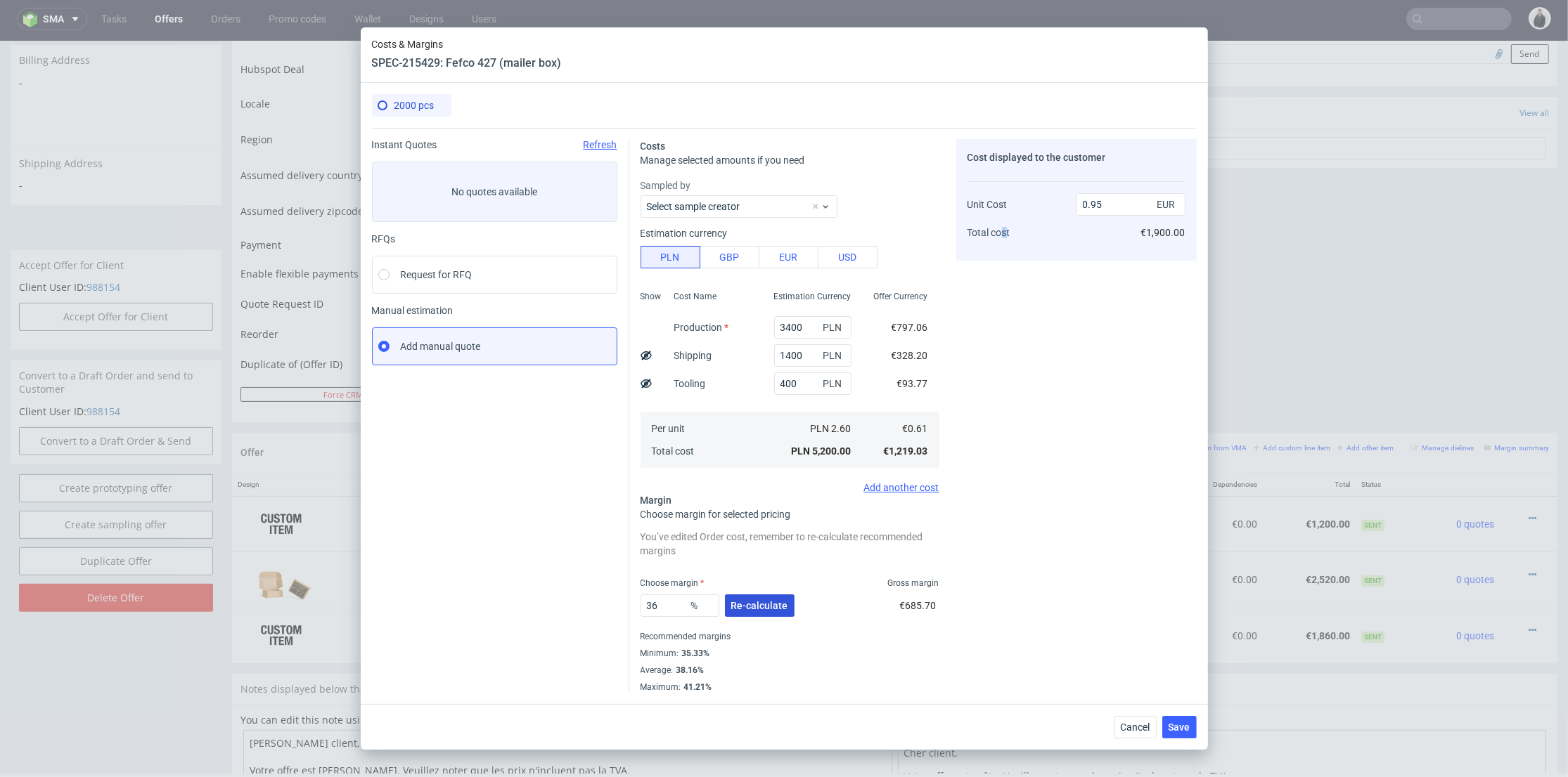
click at [736, 603] on span "Re-calculate" at bounding box center [759, 606] width 57 height 10
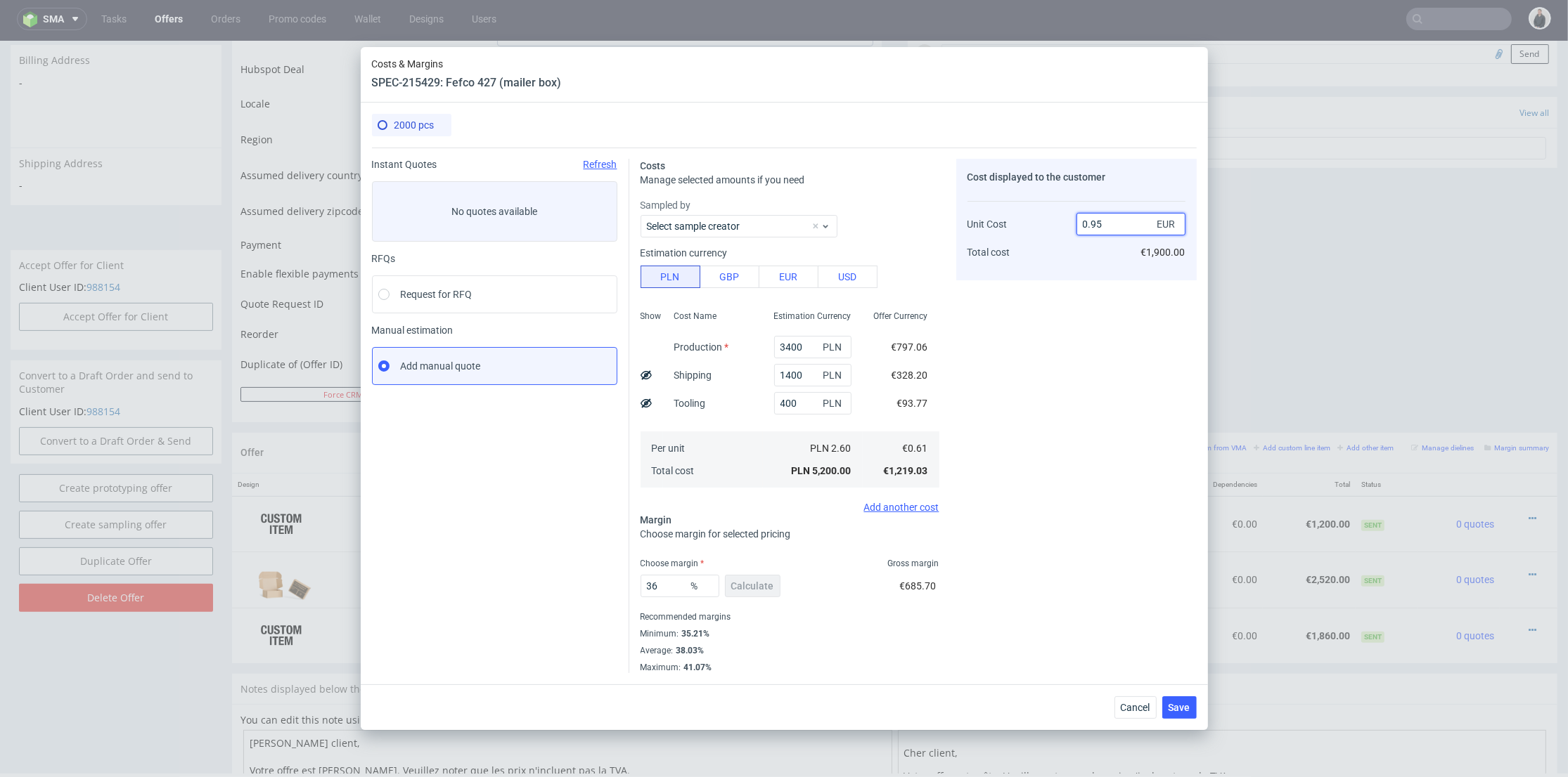
drag, startPoint x: 1087, startPoint y: 220, endPoint x: 1079, endPoint y: 219, distance: 8.1
click at [1079, 219] on input "0.95" at bounding box center [1131, 224] width 109 height 22
type input "1.95"
type input "68.71794871794872"
drag, startPoint x: 1091, startPoint y: 222, endPoint x: 1107, endPoint y: 222, distance: 16.0
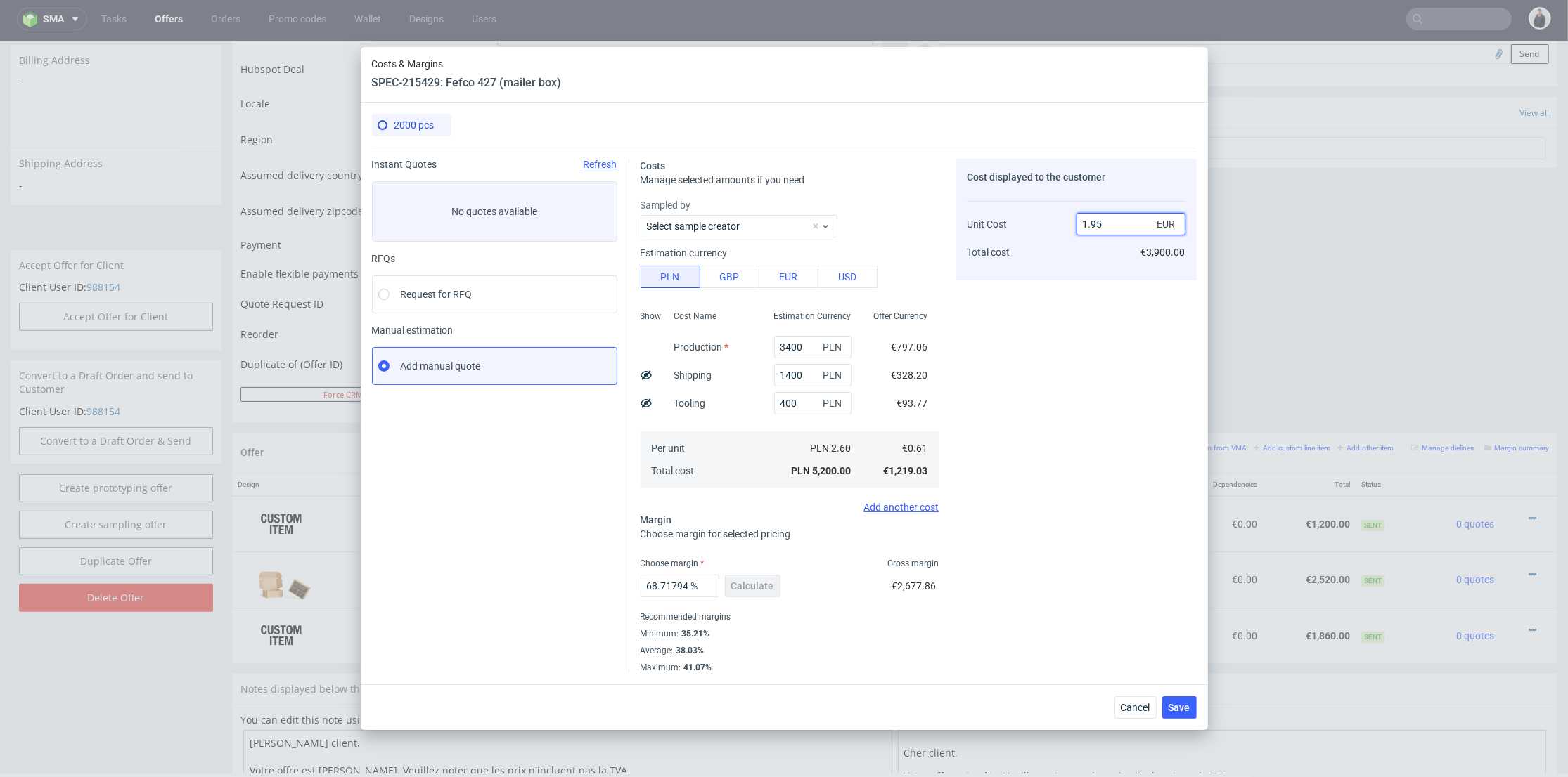
click at [1107, 222] on input "1.95" at bounding box center [1131, 224] width 109 height 22
type input "1.2"
type input "49.166666666666664"
click at [1082, 269] on div "Cost displayed to the customer Unit Cost Total cost 1.2 EUR €2,400.00" at bounding box center [1077, 220] width 240 height 122
drag, startPoint x: 1089, startPoint y: 224, endPoint x: 1095, endPoint y: 236, distance: 13.4
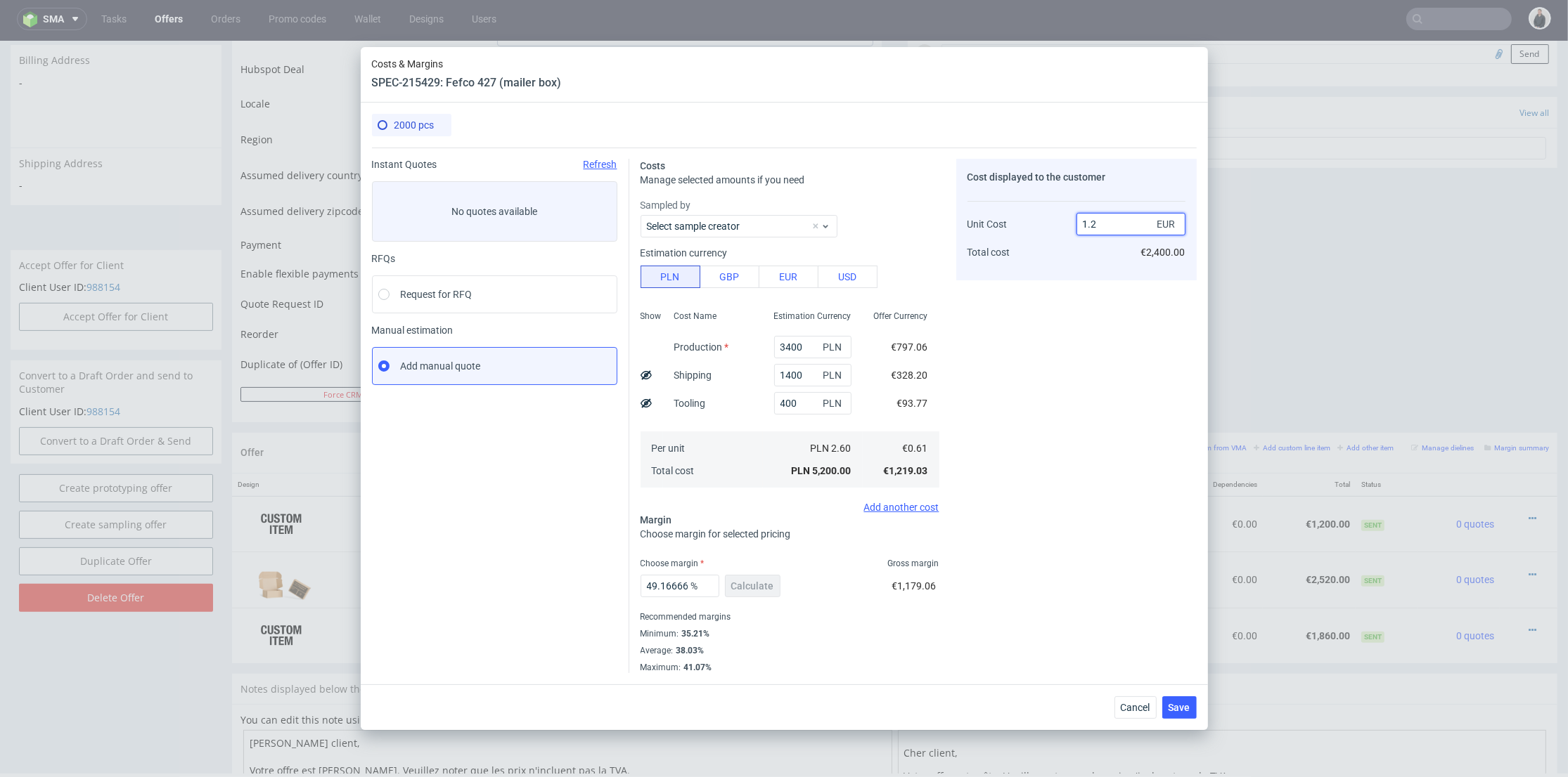
click at [1095, 224] on input "1.2" at bounding box center [1131, 224] width 109 height 22
type input "1.15"
click at [1061, 335] on div "Cost displayed to the customer Unit Cost Total cost 1.15 EUR €2,400.00" at bounding box center [1077, 416] width 240 height 514
type input "46.95652173913044"
click at [1180, 706] on span "Save" at bounding box center [1179, 707] width 21 height 10
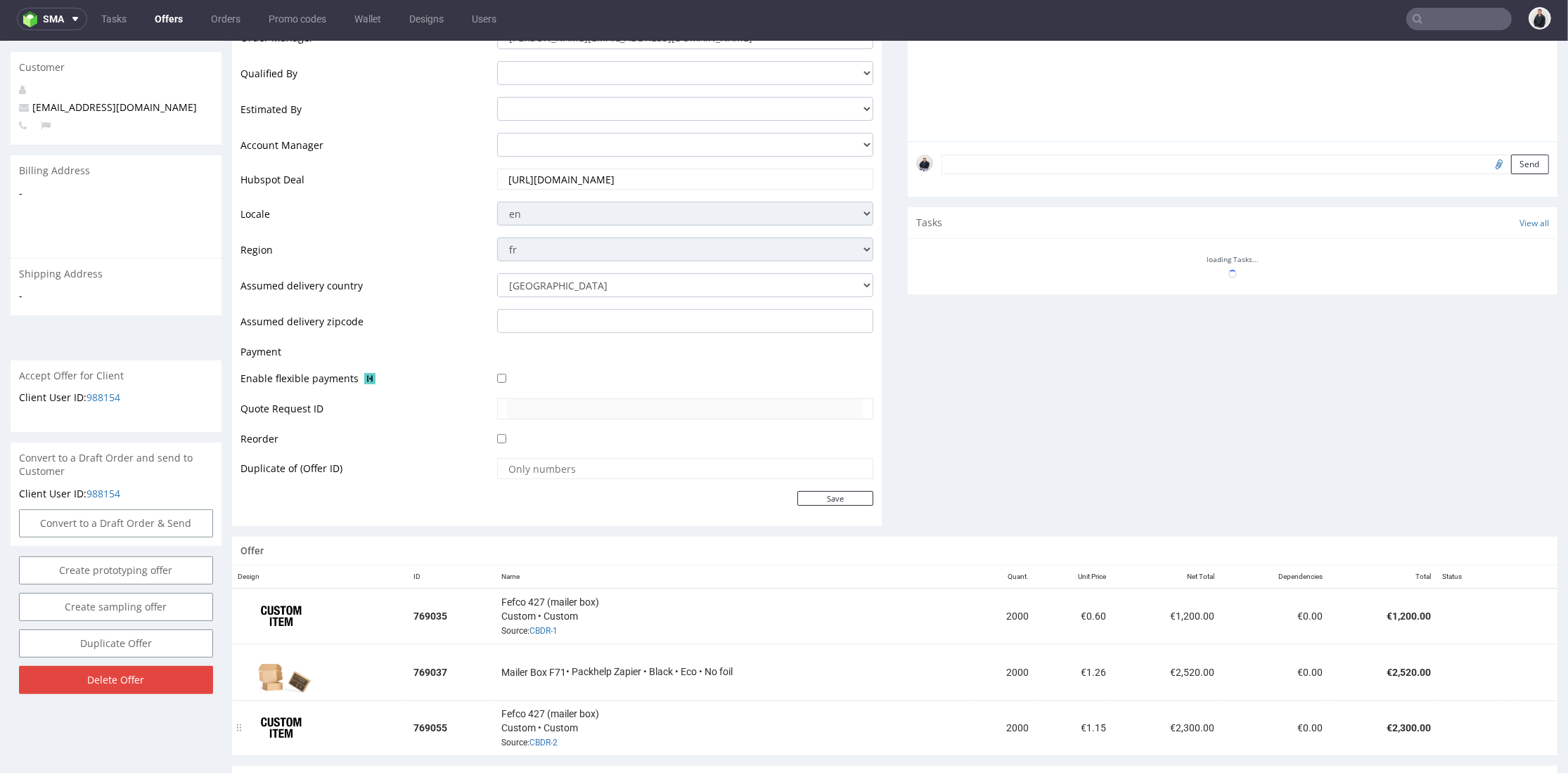
scroll to position [651, 0]
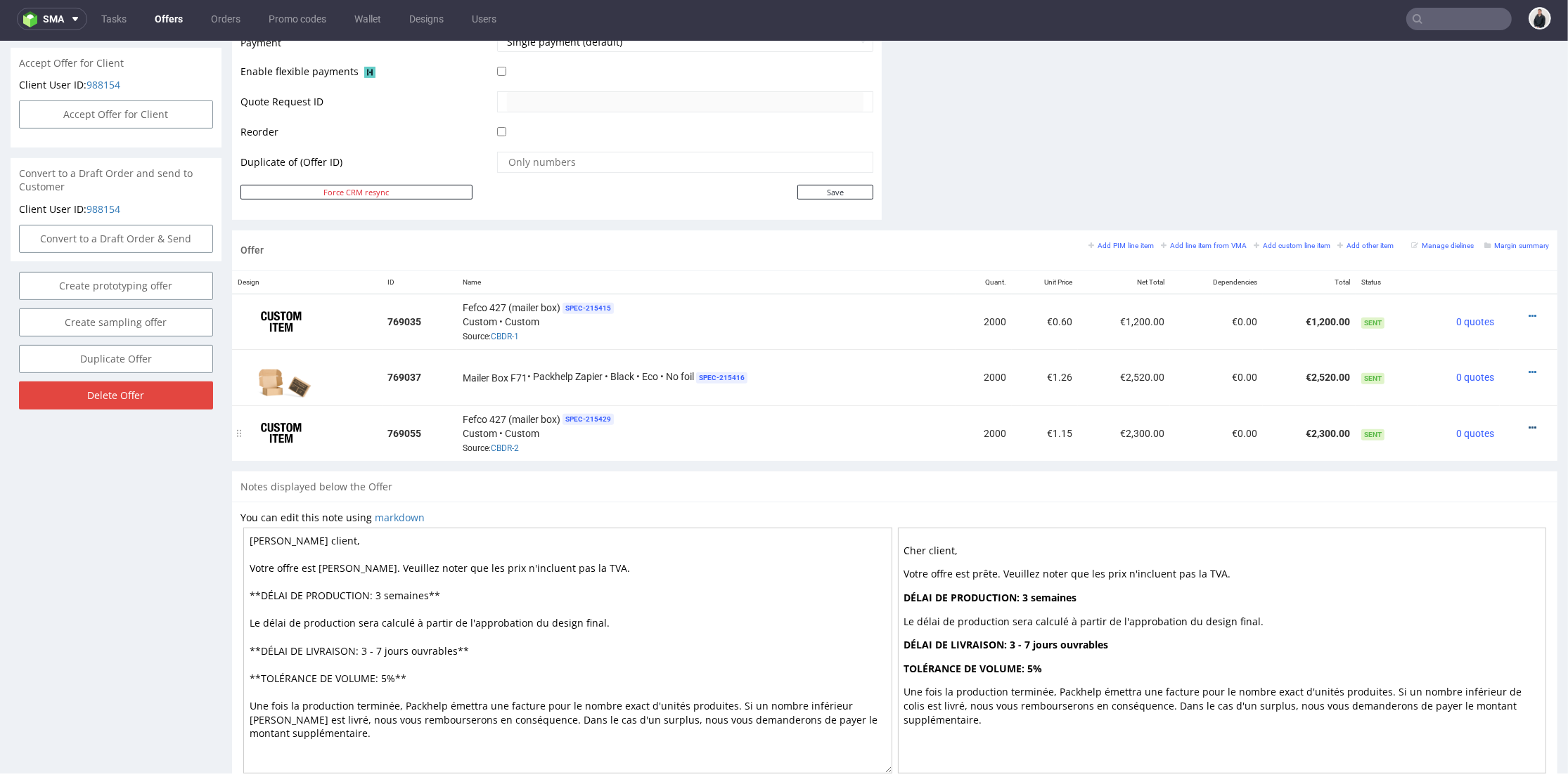
click at [1528, 425] on icon at bounding box center [1532, 428] width 8 height 10
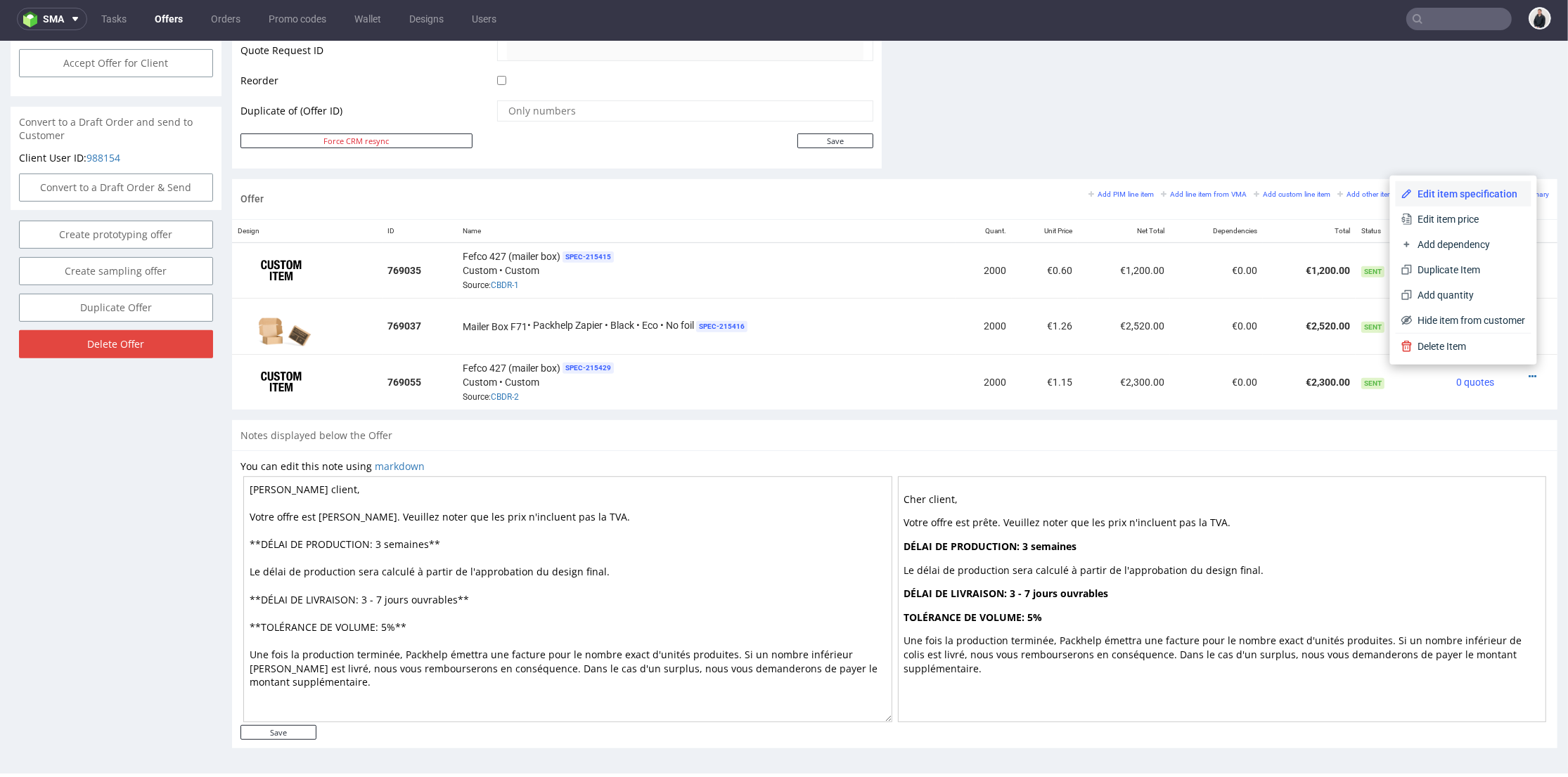
click at [1451, 202] on li "Edit item specification" at bounding box center [1463, 194] width 136 height 25
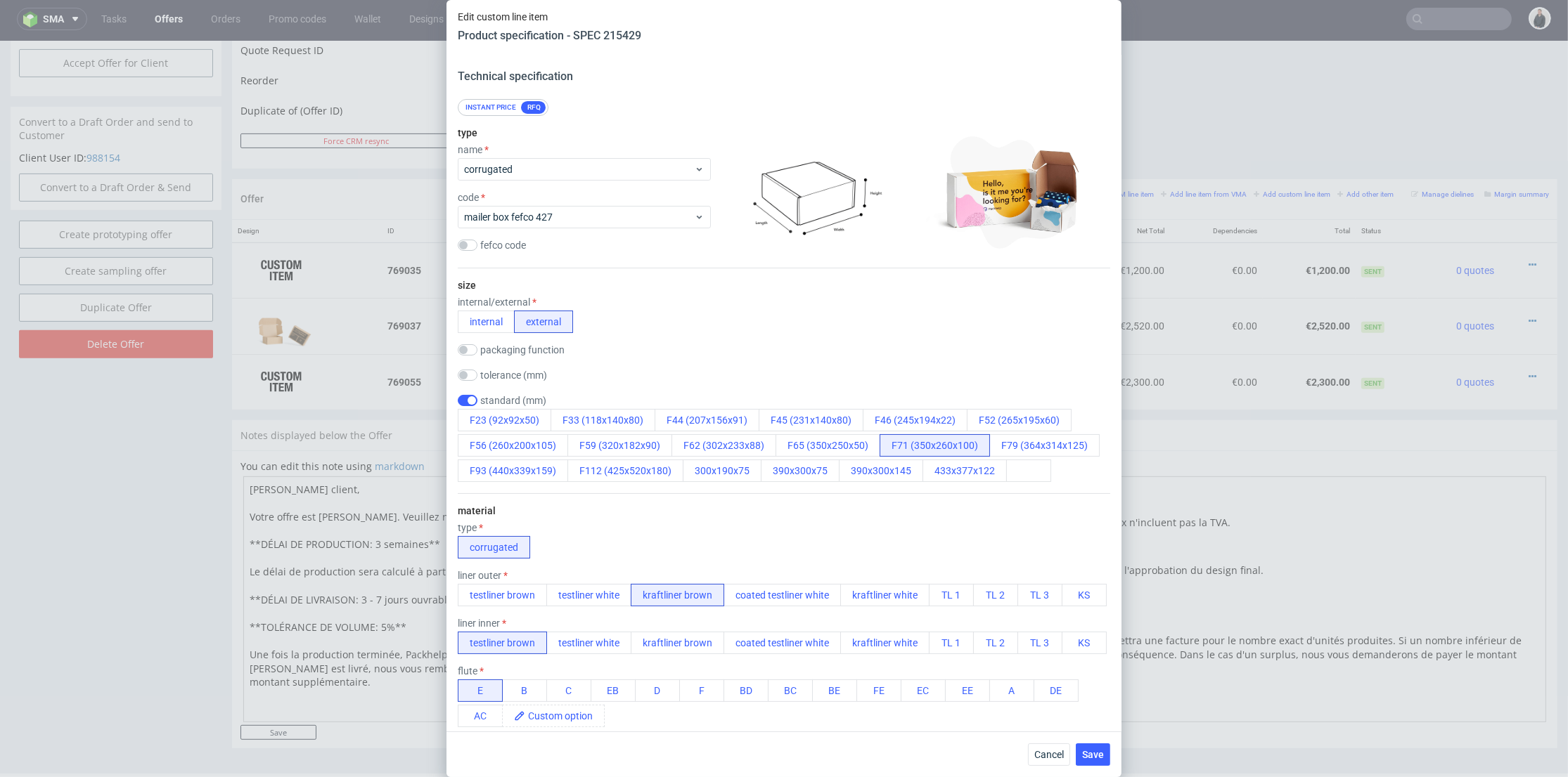
scroll to position [0, 0]
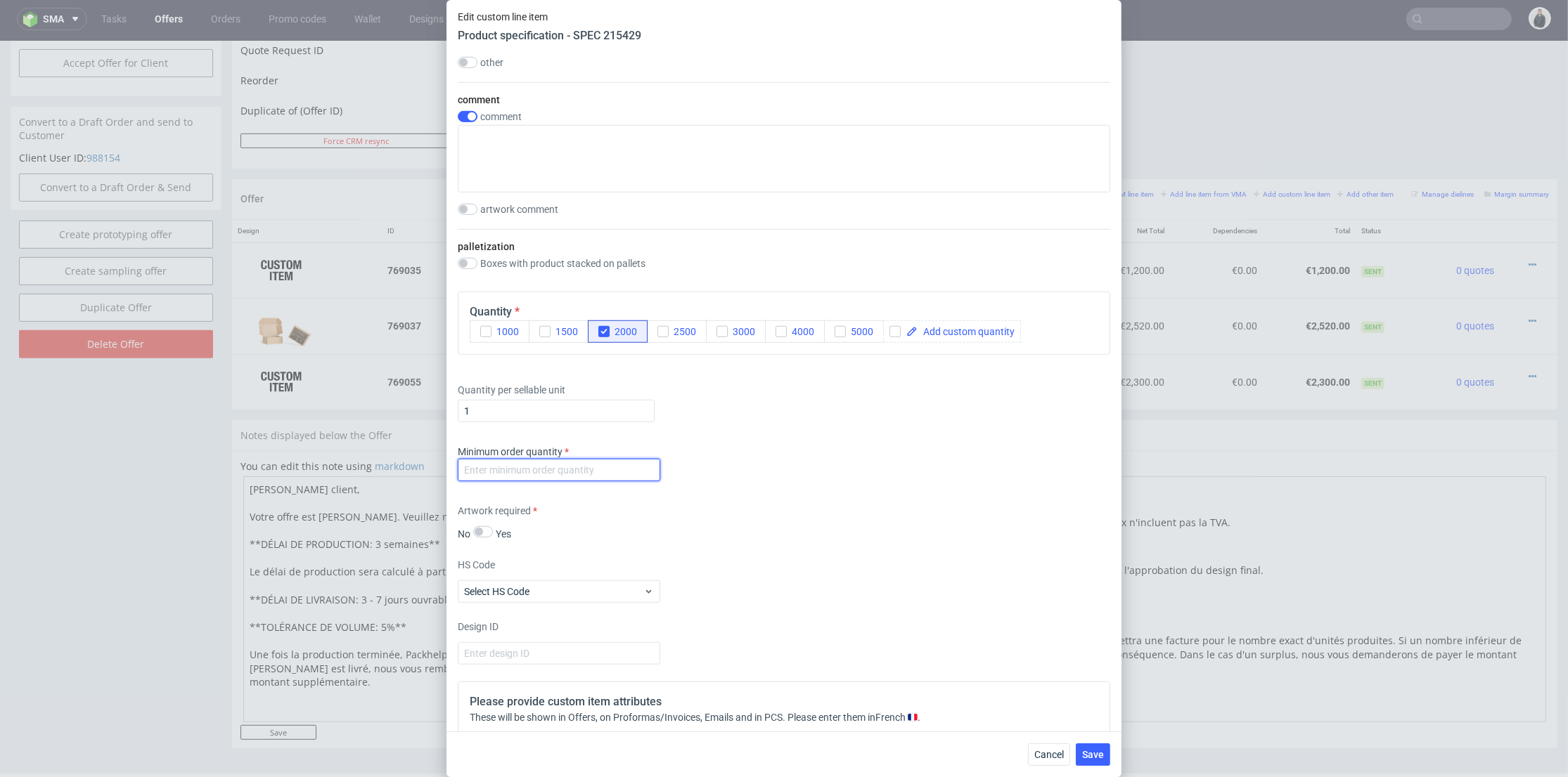
click at [569, 482] on input "number" at bounding box center [558, 470] width 203 height 22
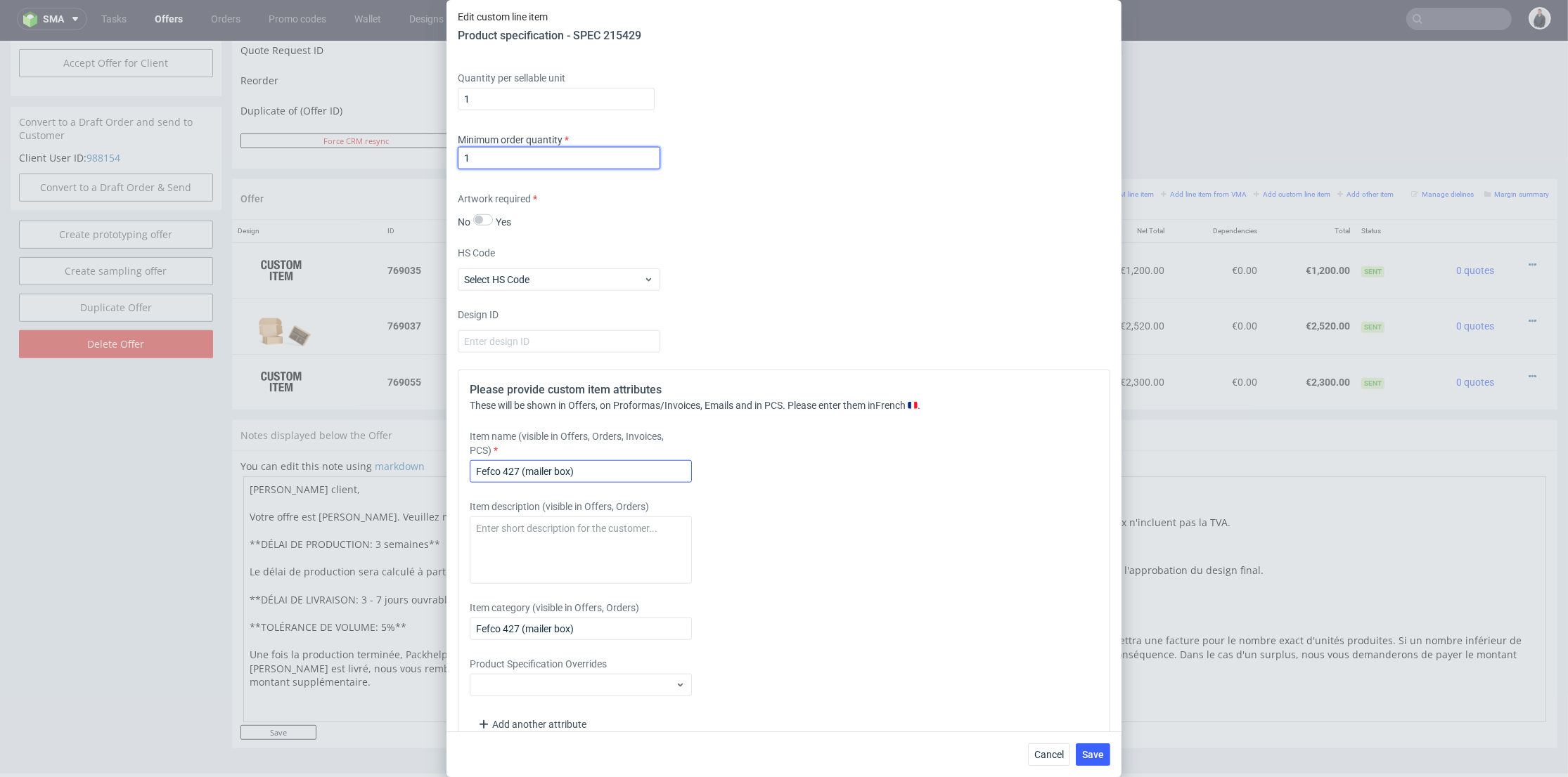
type input "1"
click at [592, 482] on input "Fefco 427 (mailer box)" at bounding box center [580, 471] width 222 height 22
type input "Fefco 427 (mailer box) F71"
click at [777, 545] on div "Please provide custom item attributes These will be shown in Offers, on Proform…" at bounding box center [783, 559] width 652 height 379
click at [1083, 746] on button "Save" at bounding box center [1093, 755] width 35 height 22
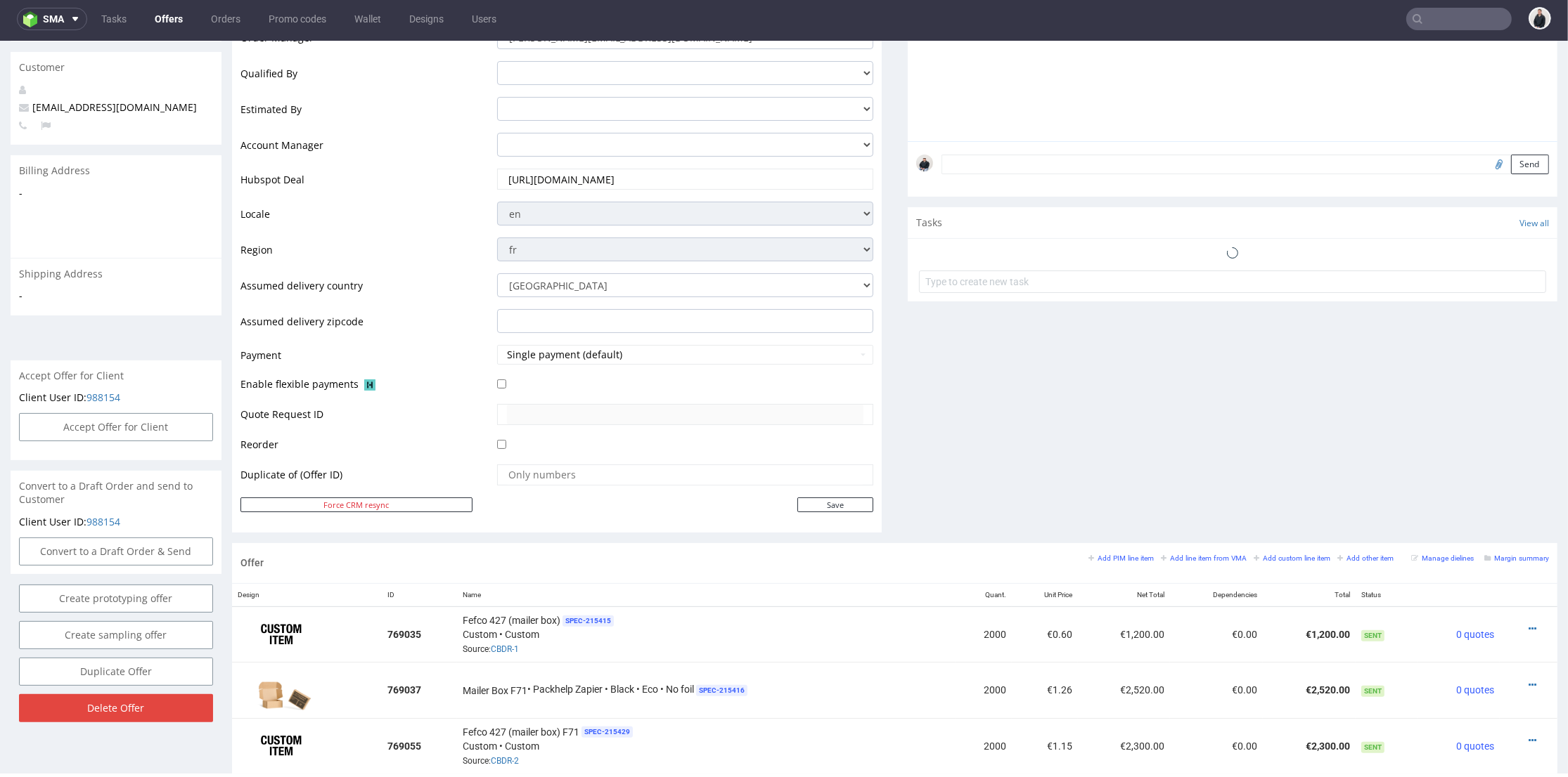
scroll to position [702, 0]
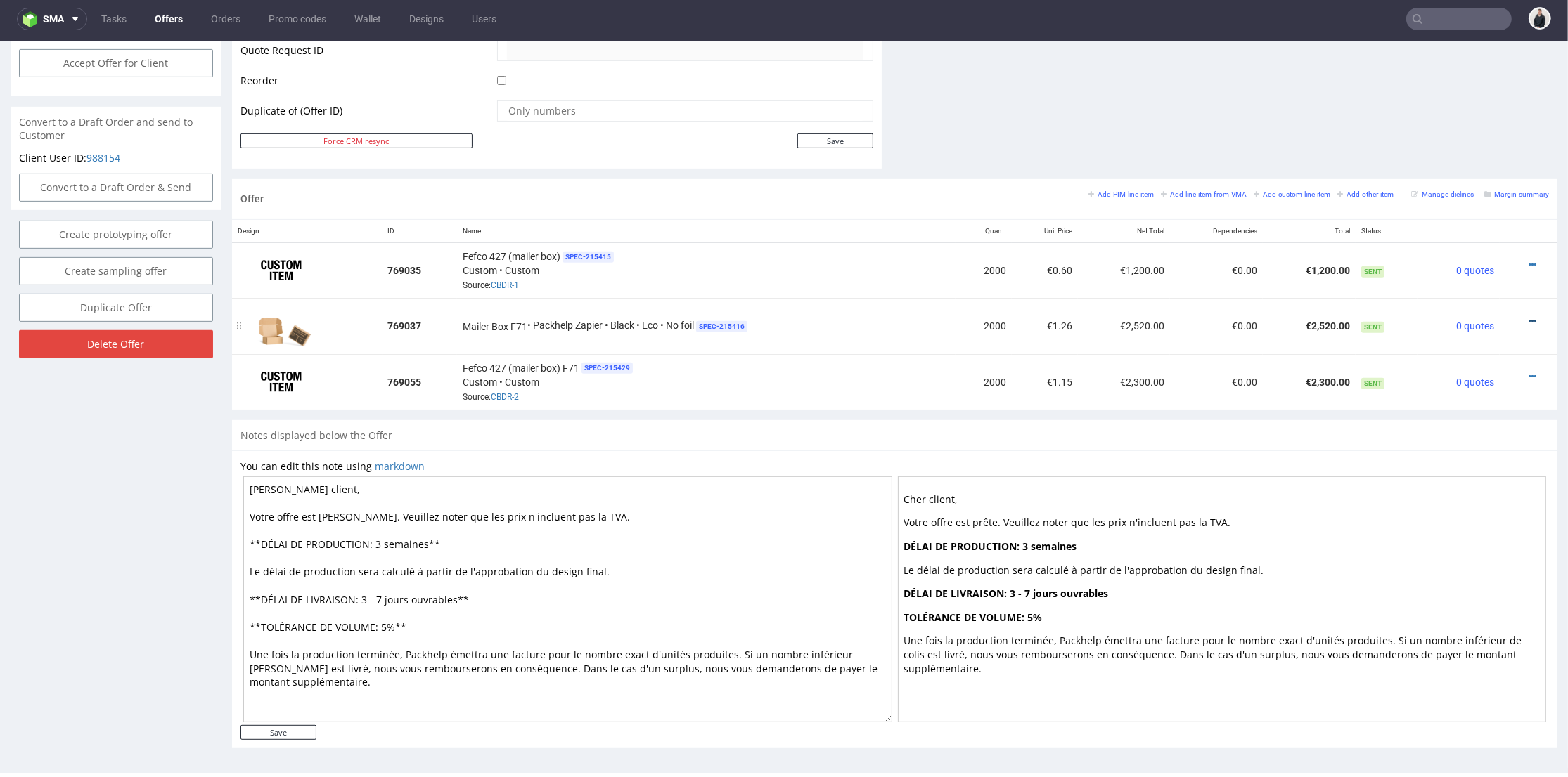
click at [1528, 320] on icon at bounding box center [1532, 321] width 8 height 10
click at [1466, 270] on span "Hide item from customer" at bounding box center [1467, 265] width 116 height 15
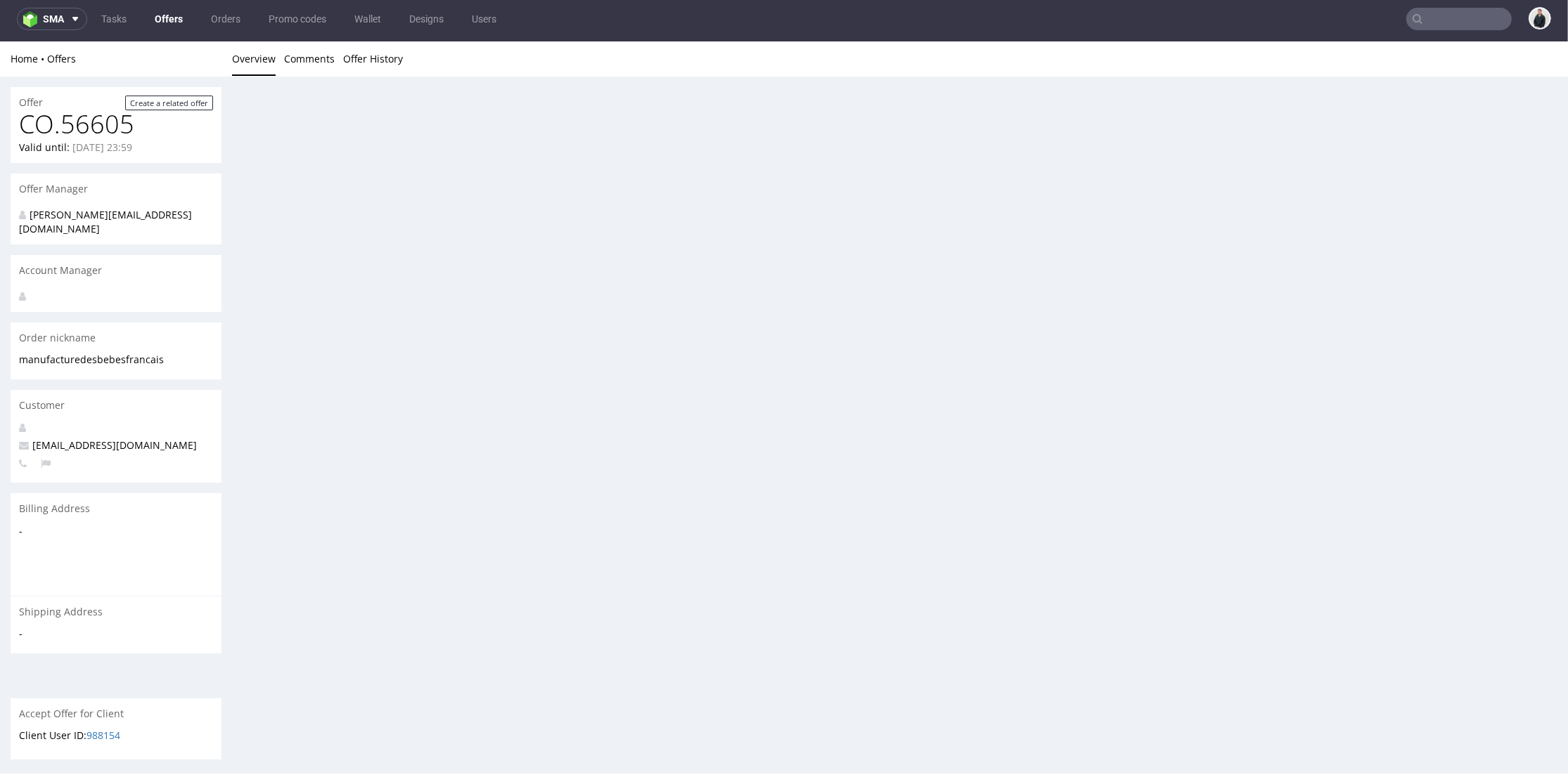
scroll to position [0, 0]
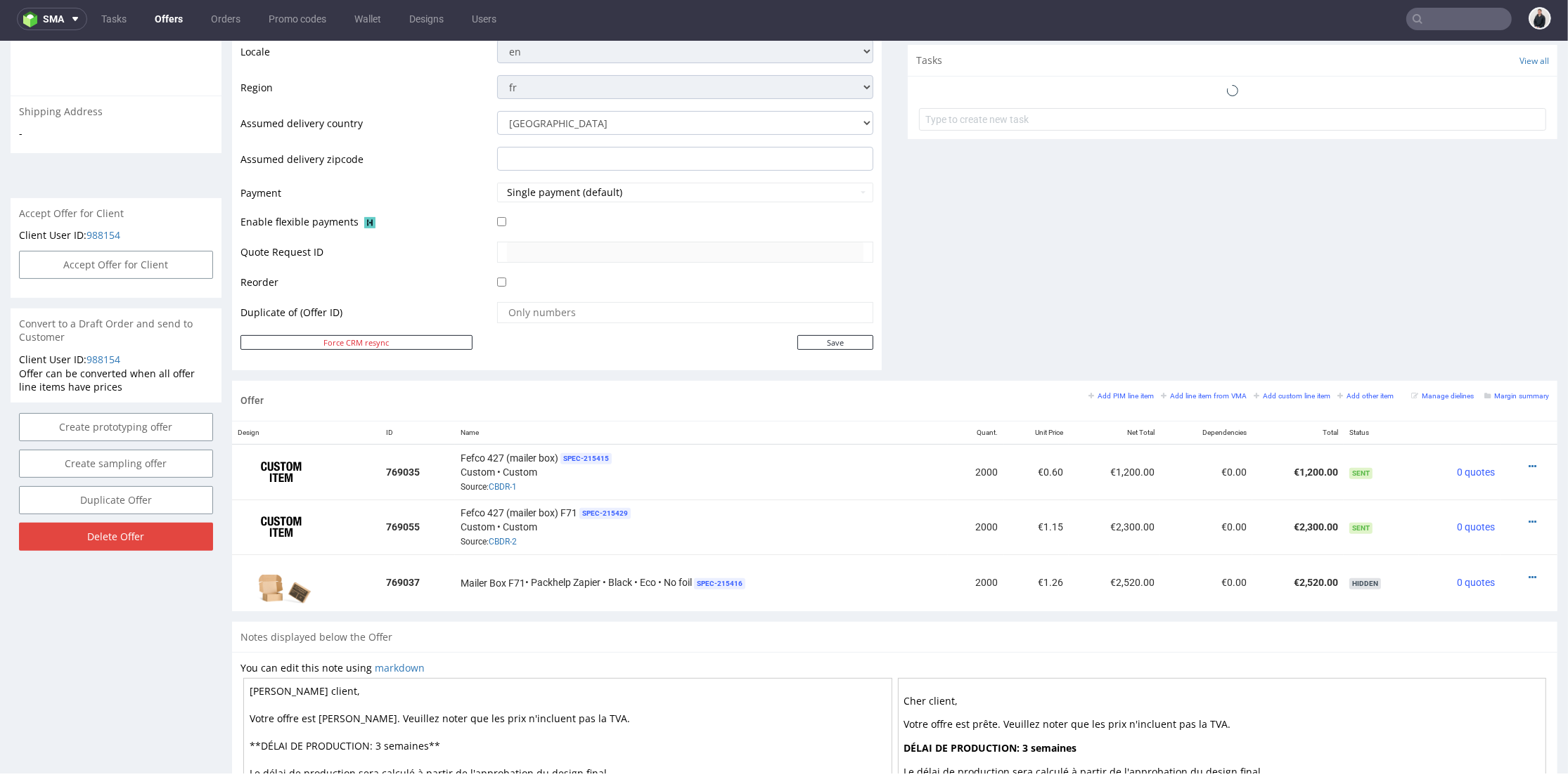
click at [1003, 390] on div "Offer Add PIM line item Add line item from VMA Add custom line item Add other i…" at bounding box center [894, 400] width 1326 height 40
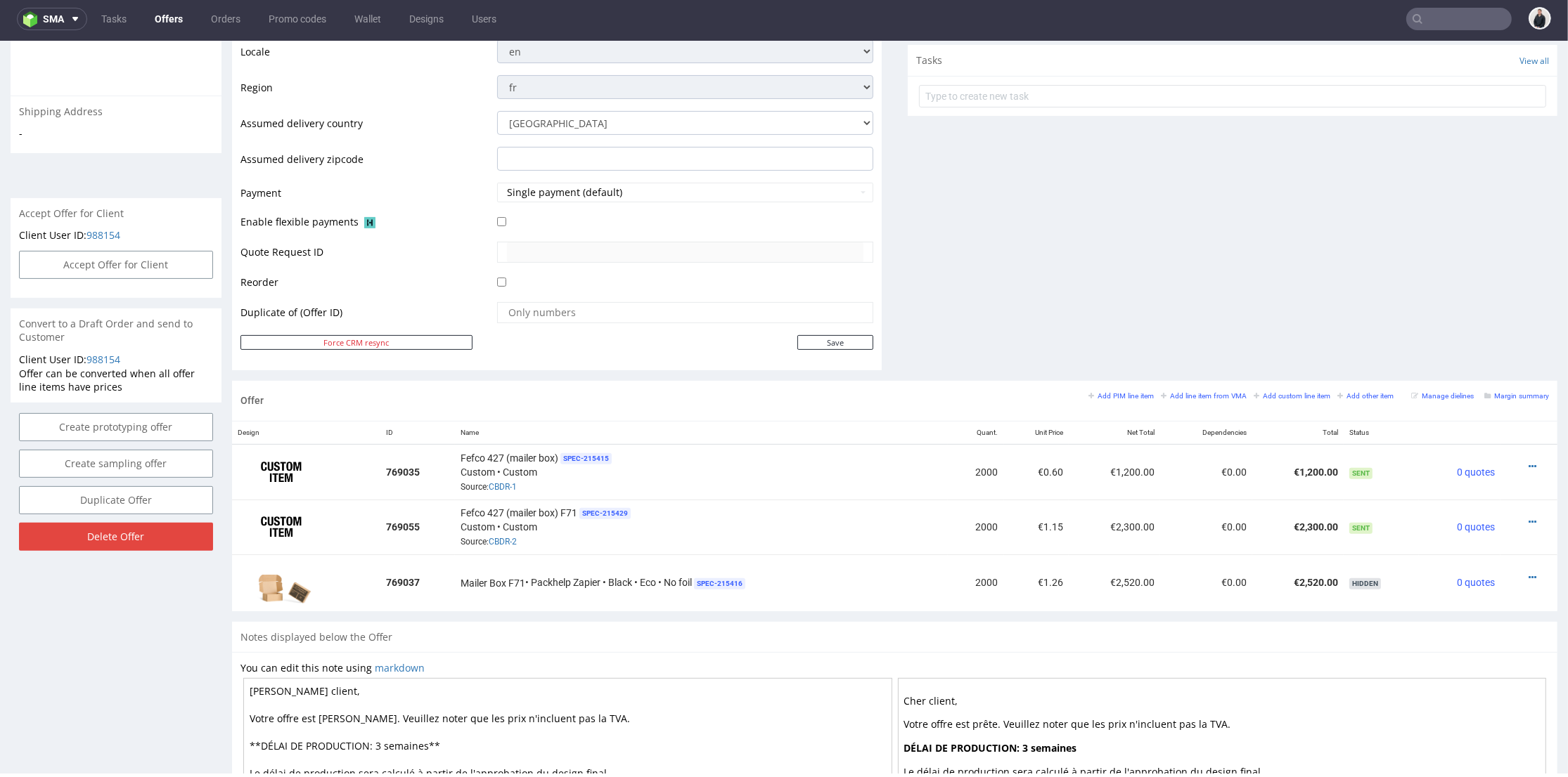
scroll to position [32, 0]
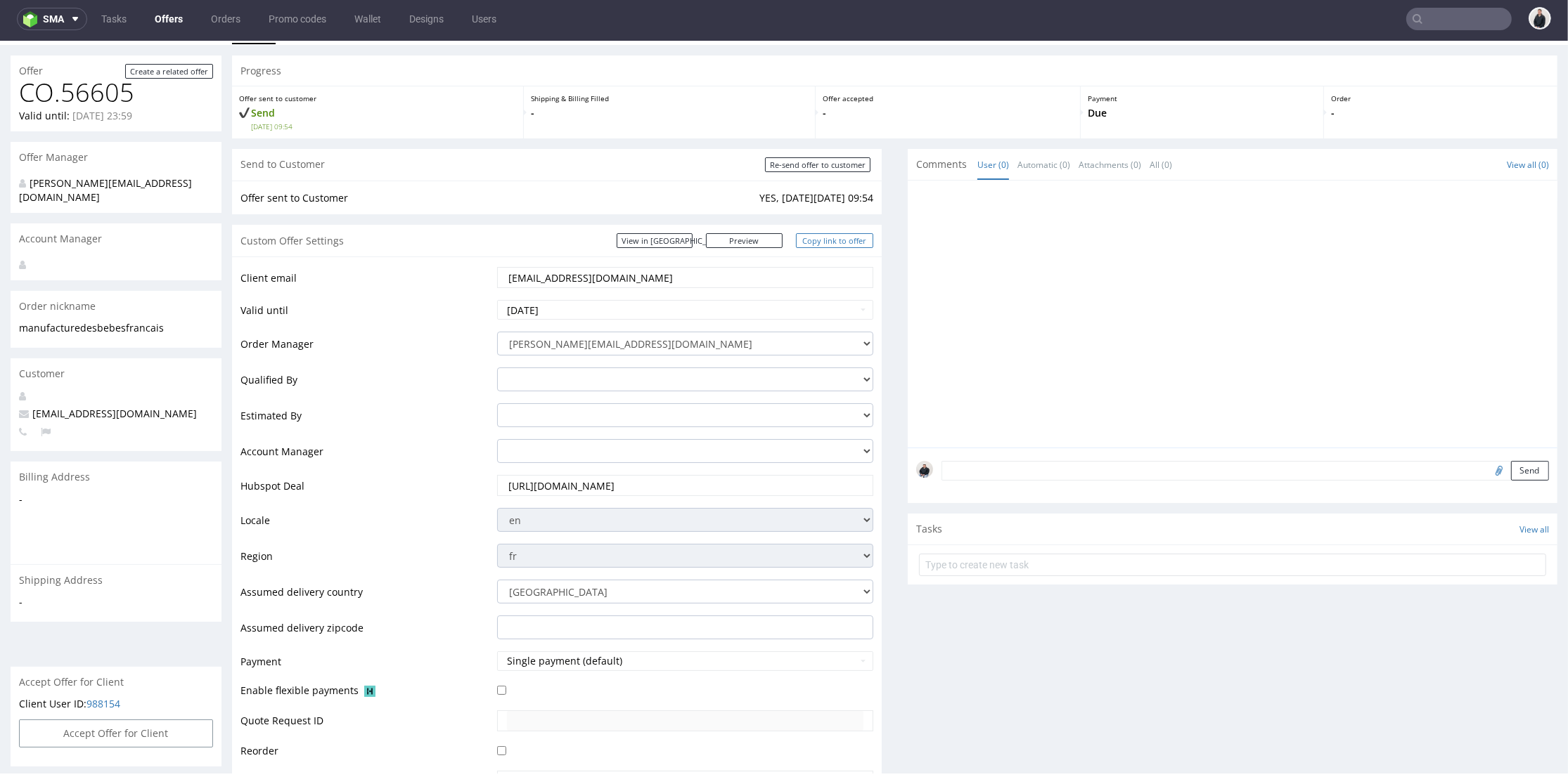
click at [846, 234] on link "Copy link to offer" at bounding box center [834, 240] width 78 height 15
click at [830, 163] on input "Re-send offer to customer" at bounding box center [817, 165] width 106 height 15
type input "In progress..."
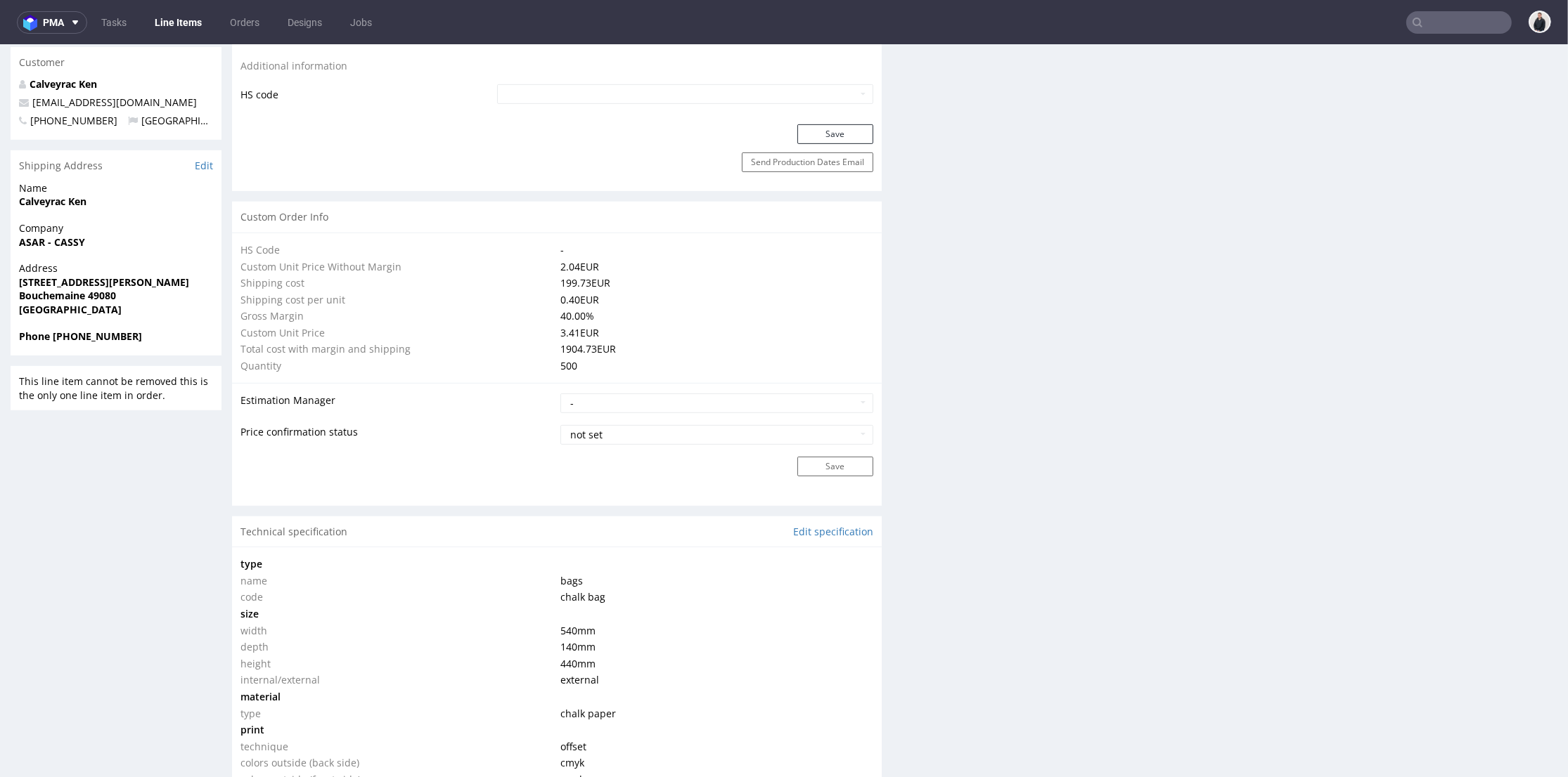
scroll to position [1171, 0]
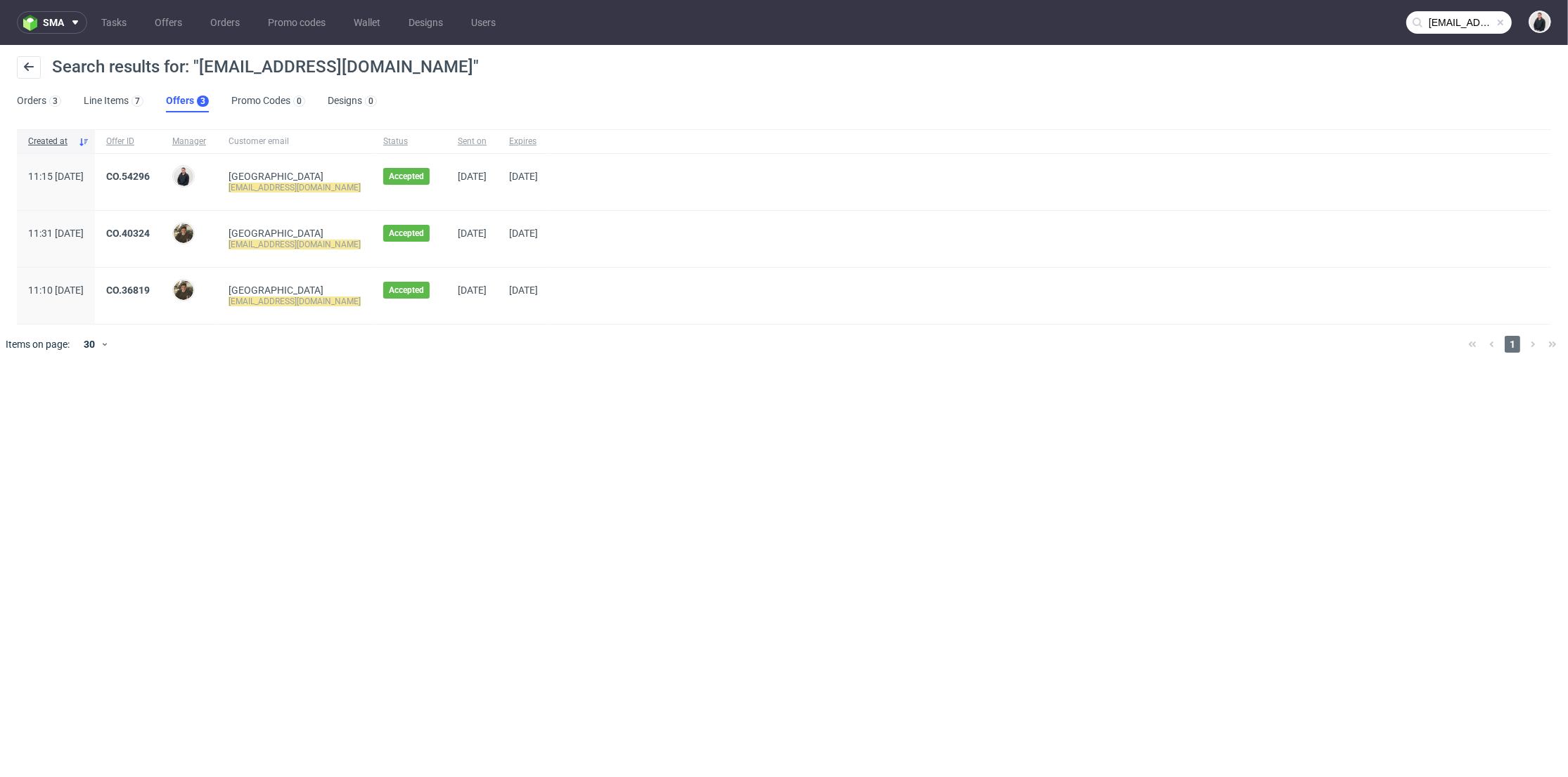
click at [1458, 19] on input "[EMAIL_ADDRESS][DOMAIN_NAME]" at bounding box center [1458, 22] width 106 height 22
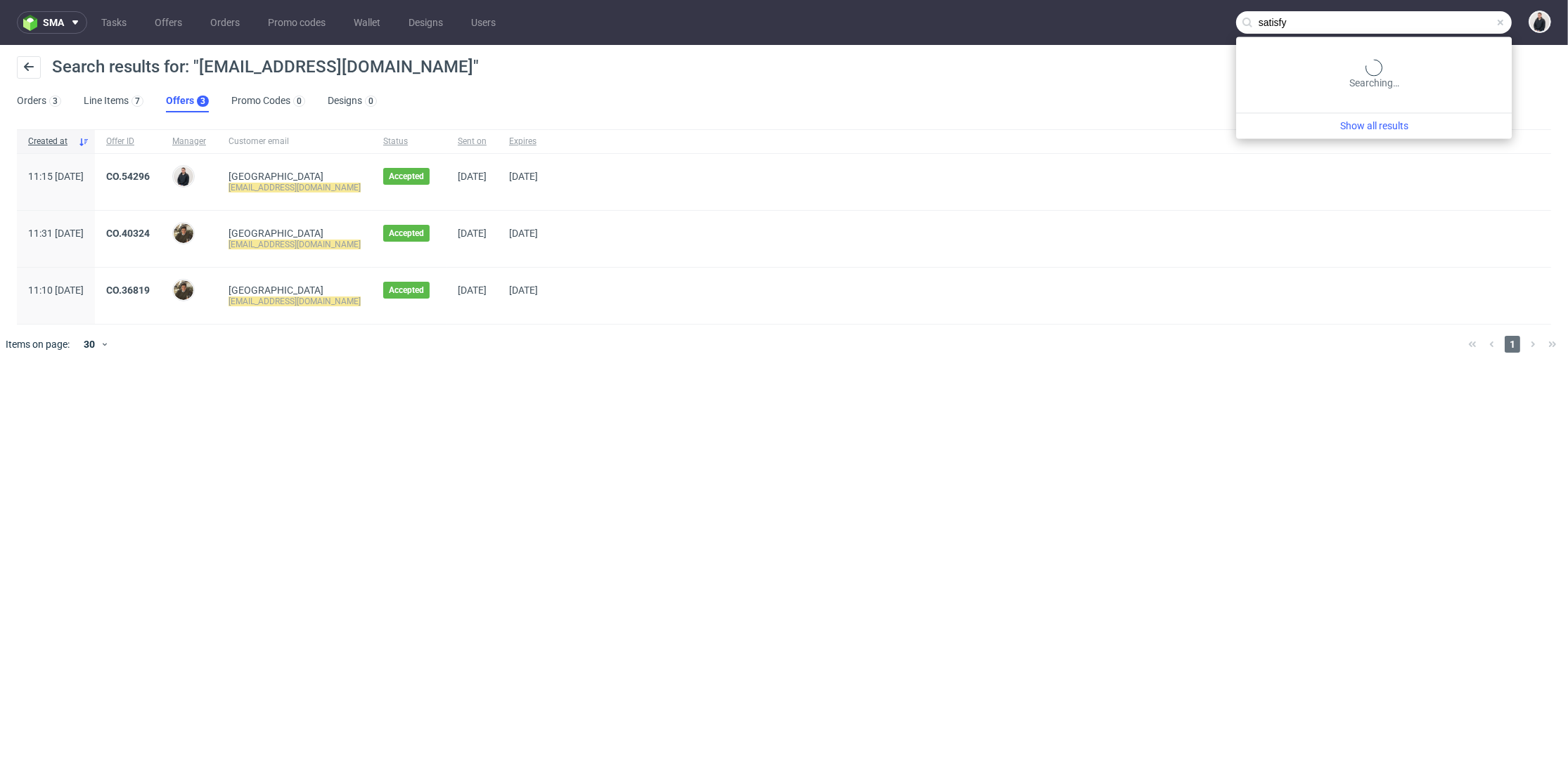
type input "satisfy"
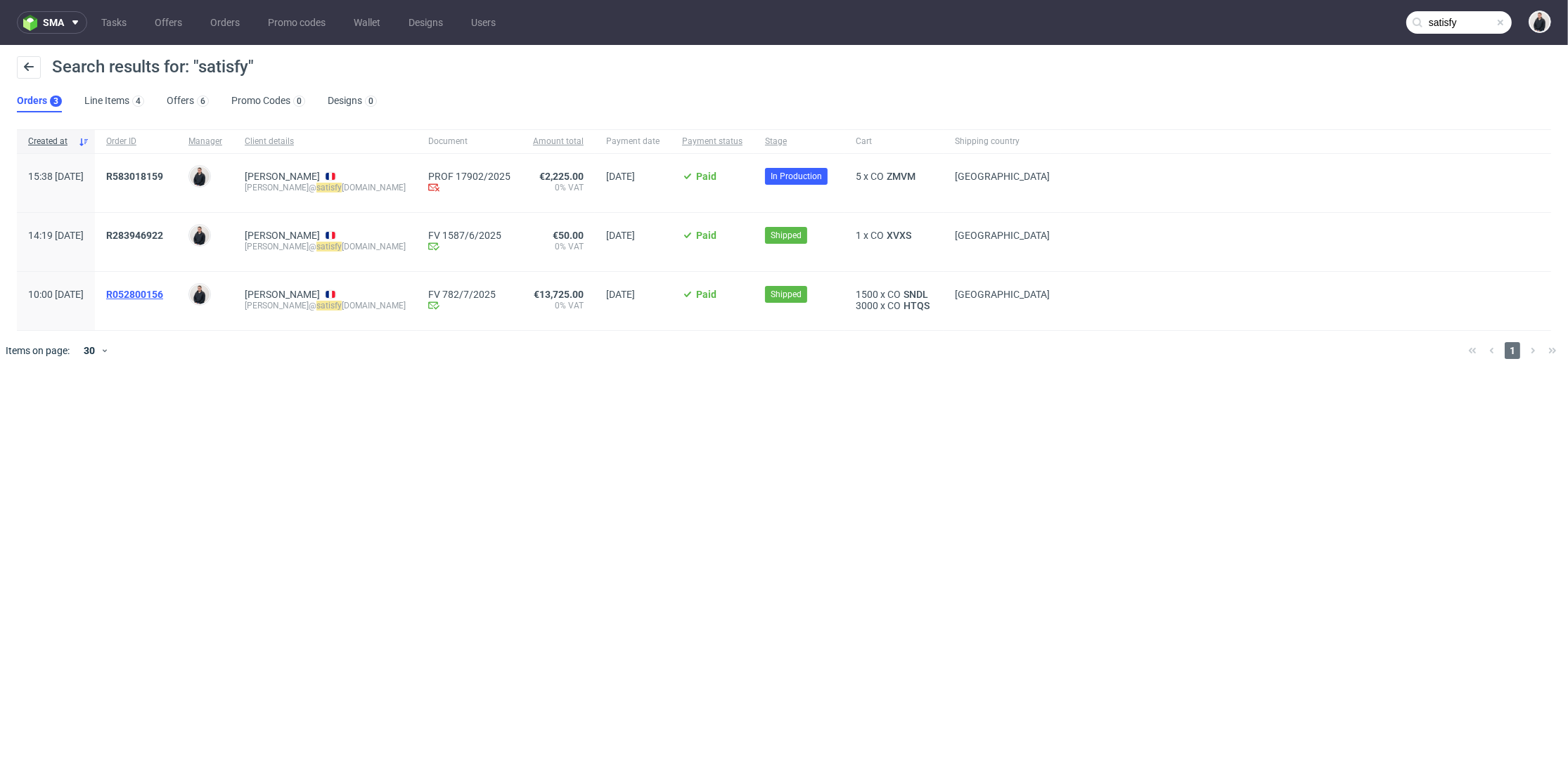
click at [163, 295] on span "R052800156" at bounding box center [135, 295] width 57 height 12
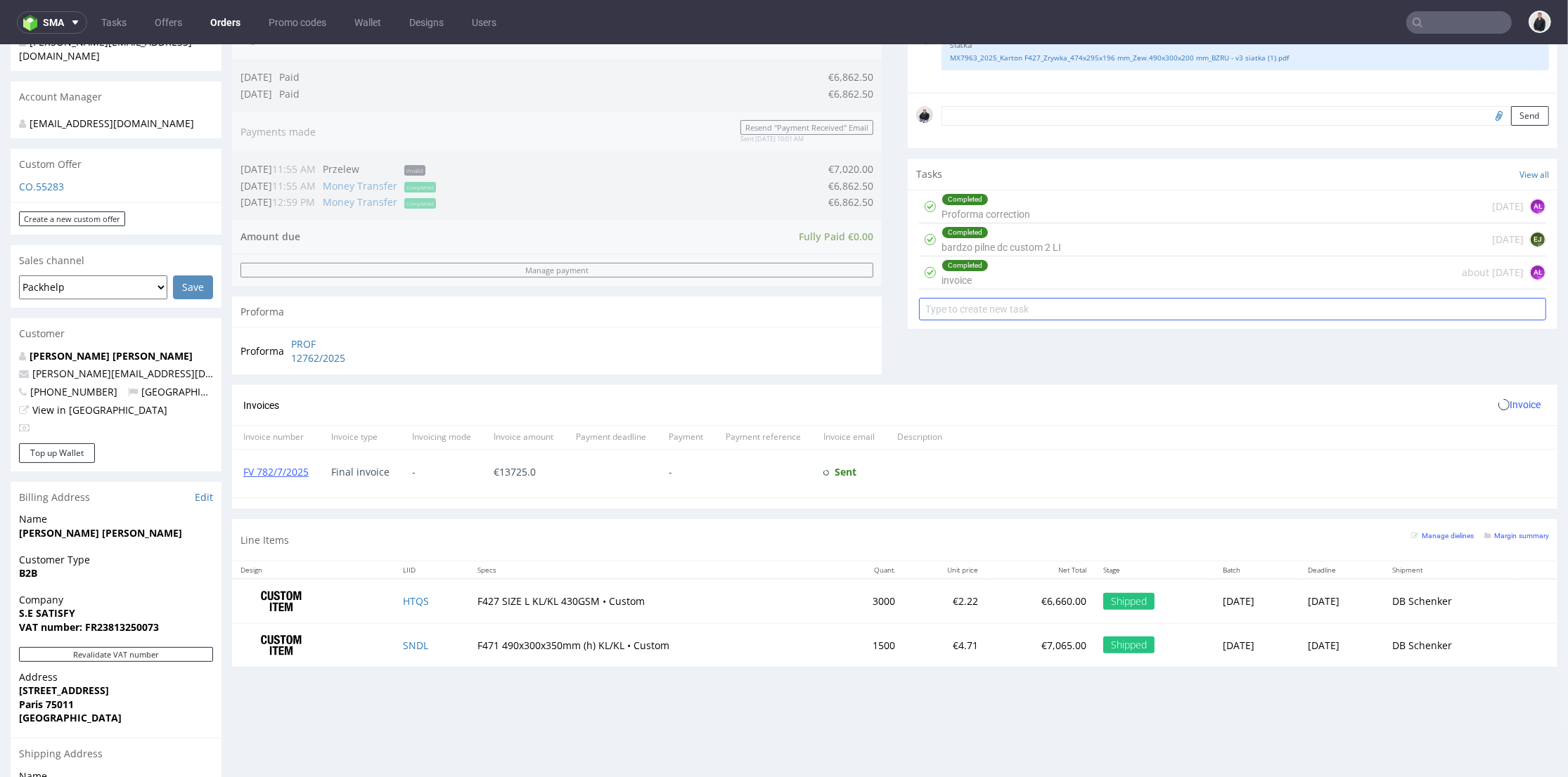
scroll to position [546, 0]
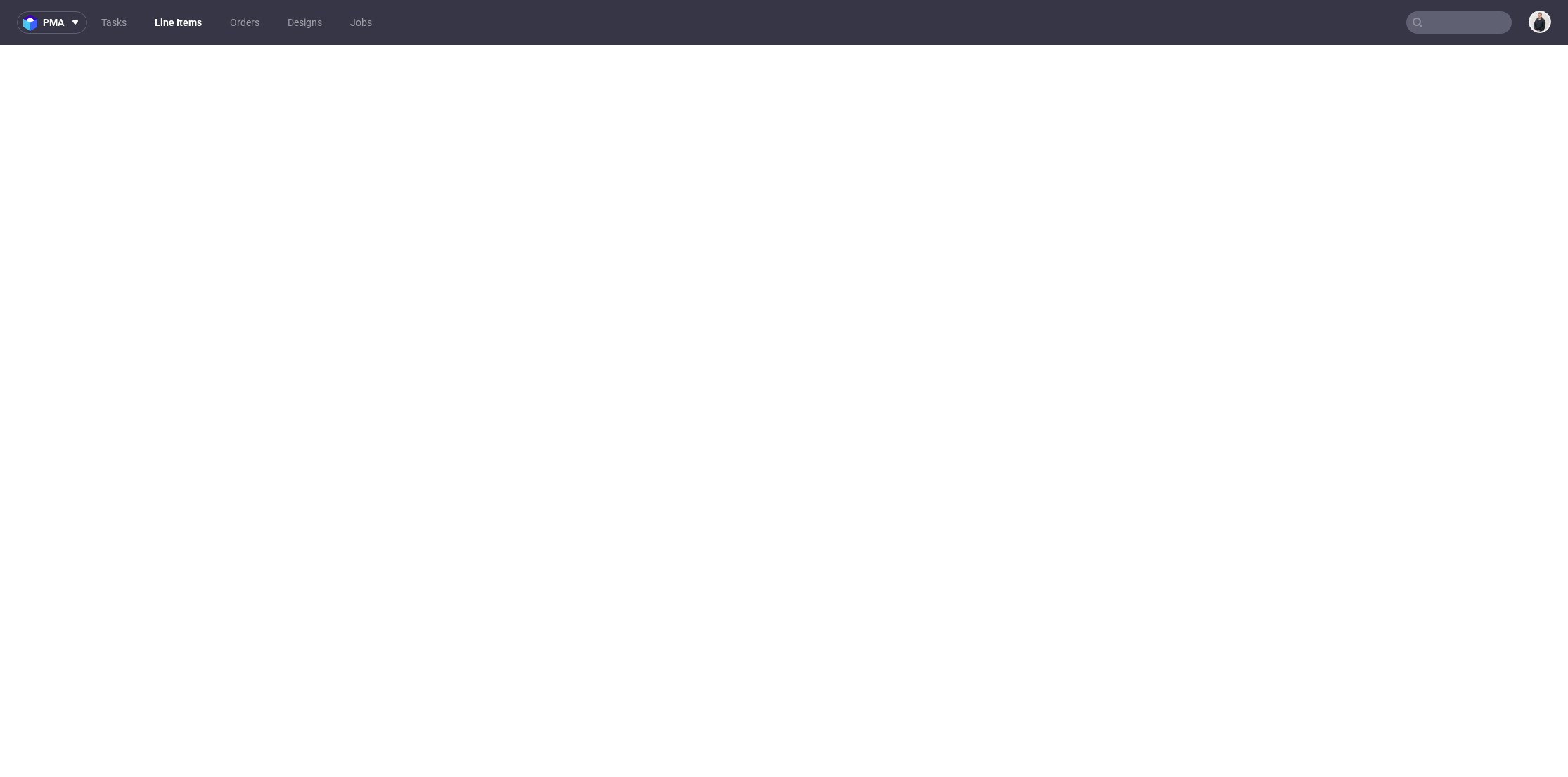
select select "in_progress"
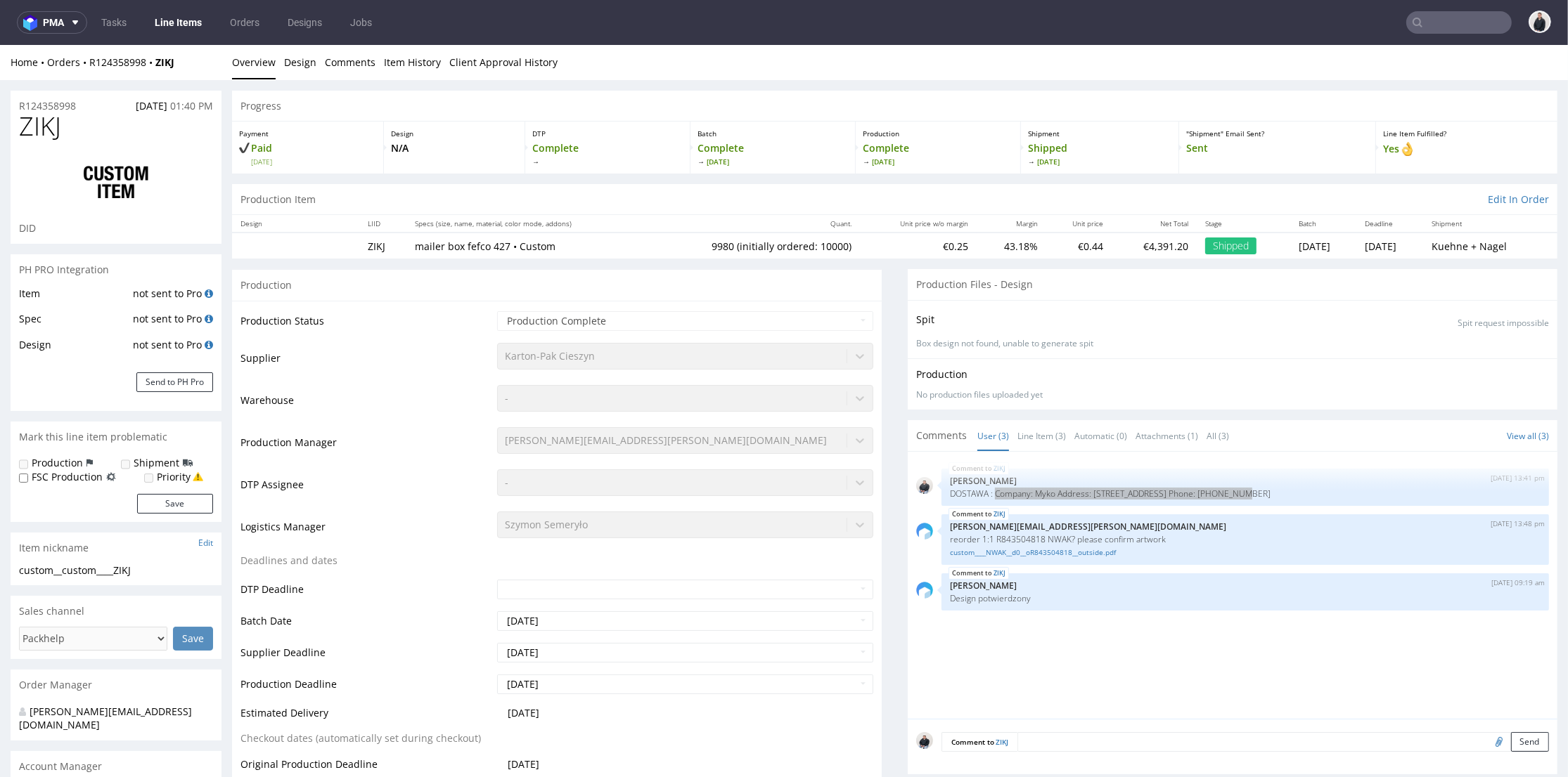
scroll to position [4, 0]
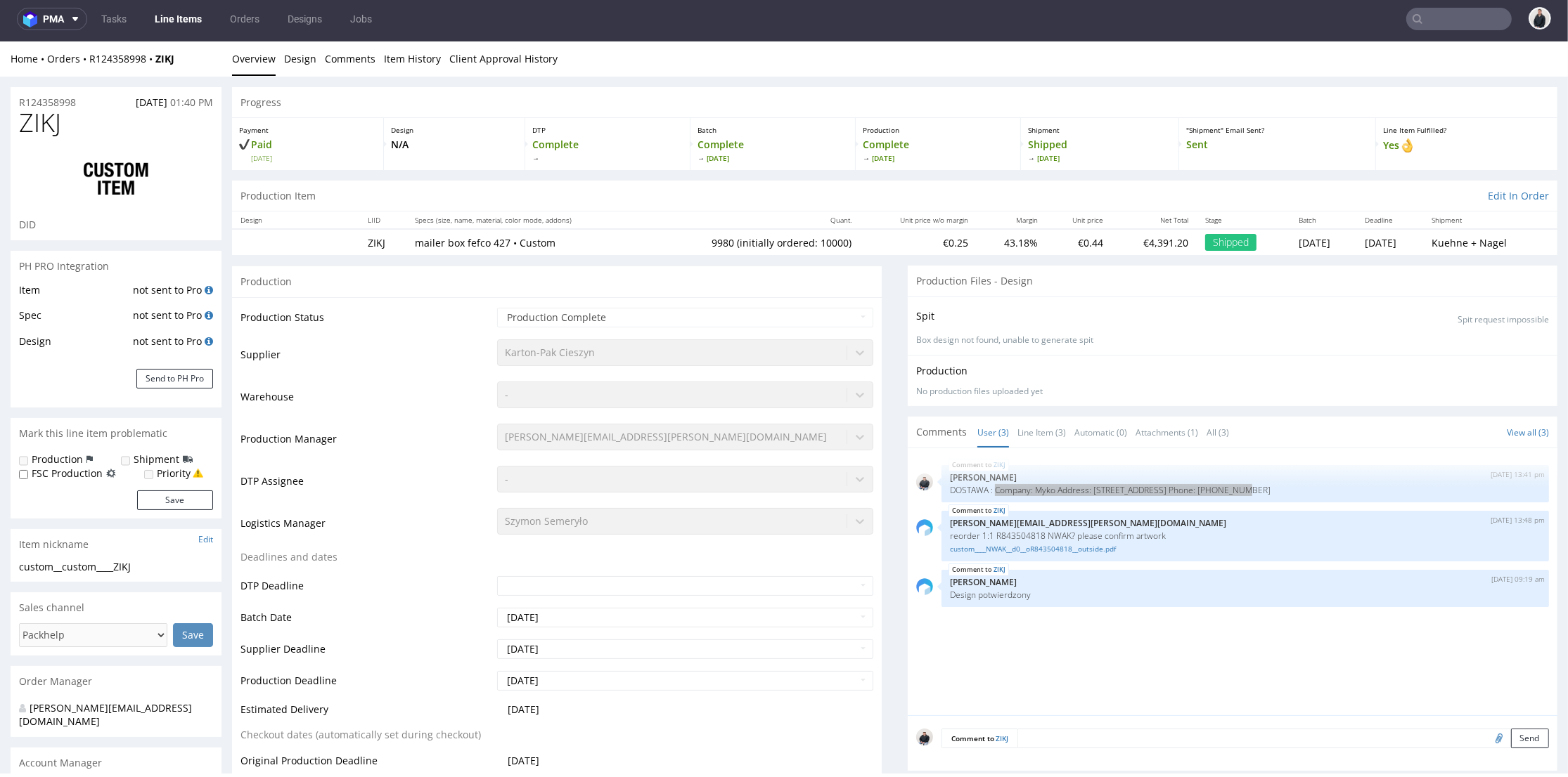
click at [1446, 16] on input "text" at bounding box center [1458, 18] width 106 height 22
type input "a"
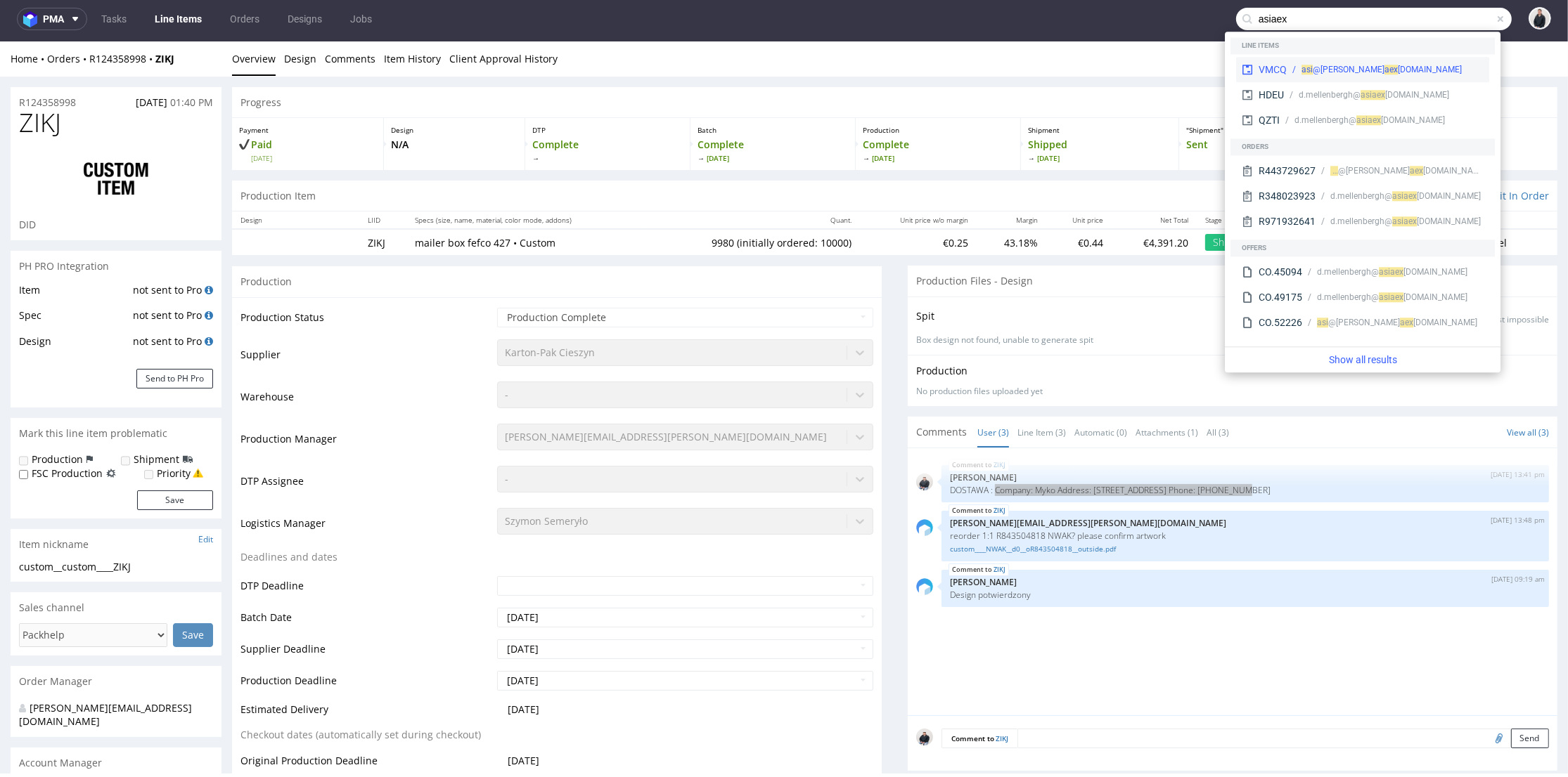
type input "asiaex"
click at [1396, 72] on div "aex pressfood.nl" at bounding box center [1423, 69] width 78 height 13
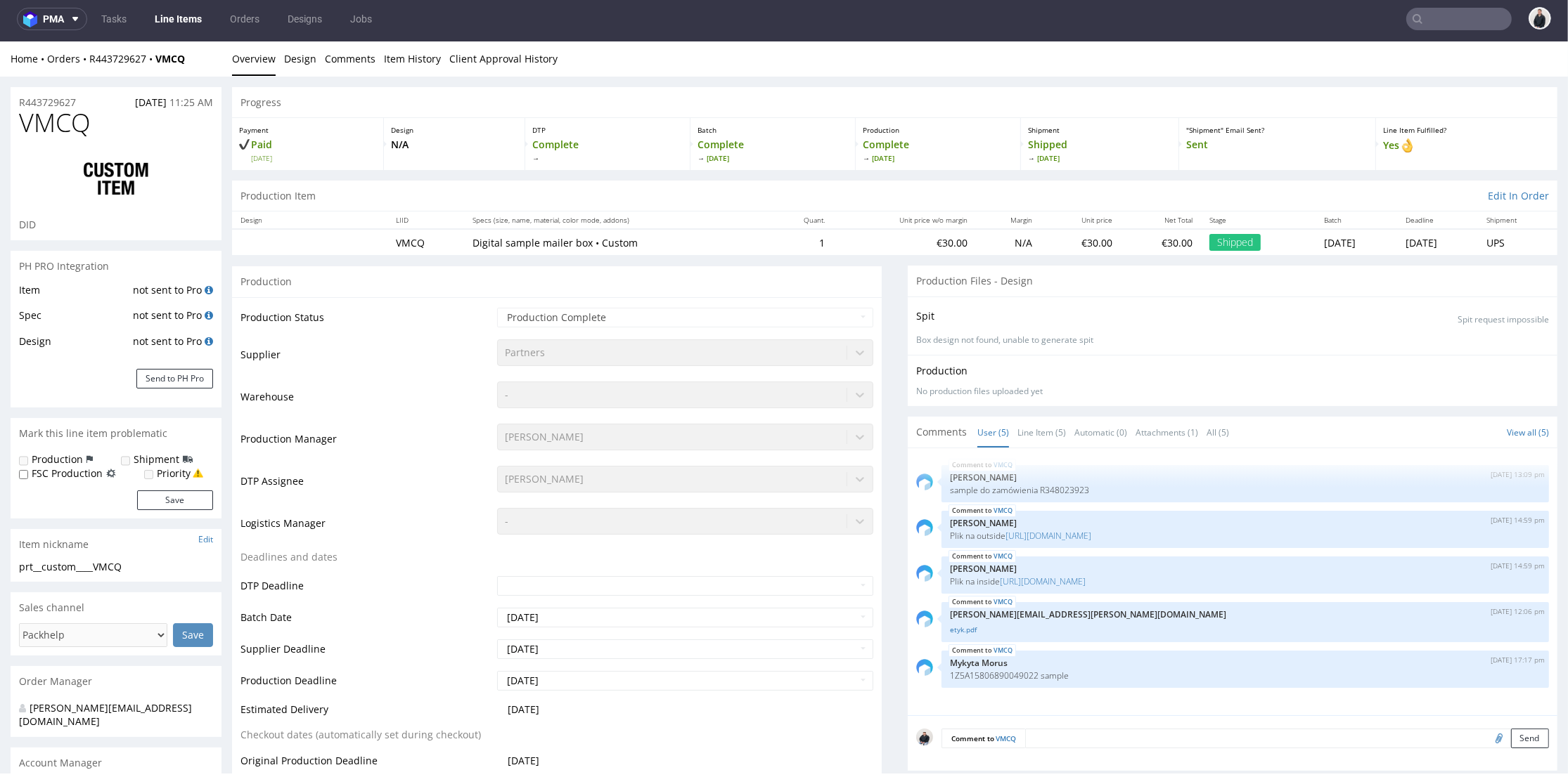
scroll to position [312, 0]
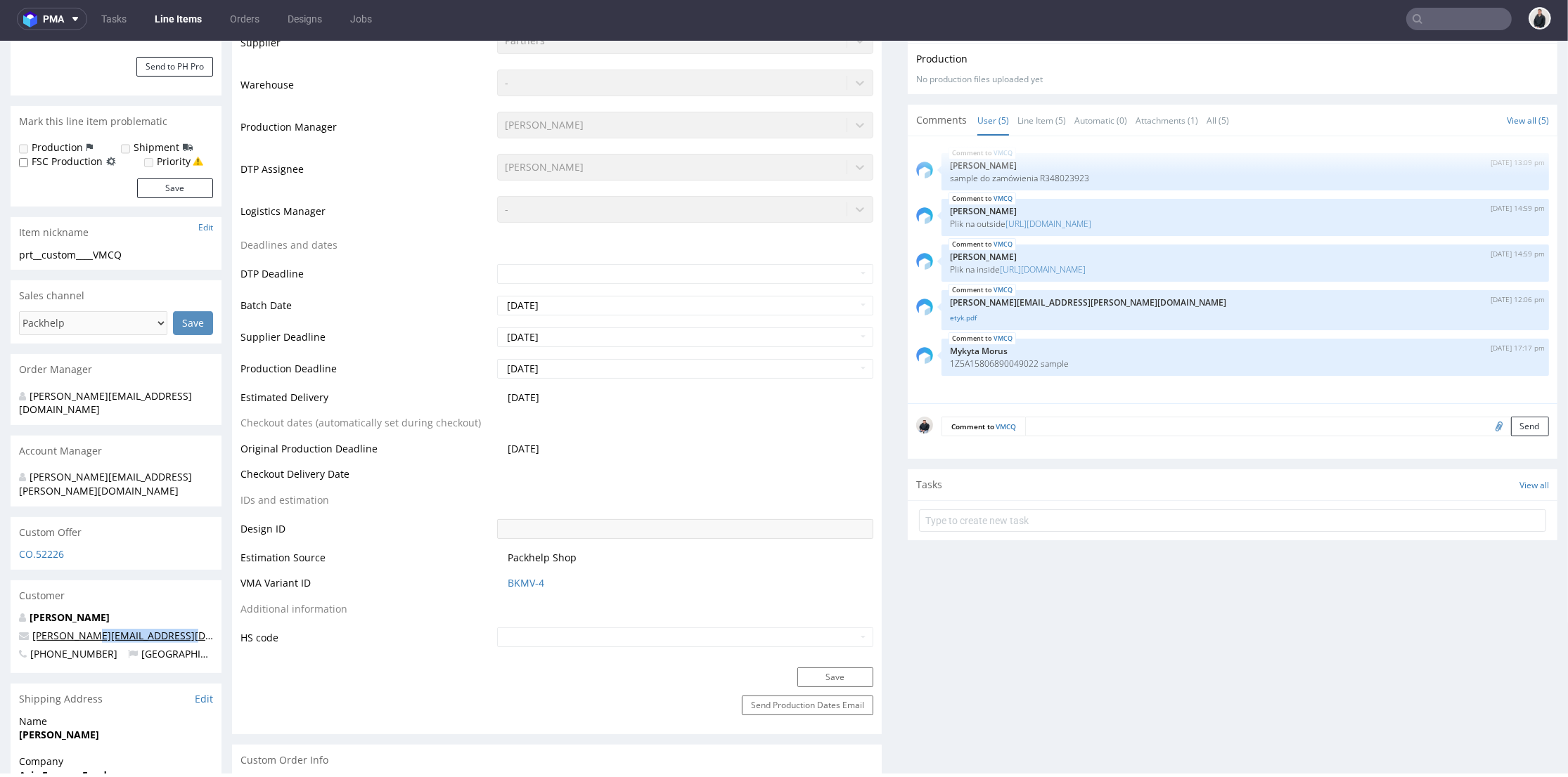
drag, startPoint x: 160, startPoint y: 612, endPoint x: 91, endPoint y: 608, distance: 69.1
click at [91, 629] on p "h.hielkema@asiaexpressfood.nl" at bounding box center [116, 636] width 194 height 15
copy link "asiaexpressfood.nl"
click at [1418, 21] on input "text" at bounding box center [1458, 18] width 106 height 22
paste input "asiaexpressfood.nl"
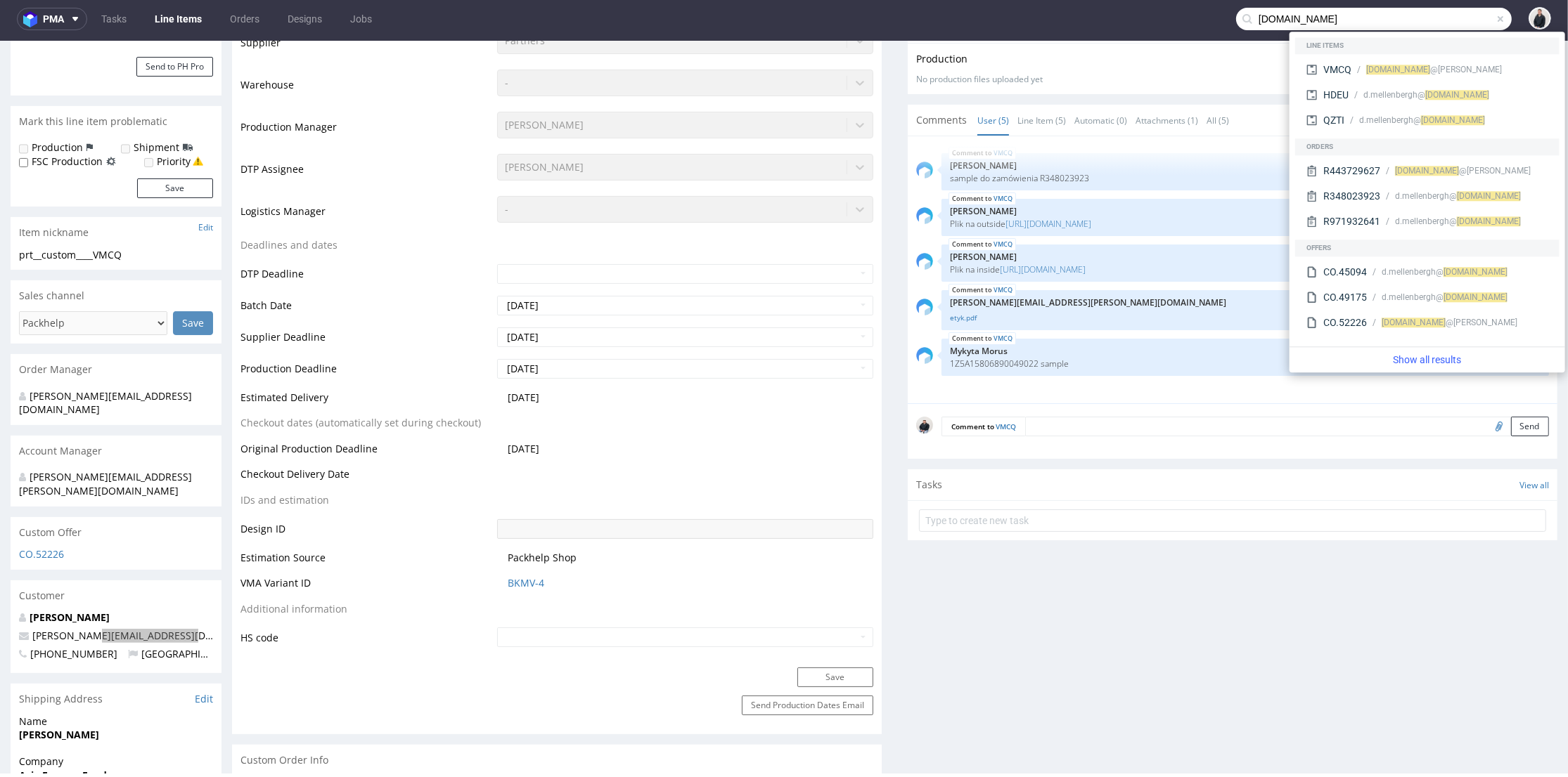
type input "asiaexpressfood.nl"
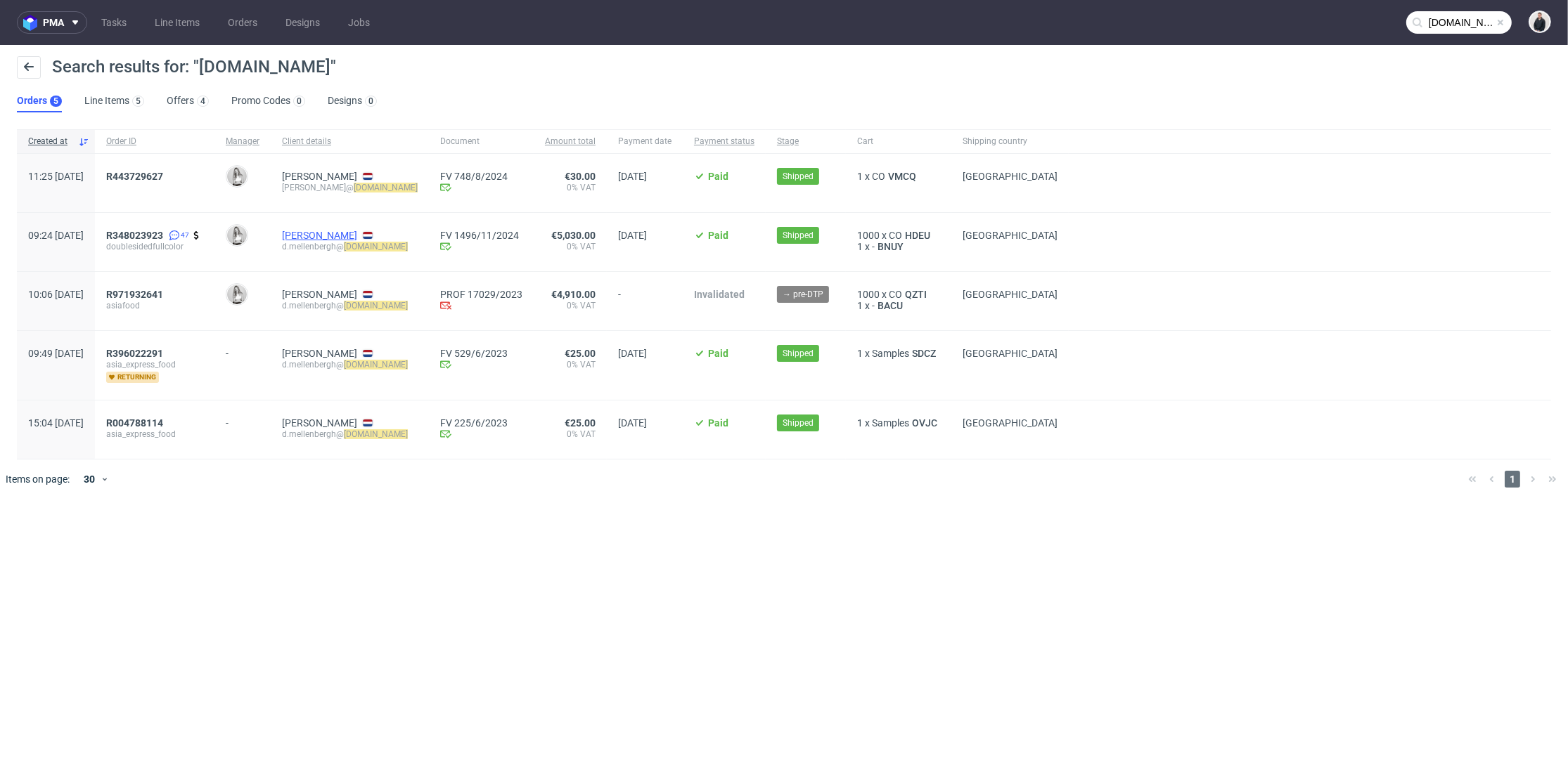
click at [358, 230] on link "Deborah Mellenbergh" at bounding box center [320, 235] width 76 height 12
click at [933, 232] on span "HDEU" at bounding box center [918, 235] width 31 height 12
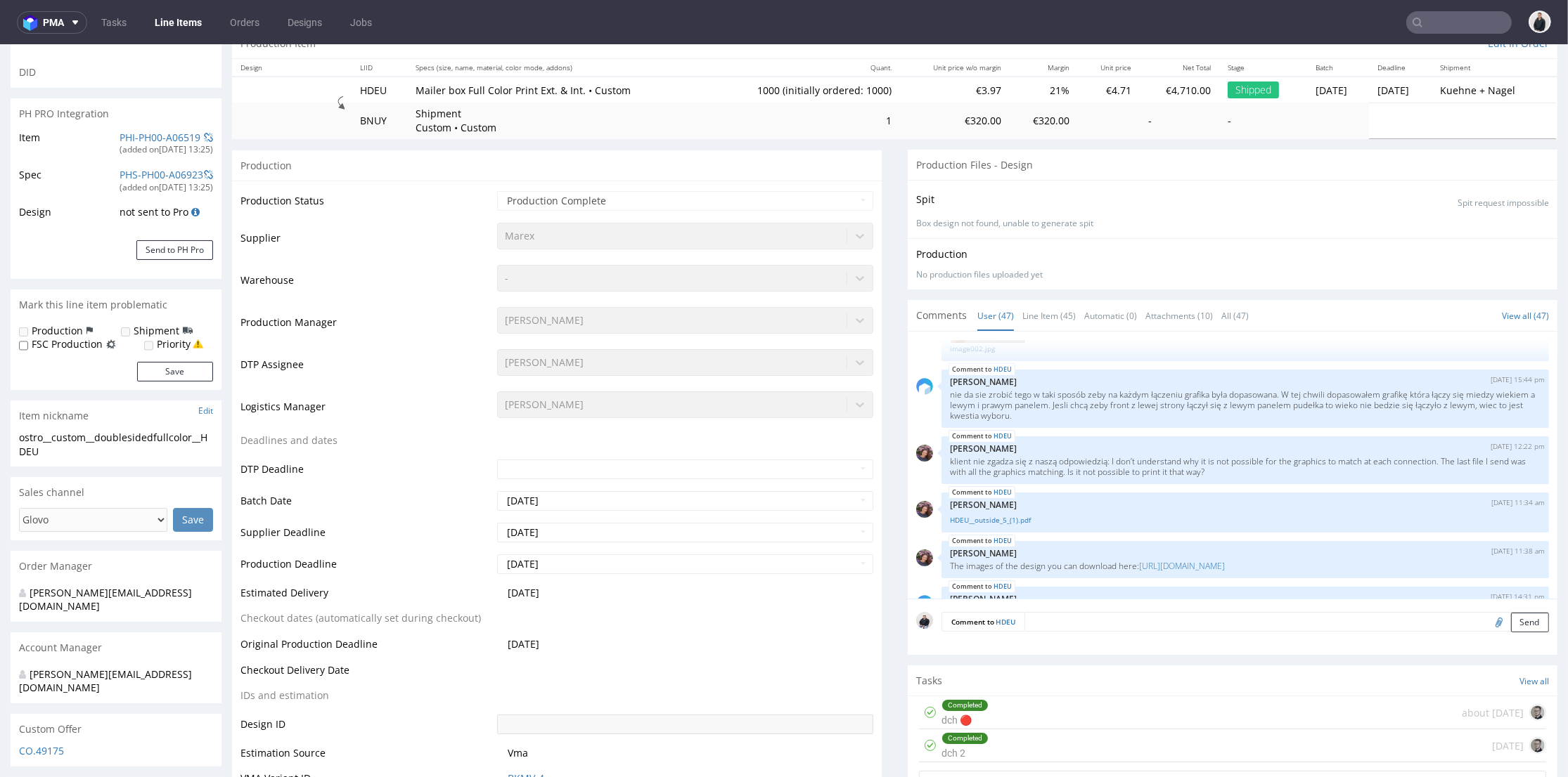
scroll to position [468, 0]
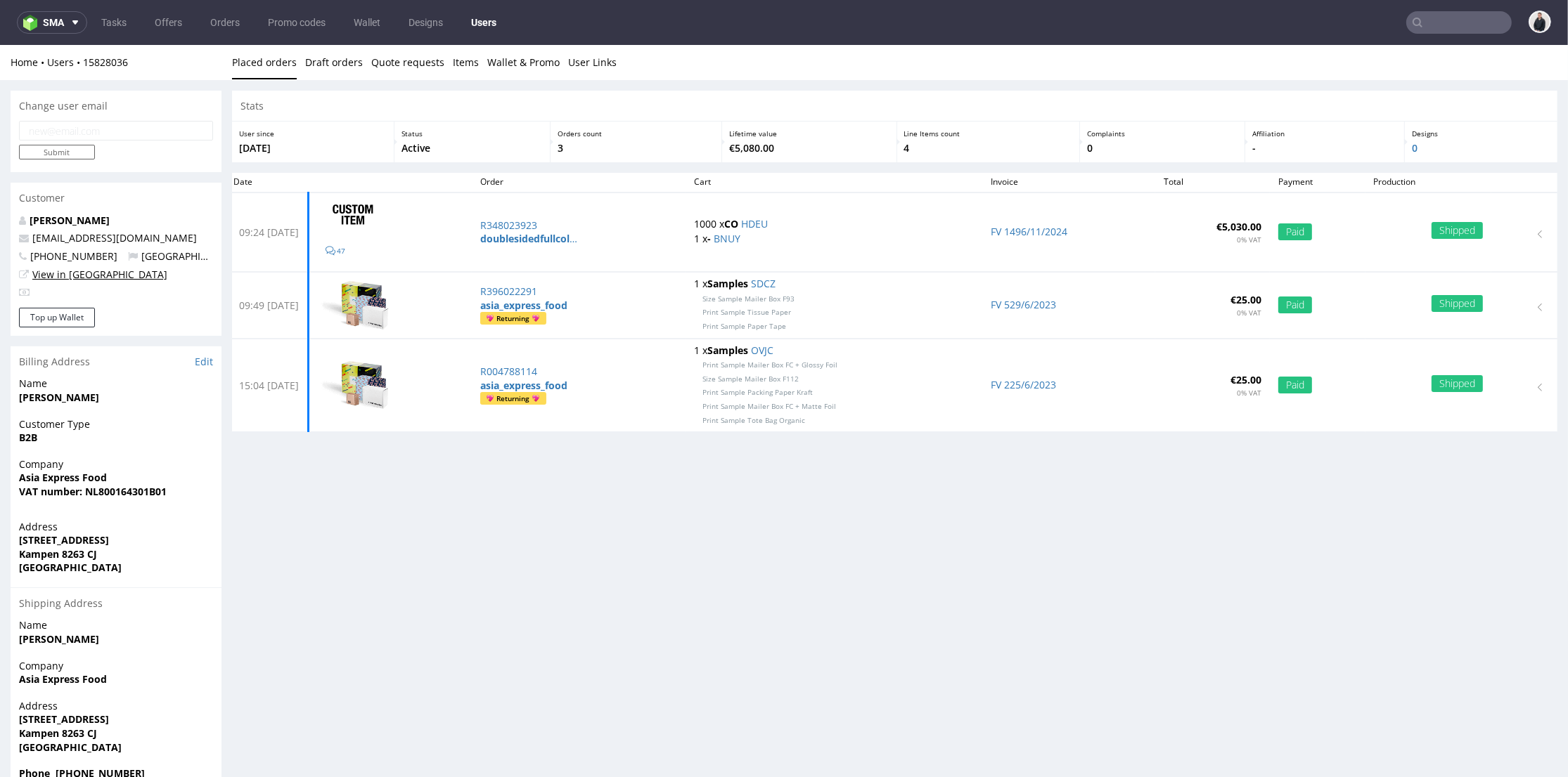
click at [80, 278] on link "View in [GEOGRAPHIC_DATA]" at bounding box center [99, 274] width 135 height 14
